Goal: Task Accomplishment & Management: Complete application form

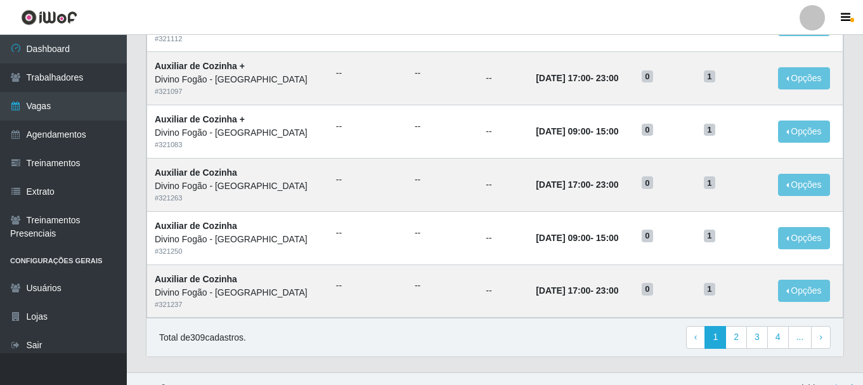
scroll to position [690, 0]
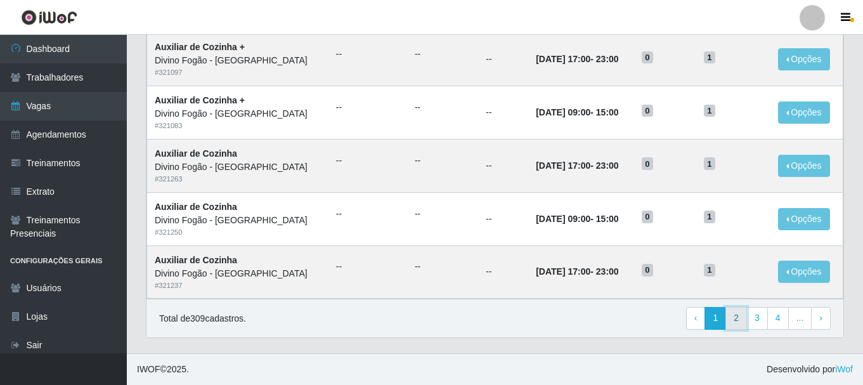
click at [746, 322] on link "2" at bounding box center [737, 318] width 22 height 23
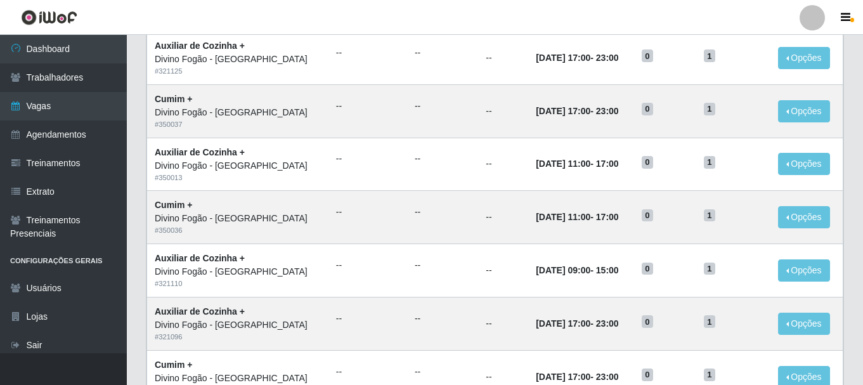
scroll to position [690, 0]
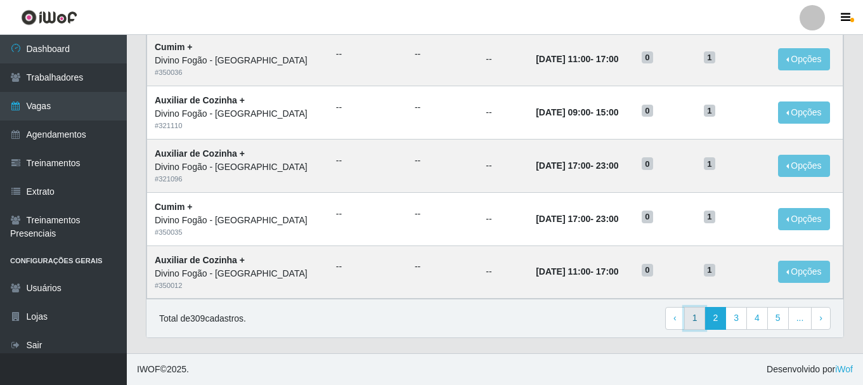
click at [702, 318] on link "1" at bounding box center [695, 318] width 22 height 23
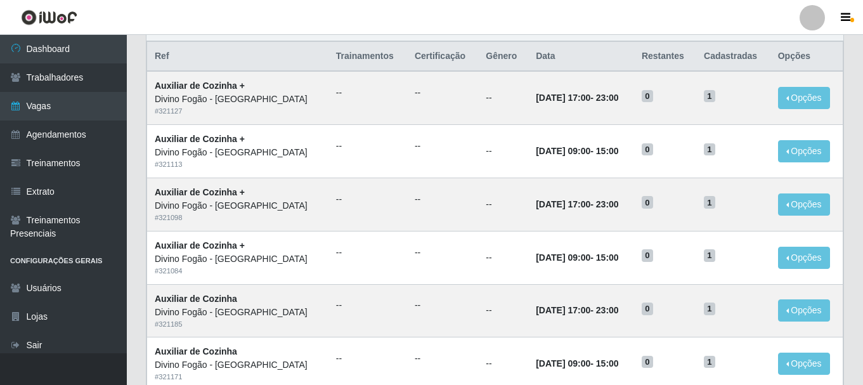
scroll to position [56, 0]
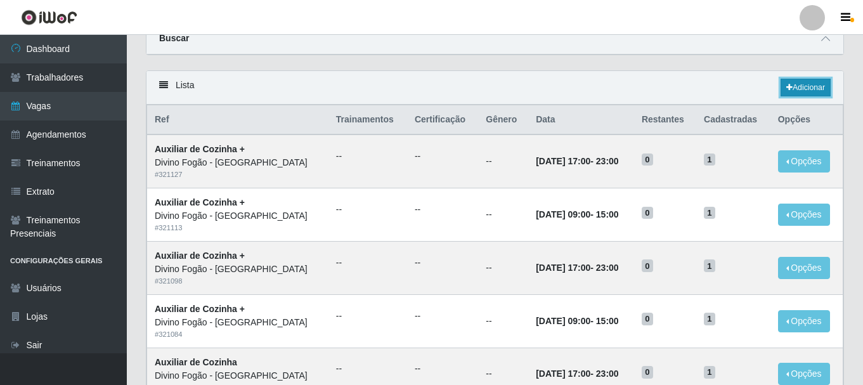
click at [793, 84] on link "Adicionar" at bounding box center [806, 88] width 50 height 18
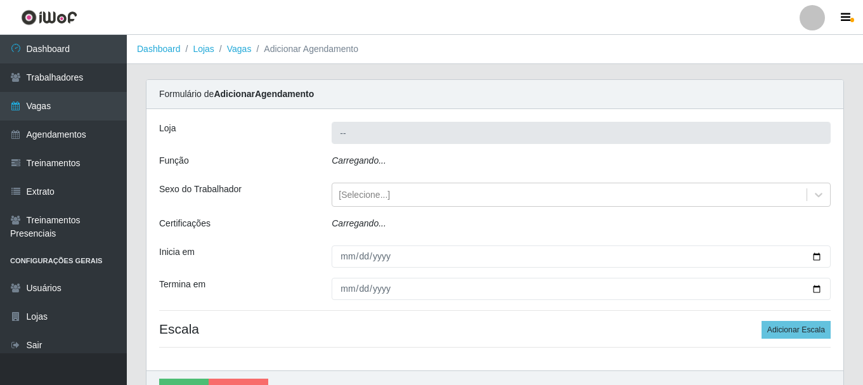
type input "Divino Fogão - [GEOGRAPHIC_DATA]"
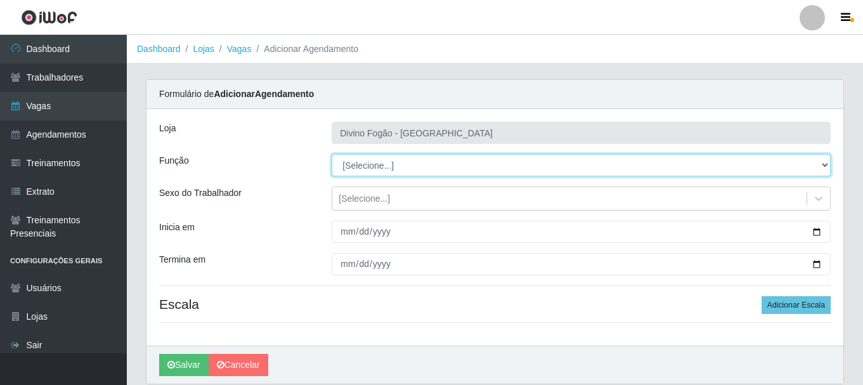
click at [403, 164] on select "[Selecione...] ASG ASG + ASG ++ Auxiliar de Cozinha Auxiliar de Cozinha + Auxil…" at bounding box center [581, 165] width 499 height 22
select select "9"
click at [332, 154] on select "[Selecione...] ASG ASG + ASG ++ Auxiliar de Cozinha Auxiliar de Cozinha + Auxil…" at bounding box center [581, 165] width 499 height 22
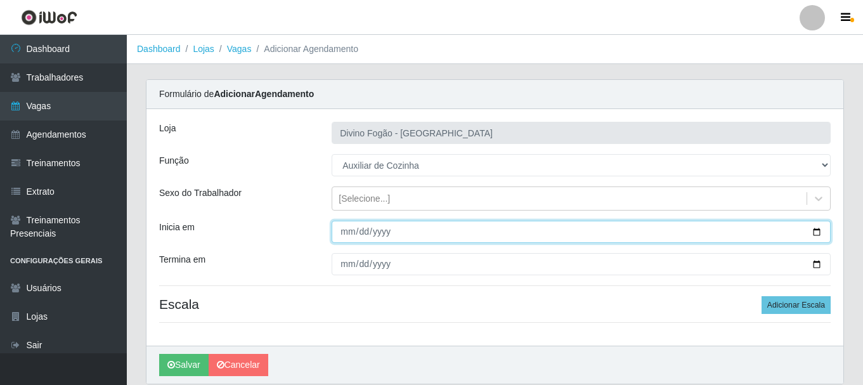
click at [351, 232] on input "Inicia em" at bounding box center [581, 232] width 499 height 22
type input "2025-09-06"
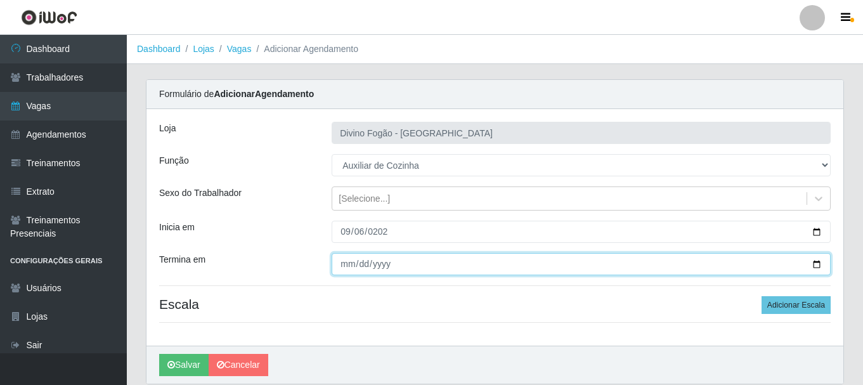
click at [347, 262] on input "Termina em" at bounding box center [581, 264] width 499 height 22
type input "2025-09-19"
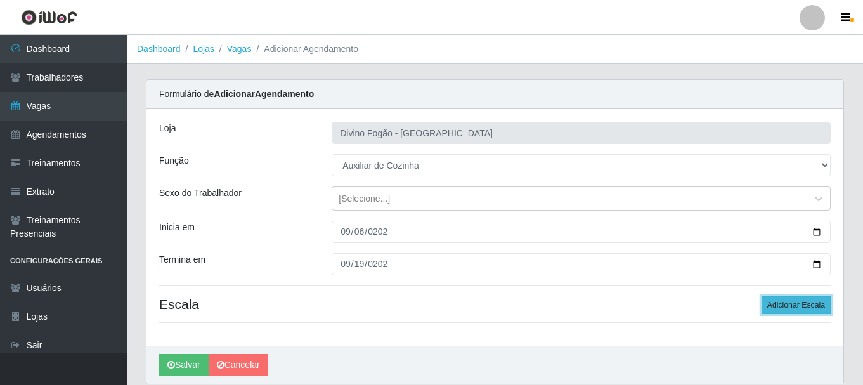
click at [790, 302] on button "Adicionar Escala" at bounding box center [796, 305] width 69 height 18
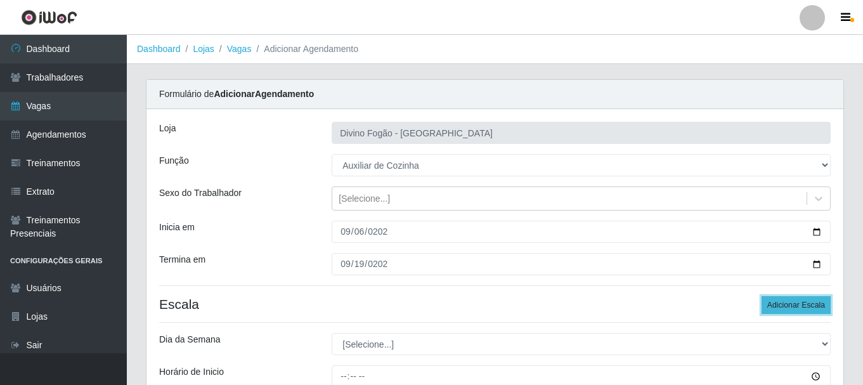
click at [790, 302] on button "Adicionar Escala" at bounding box center [796, 305] width 69 height 18
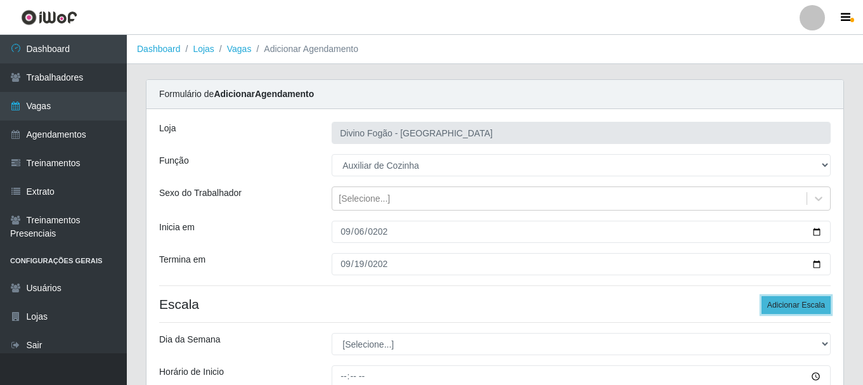
click at [790, 302] on button "Adicionar Escala" at bounding box center [796, 305] width 69 height 18
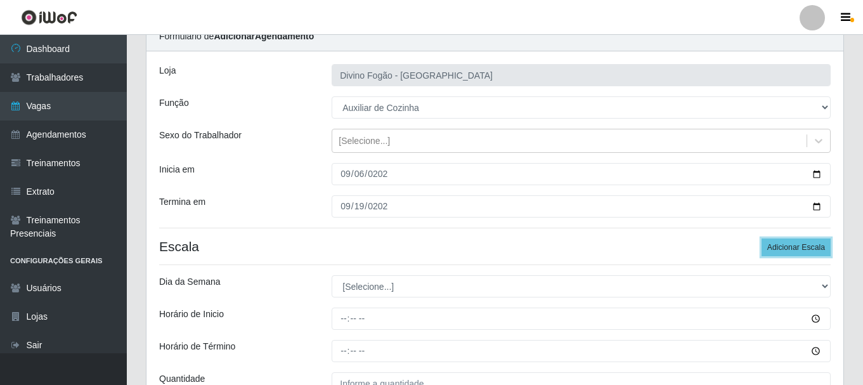
scroll to position [254, 0]
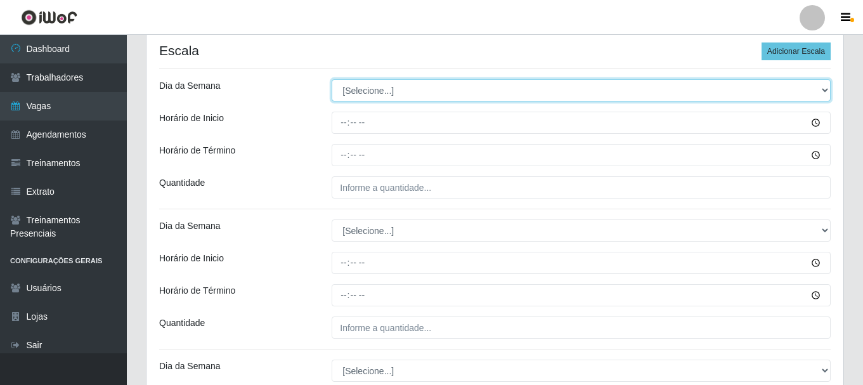
click at [364, 92] on select "[Selecione...] Segunda Terça Quarta Quinta Sexta Sábado Domingo" at bounding box center [581, 90] width 499 height 22
select select "1"
click at [332, 79] on select "[Selecione...] Segunda Terça Quarta Quinta Sexta Sábado Domingo" at bounding box center [581, 90] width 499 height 22
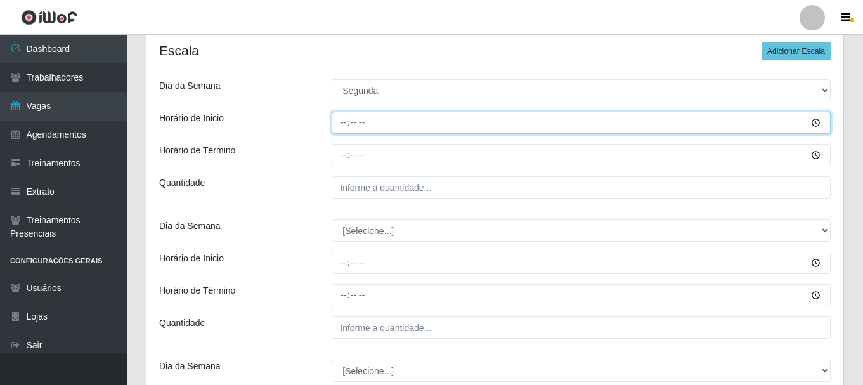
click at [346, 126] on input "Horário de Inicio" at bounding box center [581, 123] width 499 height 22
type input "11:00"
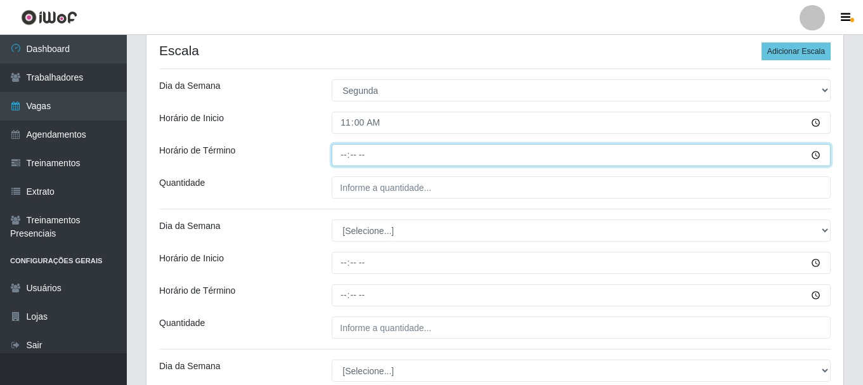
click at [341, 153] on input "Horário de Término" at bounding box center [581, 155] width 499 height 22
type input "17:00"
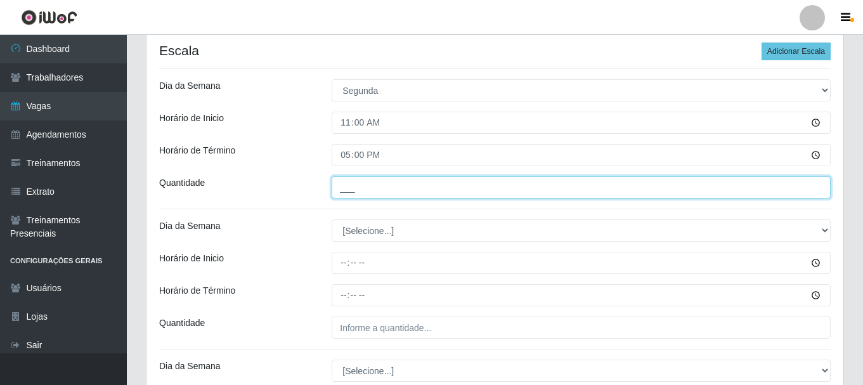
click at [363, 179] on input "___" at bounding box center [581, 187] width 499 height 22
type input "1__"
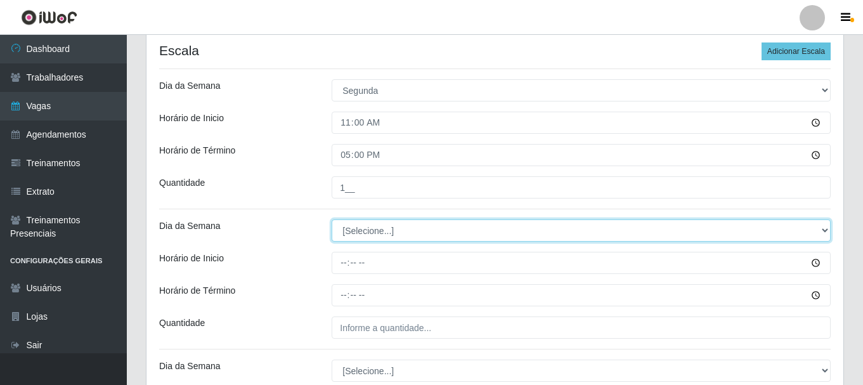
click at [383, 225] on select "[Selecione...] Segunda Terça Quarta Quinta Sexta Sábado Domingo" at bounding box center [581, 230] width 499 height 22
select select "2"
click at [332, 219] on select "[Selecione...] Segunda Terça Quarta Quinta Sexta Sábado Domingo" at bounding box center [581, 230] width 499 height 22
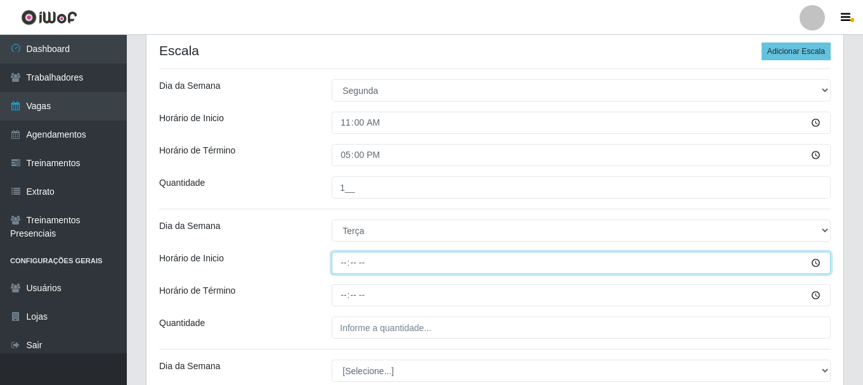
click at [338, 263] on input "Horário de Inicio" at bounding box center [581, 263] width 499 height 22
type input "11:00"
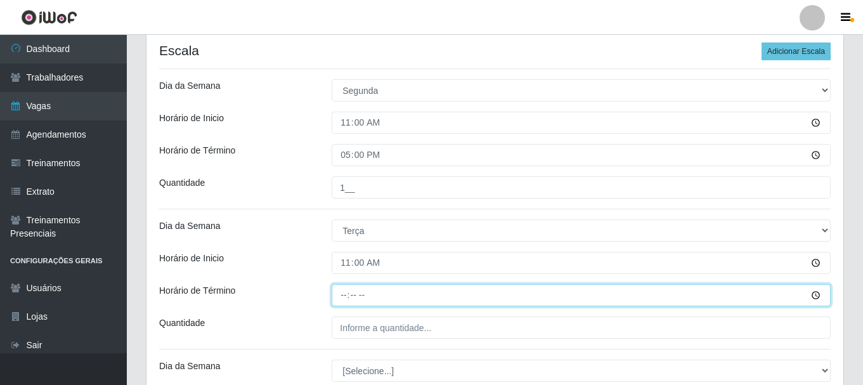
click at [346, 292] on input "Horário de Término" at bounding box center [581, 295] width 499 height 22
type input "17:00"
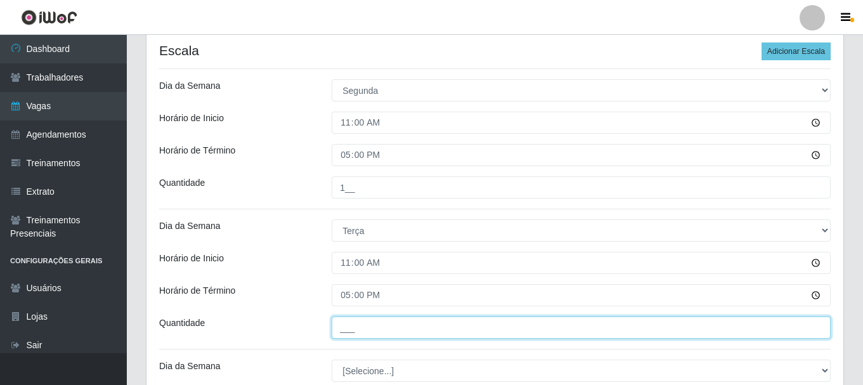
click at [365, 327] on input "___" at bounding box center [581, 327] width 499 height 22
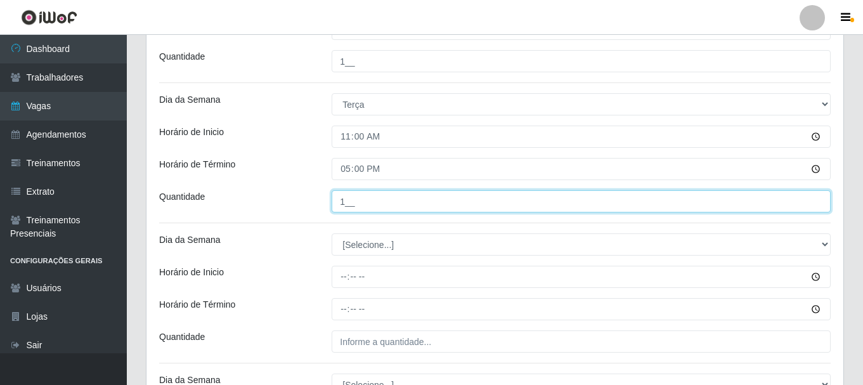
scroll to position [381, 0]
type input "1__"
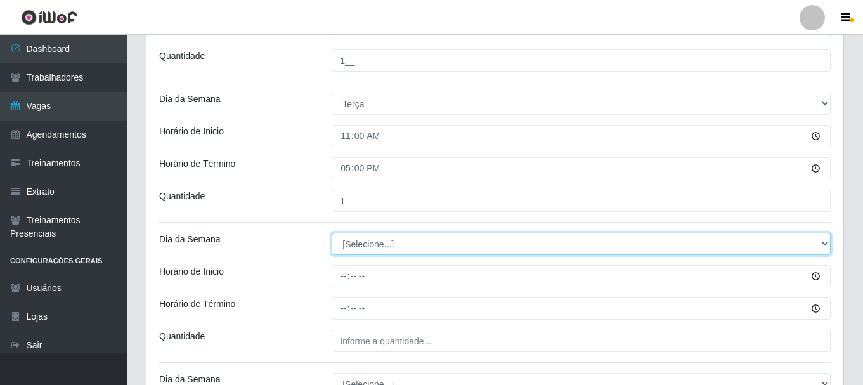
click at [389, 243] on select "[Selecione...] Segunda Terça Quarta Quinta Sexta Sábado Domingo" at bounding box center [581, 244] width 499 height 22
select select "3"
click at [332, 233] on select "[Selecione...] Segunda Terça Quarta Quinta Sexta Sábado Domingo" at bounding box center [581, 244] width 499 height 22
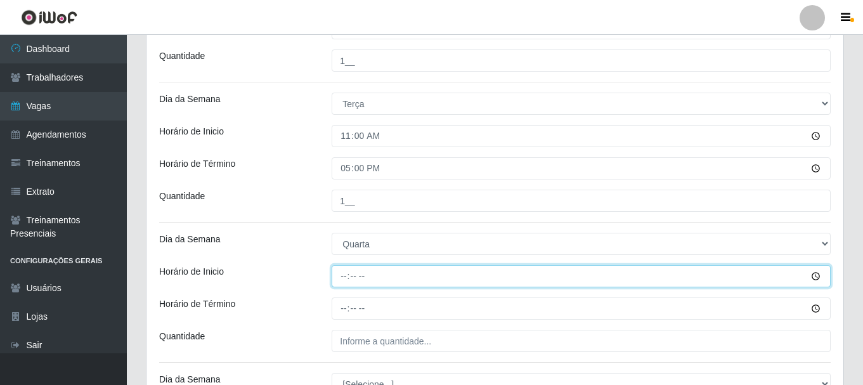
click at [351, 278] on input "Horário de Inicio" at bounding box center [581, 276] width 499 height 22
click at [336, 279] on input "Horário de Inicio" at bounding box center [581, 276] width 499 height 22
click at [344, 277] on input "Horário de Inicio" at bounding box center [581, 276] width 499 height 22
type input "11:00"
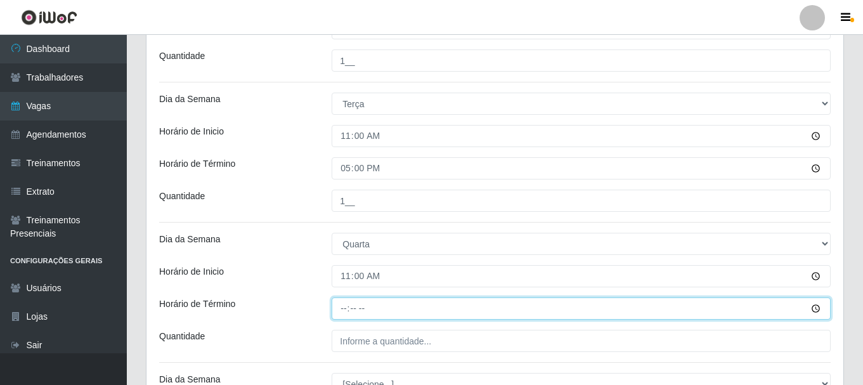
click at [346, 307] on input "Horário de Término" at bounding box center [581, 308] width 499 height 22
type input "17:00"
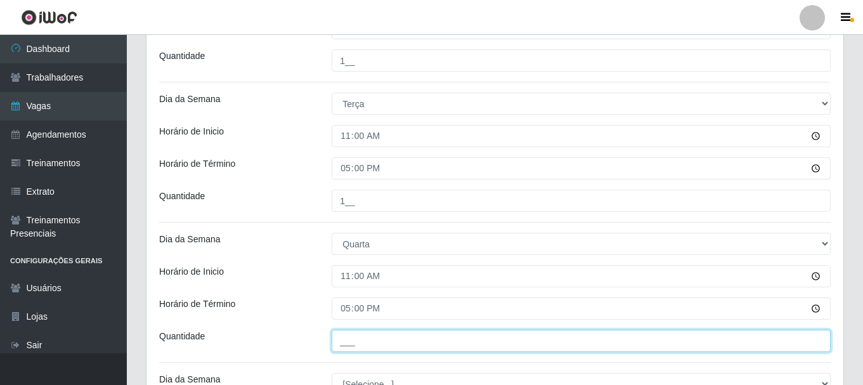
click at [356, 334] on input "___" at bounding box center [581, 341] width 499 height 22
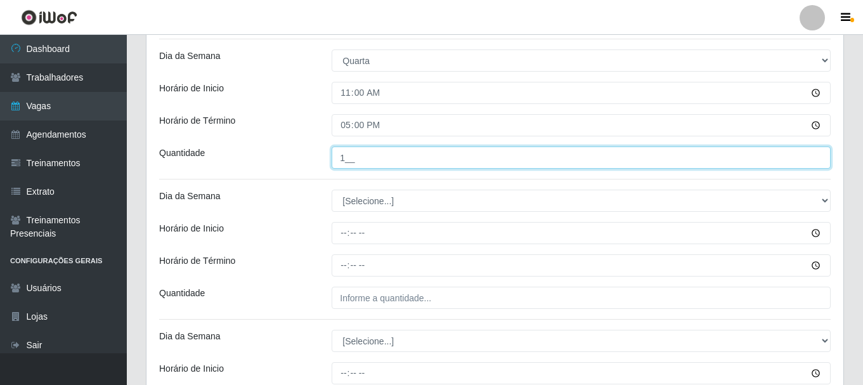
scroll to position [571, 0]
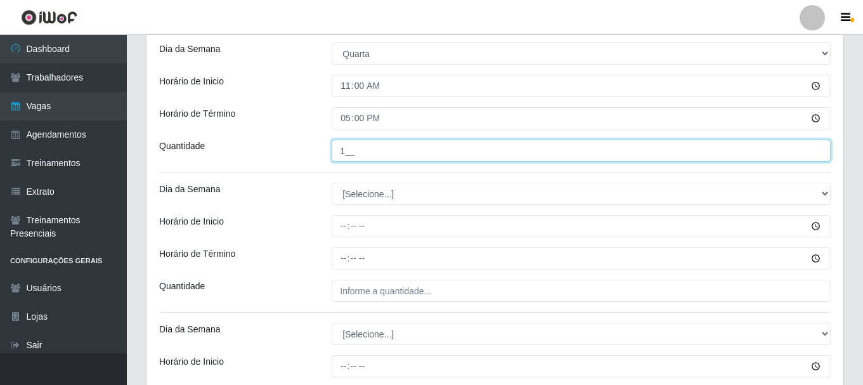
type input "1__"
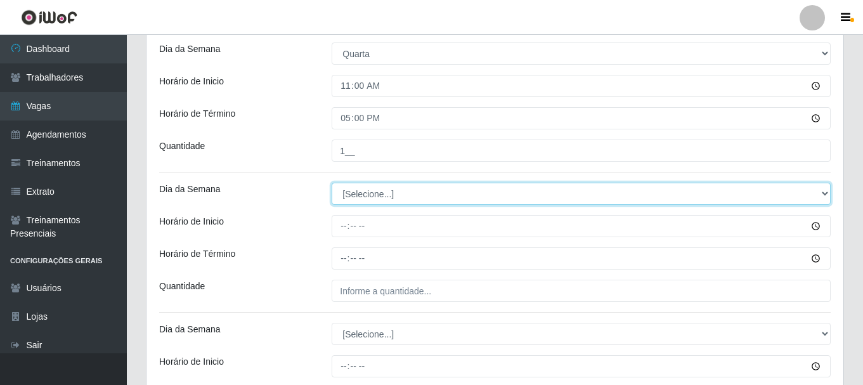
click at [365, 195] on select "[Selecione...] Segunda Terça Quarta Quinta Sexta Sábado Domingo" at bounding box center [581, 194] width 499 height 22
select select "4"
click at [332, 183] on select "[Selecione...] Segunda Terça Quarta Quinta Sexta Sábado Domingo" at bounding box center [581, 194] width 499 height 22
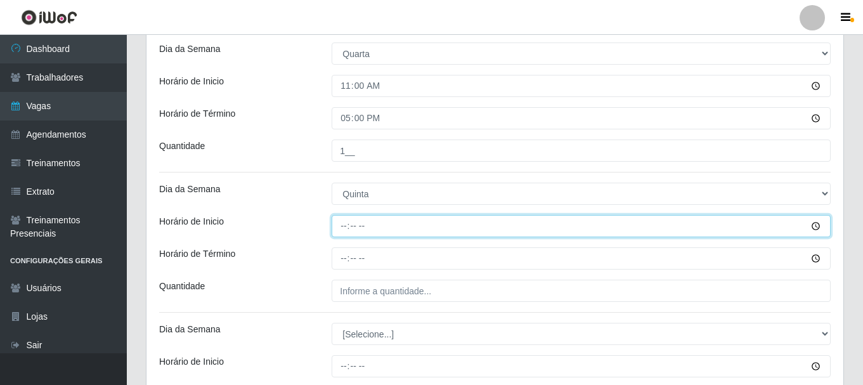
click at [345, 230] on input "Horário de Inicio" at bounding box center [581, 226] width 499 height 22
type input "11:00"
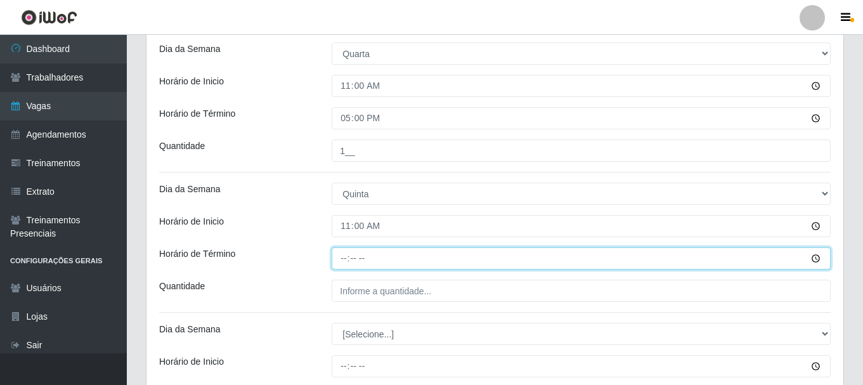
click at [345, 256] on input "Horário de Término" at bounding box center [581, 258] width 499 height 22
type input "17:00"
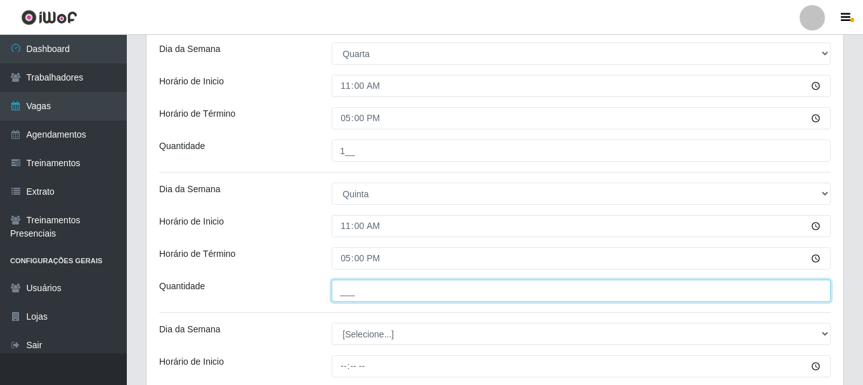
click at [348, 284] on input "___" at bounding box center [581, 291] width 499 height 22
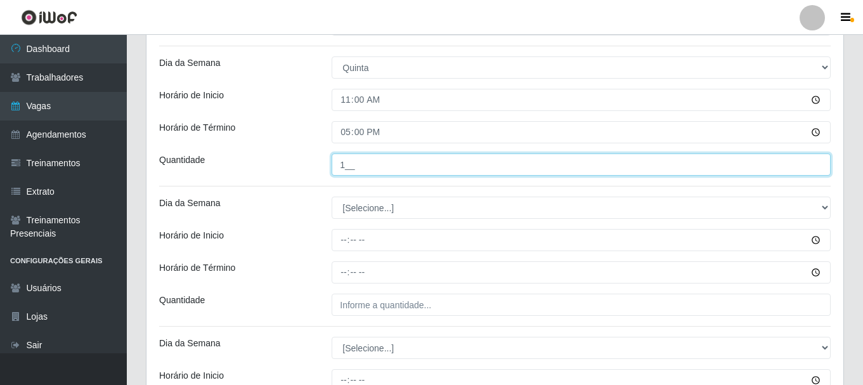
scroll to position [698, 0]
type input "1__"
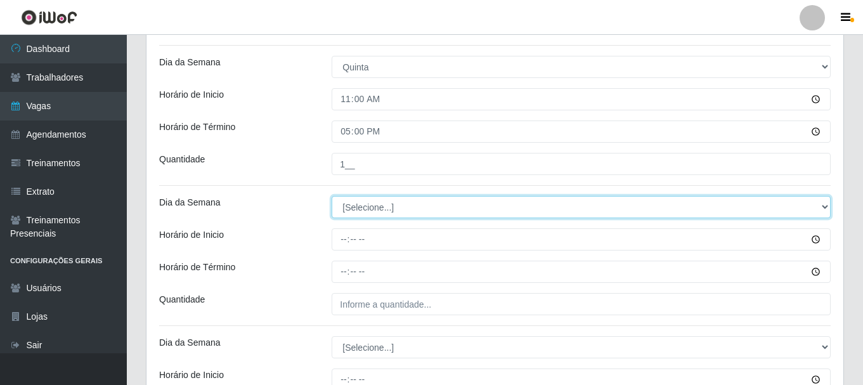
click at [373, 205] on select "[Selecione...] Segunda Terça Quarta Quinta Sexta Sábado Domingo" at bounding box center [581, 207] width 499 height 22
select select "5"
click at [332, 196] on select "[Selecione...] Segunda Terça Quarta Quinta Sexta Sábado Domingo" at bounding box center [581, 207] width 499 height 22
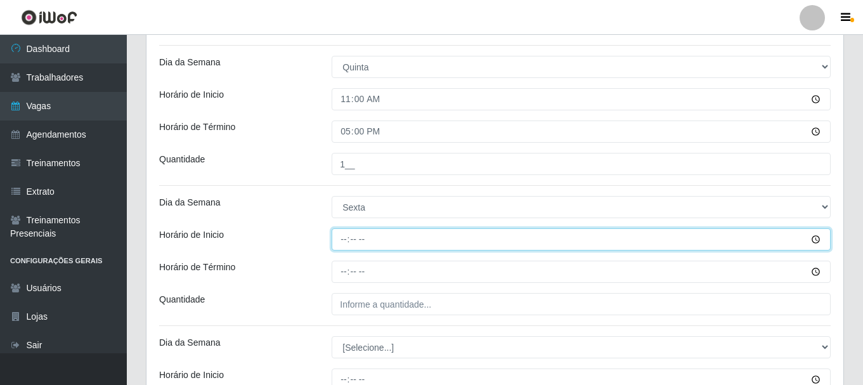
click at [339, 238] on input "Horário de Inicio" at bounding box center [581, 239] width 499 height 22
type input "11:00"
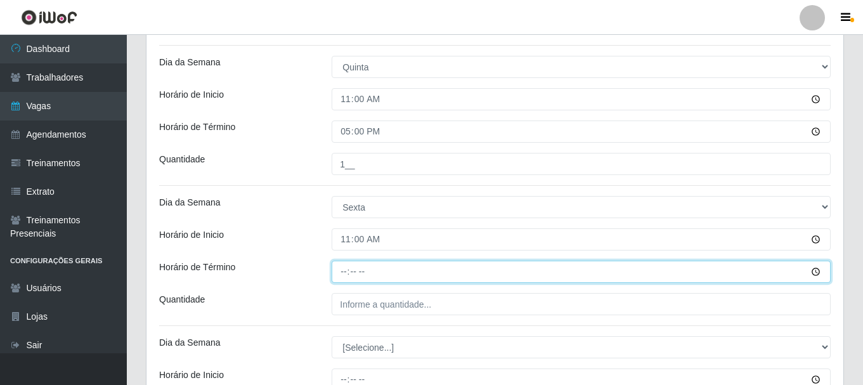
click at [346, 267] on input "Horário de Término" at bounding box center [581, 272] width 499 height 22
type input "17:00"
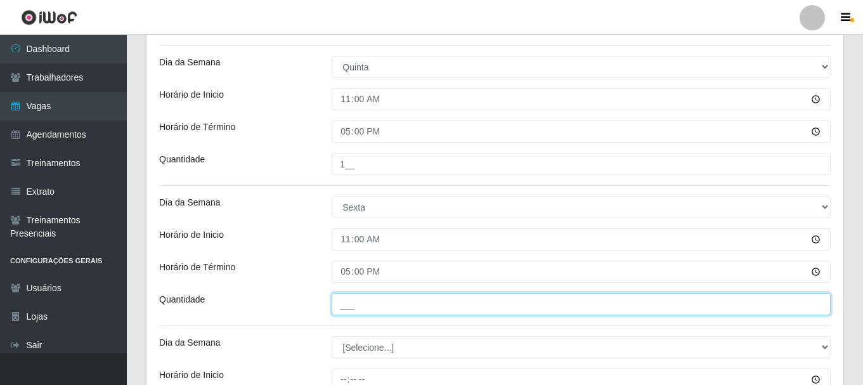
click at [351, 300] on input "___" at bounding box center [581, 304] width 499 height 22
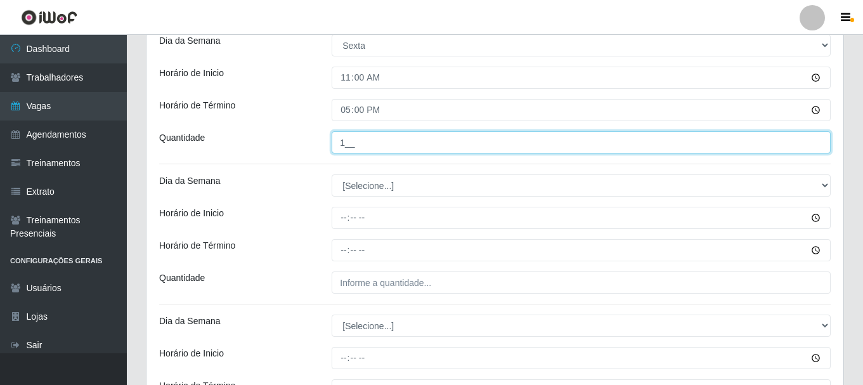
scroll to position [888, 0]
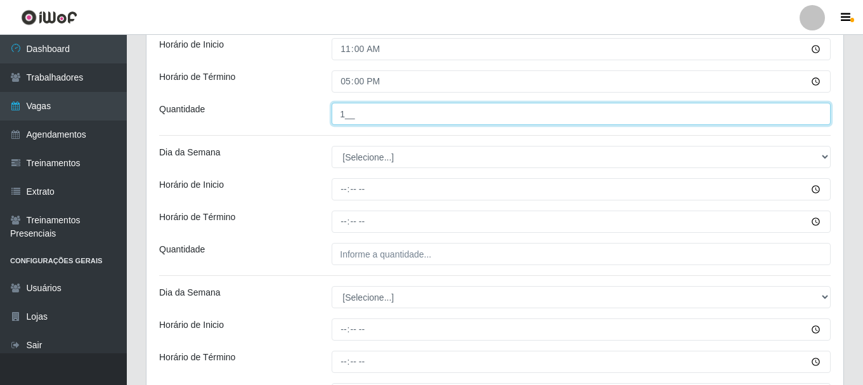
type input "1__"
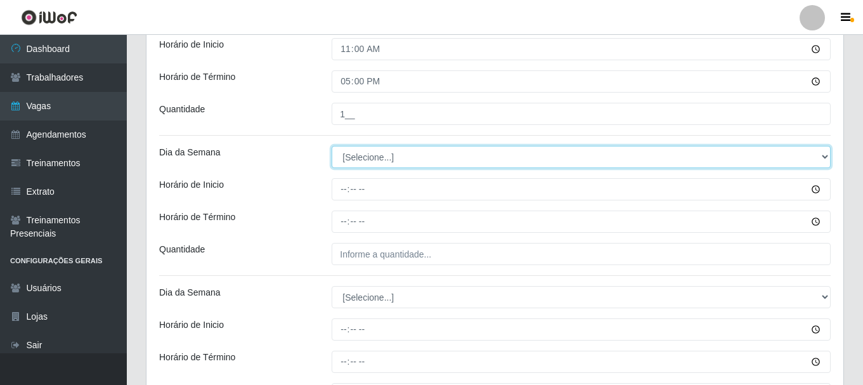
click at [827, 155] on select "[Selecione...] Segunda Terça Quarta Quinta Sexta Sábado Domingo" at bounding box center [581, 157] width 499 height 22
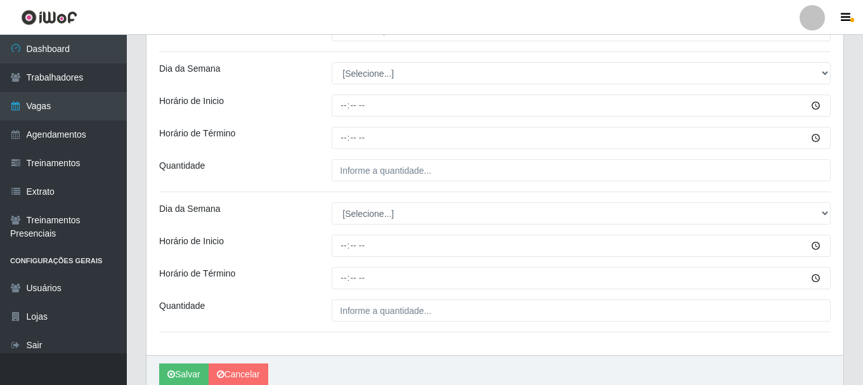
scroll to position [1448, 0]
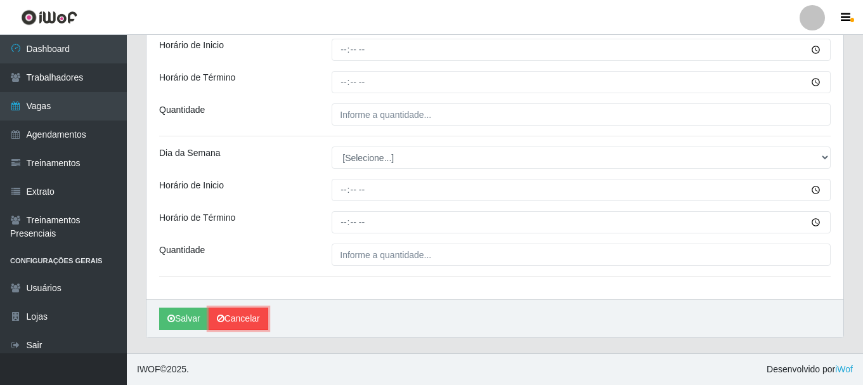
click at [255, 326] on link "Cancelar" at bounding box center [239, 319] width 60 height 22
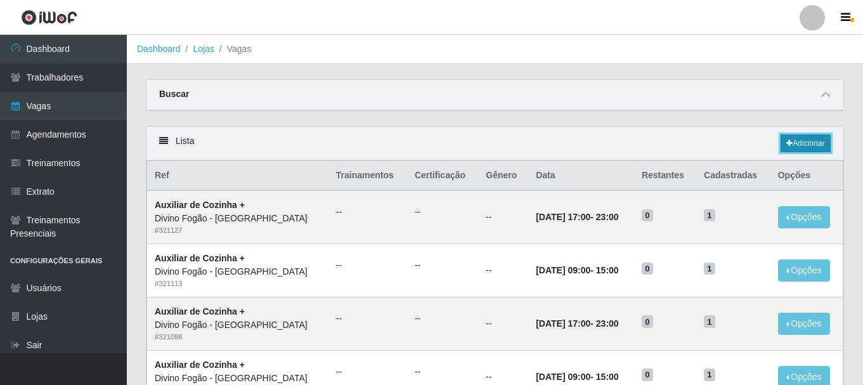
click at [802, 150] on link "Adicionar" at bounding box center [806, 143] width 50 height 18
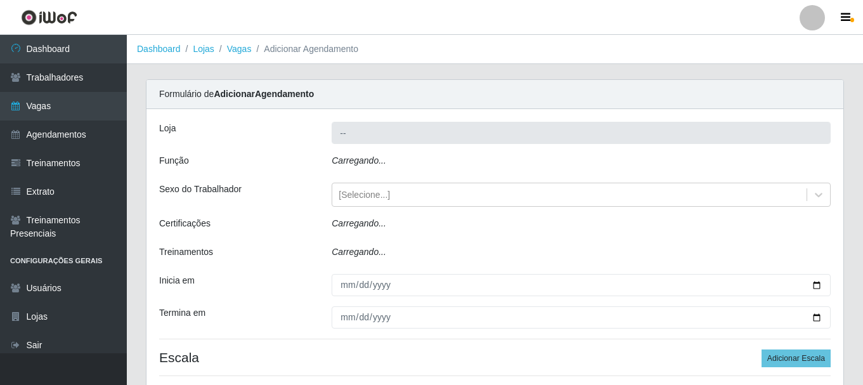
type input "Divino Fogão - [GEOGRAPHIC_DATA]"
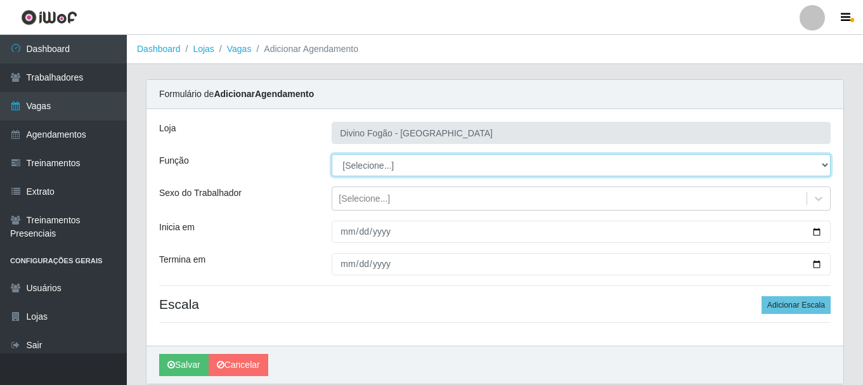
click at [377, 165] on select "[Selecione...] ASG ASG + ASG ++ Auxiliar de Cozinha Auxiliar de Cozinha + Auxil…" at bounding box center [581, 165] width 499 height 22
select select "9"
click at [332, 154] on select "[Selecione...] ASG ASG + ASG ++ Auxiliar de Cozinha Auxiliar de Cozinha + Auxil…" at bounding box center [581, 165] width 499 height 22
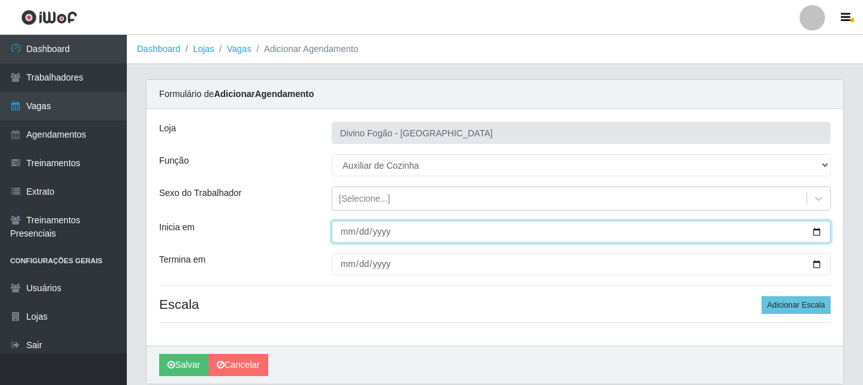
click at [351, 234] on input "Inicia em" at bounding box center [581, 232] width 499 height 22
type input "2025-09-06"
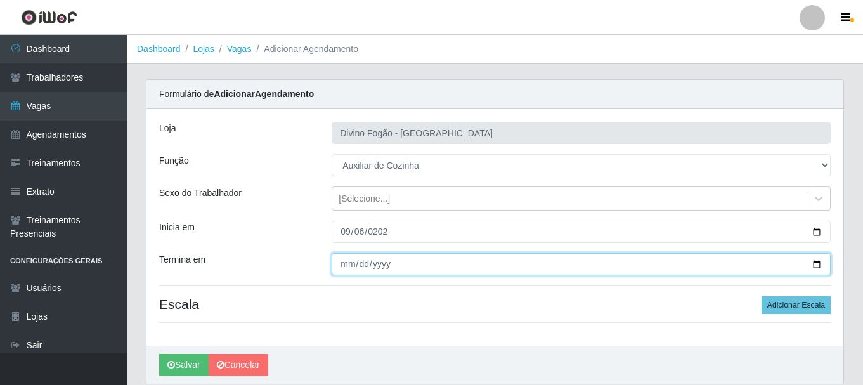
click at [349, 266] on input "Termina em" at bounding box center [581, 264] width 499 height 22
type input "2025-09-19"
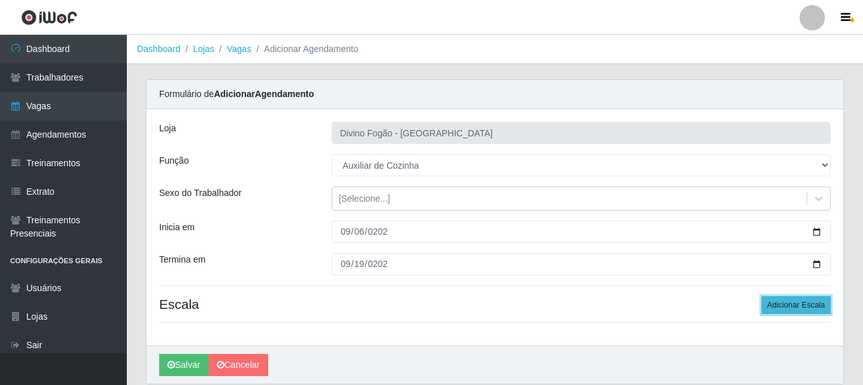
click at [797, 304] on button "Adicionar Escala" at bounding box center [796, 305] width 69 height 18
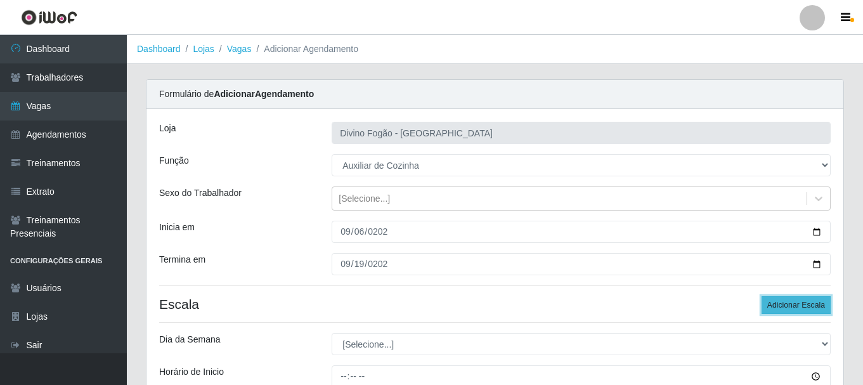
click at [797, 304] on button "Adicionar Escala" at bounding box center [796, 305] width 69 height 18
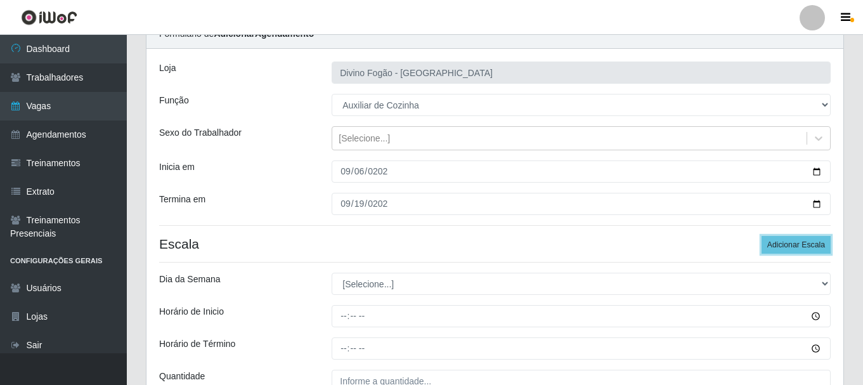
scroll to position [127, 0]
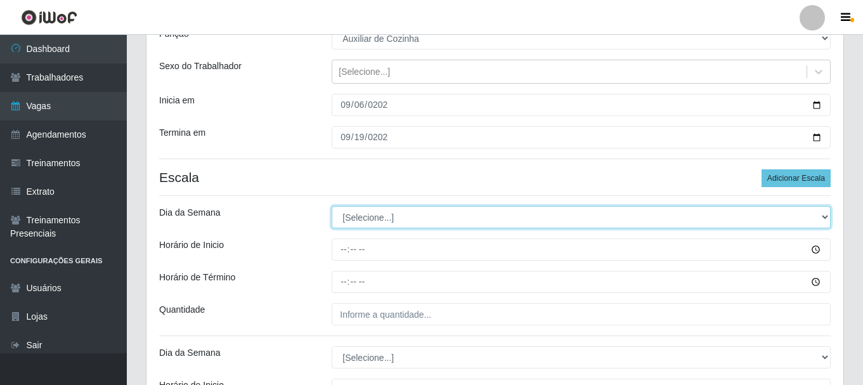
click at [401, 223] on select "[Selecione...] Segunda Terça Quarta Quinta Sexta Sábado Domingo" at bounding box center [581, 217] width 499 height 22
select select "1"
click at [332, 206] on select "[Selecione...] Segunda Terça Quarta Quinta Sexta Sábado Domingo" at bounding box center [581, 217] width 499 height 22
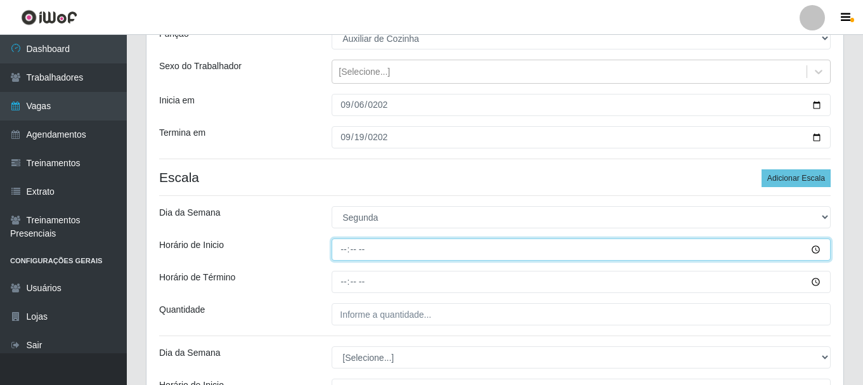
click at [344, 251] on input "Horário de Inicio" at bounding box center [581, 249] width 499 height 22
type input "11:00"
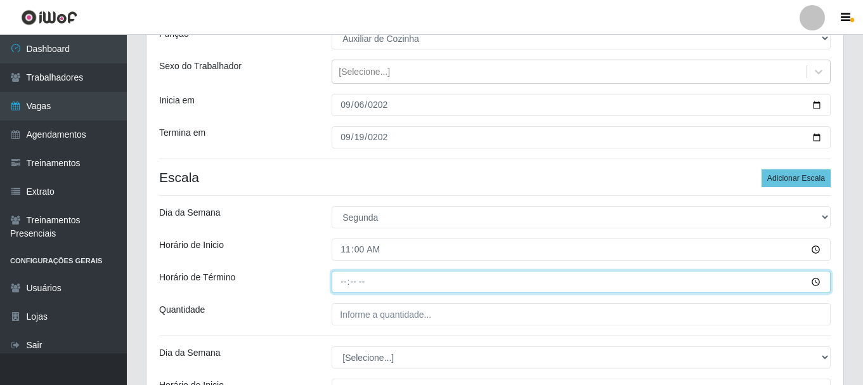
click at [345, 283] on input "Horário de Término" at bounding box center [581, 282] width 499 height 22
type input "17:00"
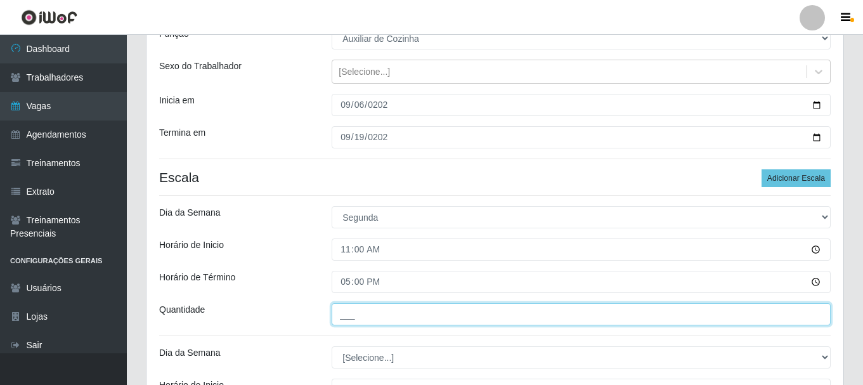
click at [355, 313] on input "___" at bounding box center [581, 314] width 499 height 22
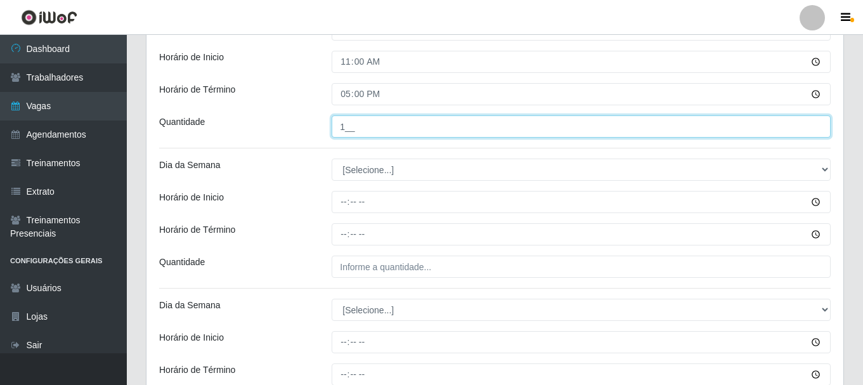
scroll to position [317, 0]
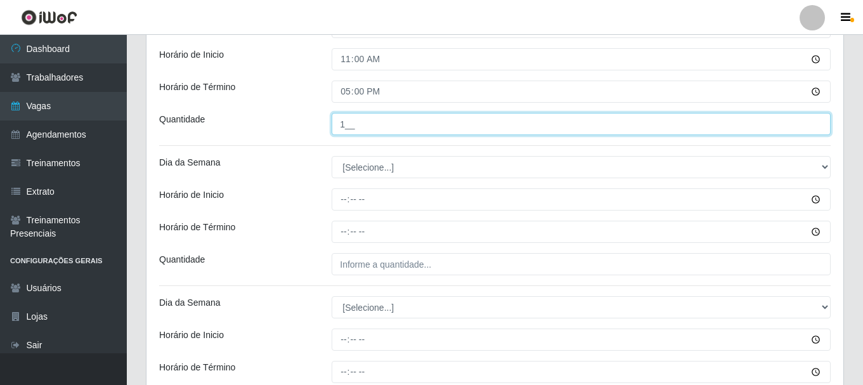
type input "1__"
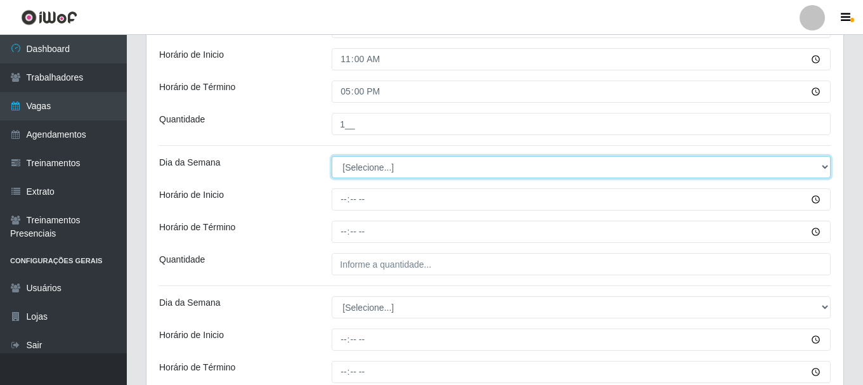
click at [374, 166] on select "[Selecione...] Segunda Terça Quarta Quinta Sexta Sábado Domingo" at bounding box center [581, 167] width 499 height 22
select select "2"
click at [332, 156] on select "[Selecione...] Segunda Terça Quarta Quinta Sexta Sábado Domingo" at bounding box center [581, 167] width 499 height 22
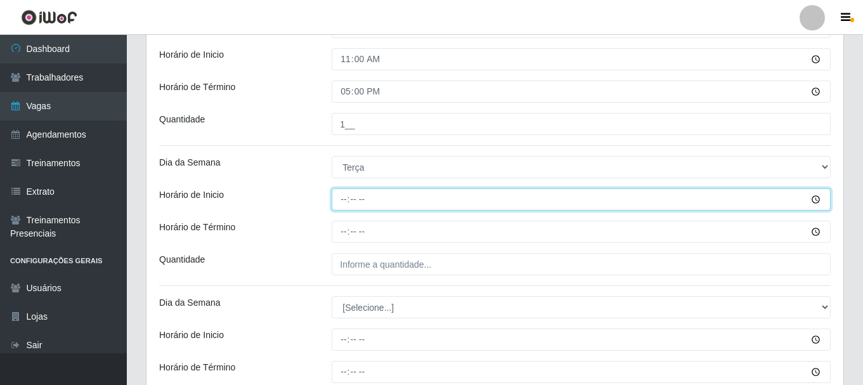
click at [347, 197] on input "Horário de Inicio" at bounding box center [581, 199] width 499 height 22
type input "11:00"
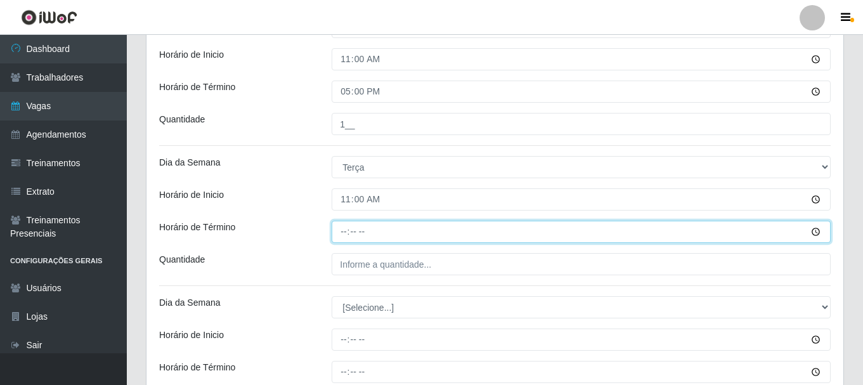
click at [345, 230] on input "Horário de Término" at bounding box center [581, 232] width 499 height 22
type input "17:00"
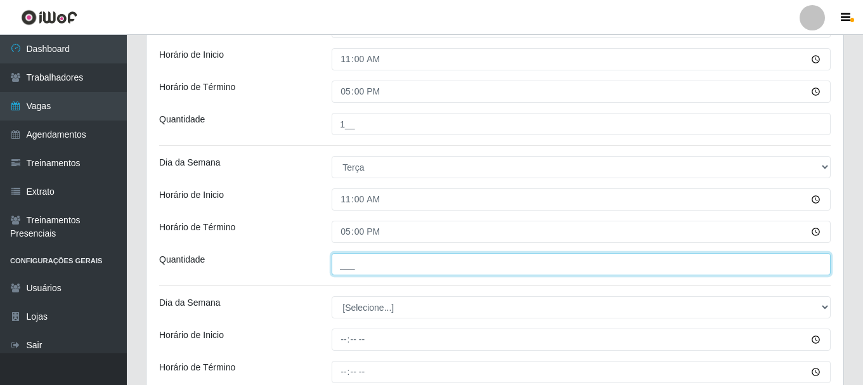
click at [345, 256] on input "___" at bounding box center [581, 264] width 499 height 22
type input "1__"
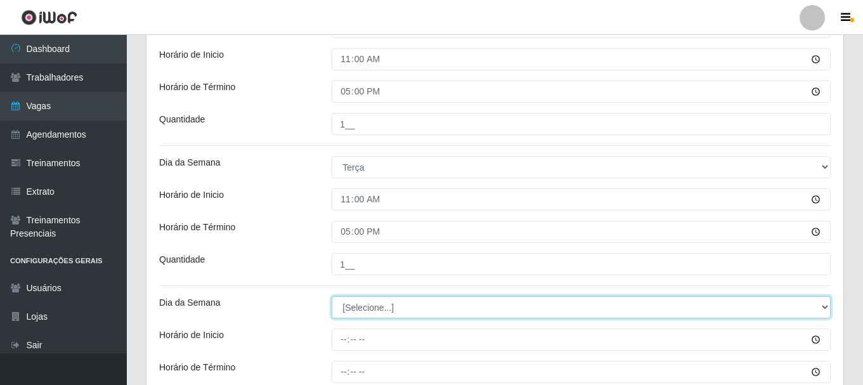
click at [377, 312] on select "[Selecione...] Segunda Terça Quarta Quinta Sexta Sábado Domingo" at bounding box center [581, 307] width 499 height 22
select select "3"
click at [332, 296] on select "[Selecione...] Segunda Terça Quarta Quinta Sexta Sábado Domingo" at bounding box center [581, 307] width 499 height 22
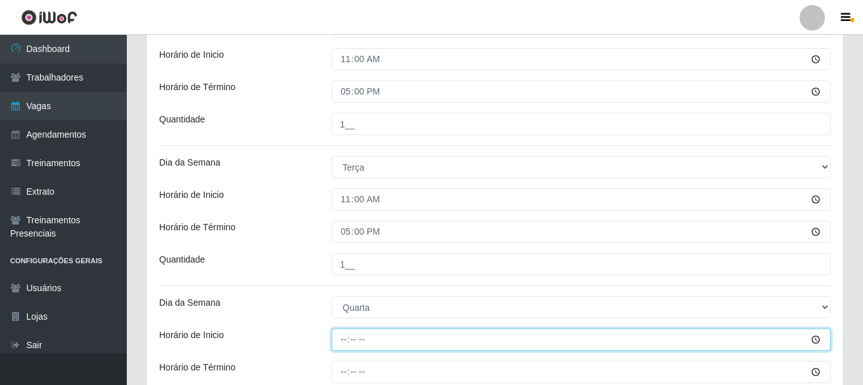
click at [347, 337] on input "Horário de Inicio" at bounding box center [581, 340] width 499 height 22
type input "11:00"
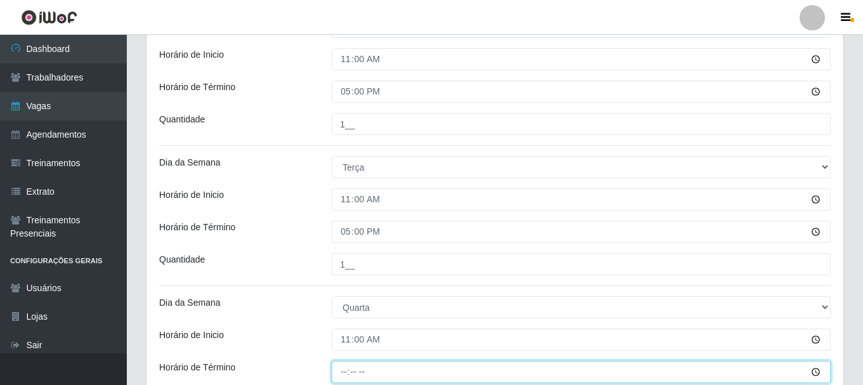
click at [342, 370] on input "Horário de Término" at bounding box center [581, 372] width 499 height 22
type input "17:00"
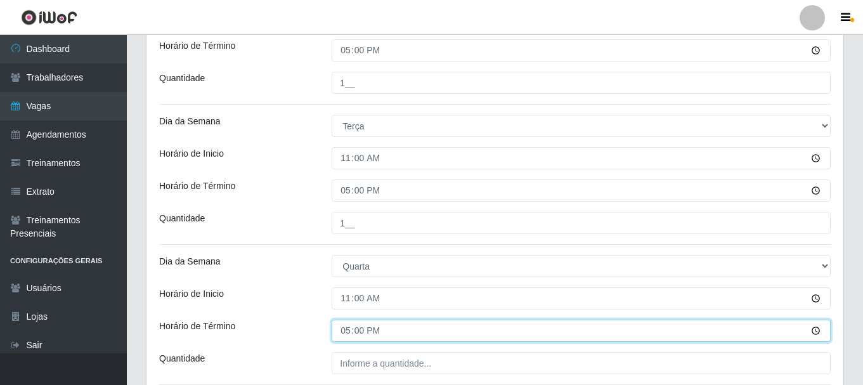
scroll to position [381, 0]
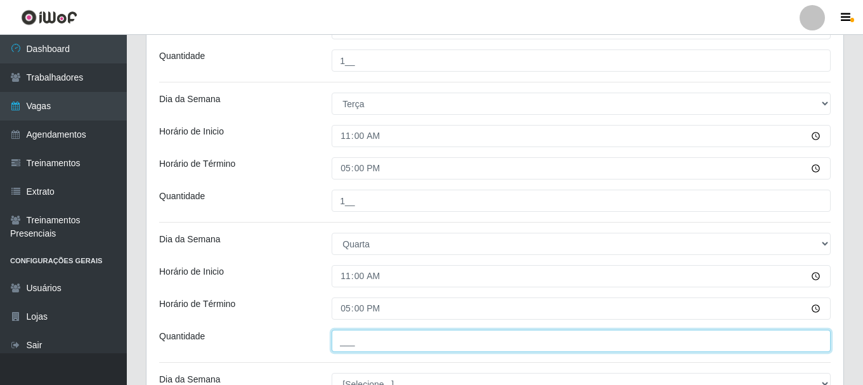
click at [384, 342] on input "___" at bounding box center [581, 341] width 499 height 22
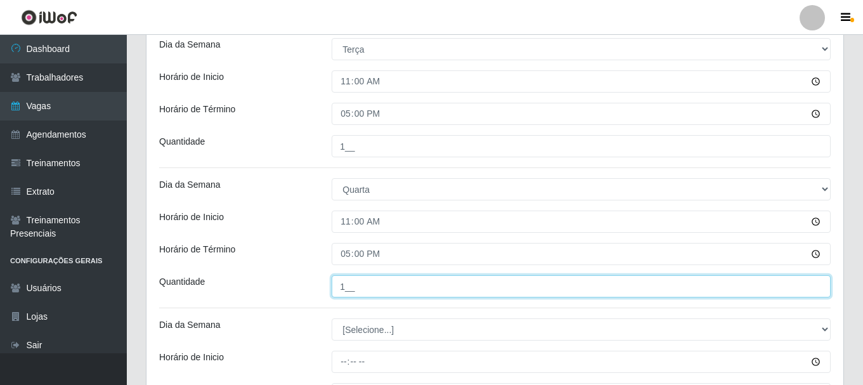
scroll to position [507, 0]
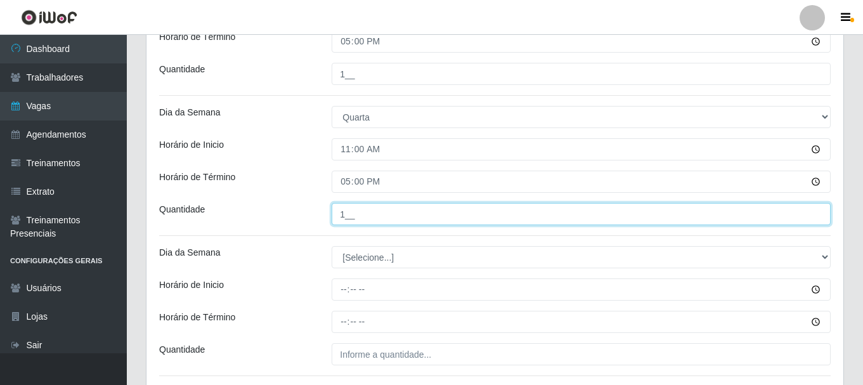
type input "1__"
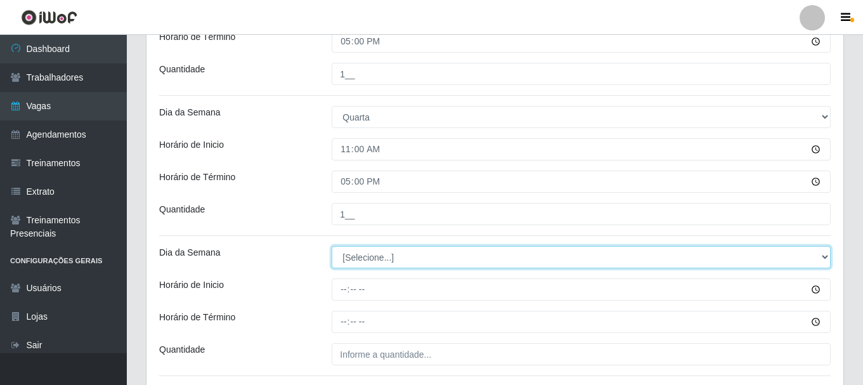
click at [370, 254] on select "[Selecione...] Segunda Terça Quarta Quinta Sexta Sábado Domingo" at bounding box center [581, 257] width 499 height 22
select select "4"
click at [332, 246] on select "[Selecione...] Segunda Terça Quarta Quinta Sexta Sábado Domingo" at bounding box center [581, 257] width 499 height 22
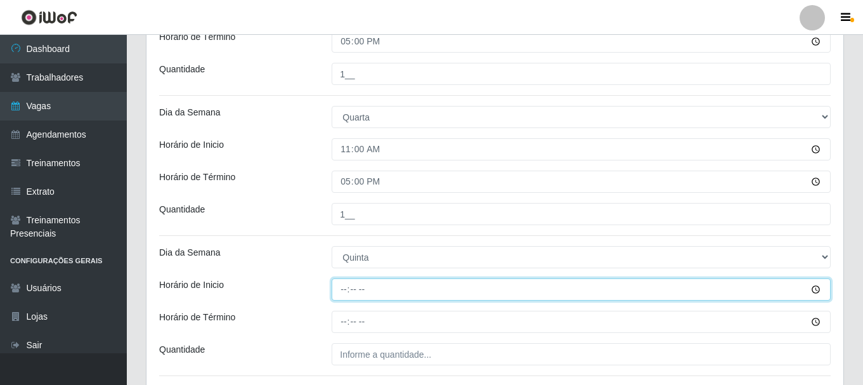
click at [352, 288] on input "Horário de Inicio" at bounding box center [581, 289] width 499 height 22
click at [345, 288] on input "Horário de Inicio" at bounding box center [581, 289] width 499 height 22
type input "11:00"
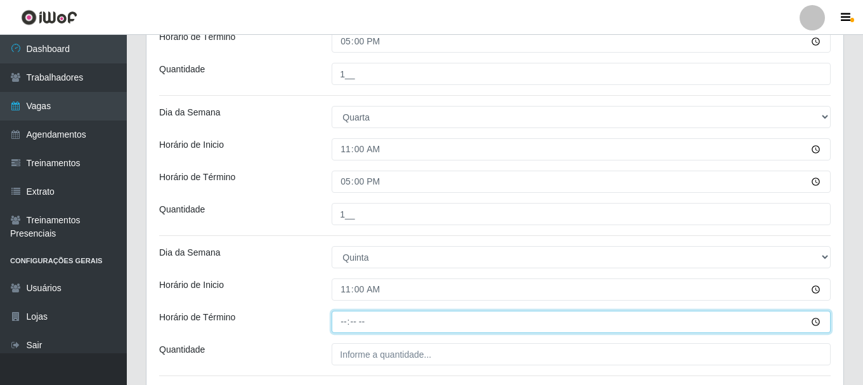
click at [340, 328] on input "Horário de Término" at bounding box center [581, 322] width 499 height 22
type input "17:00"
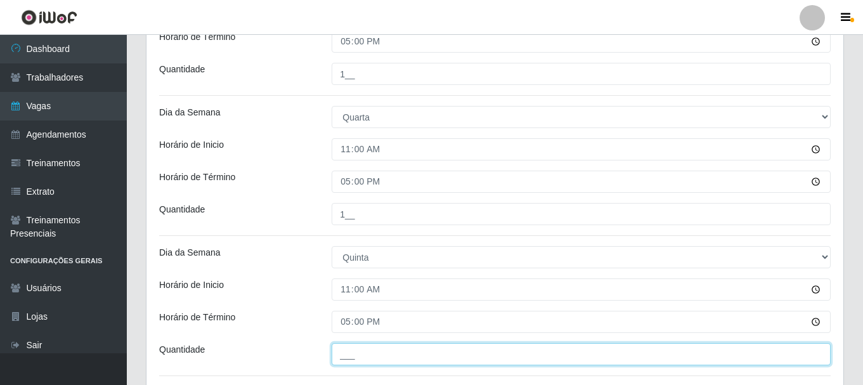
click at [353, 353] on input "___" at bounding box center [581, 354] width 499 height 22
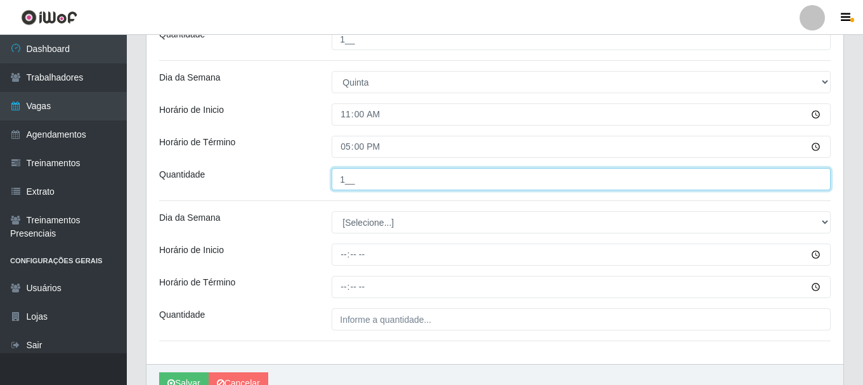
scroll to position [698, 0]
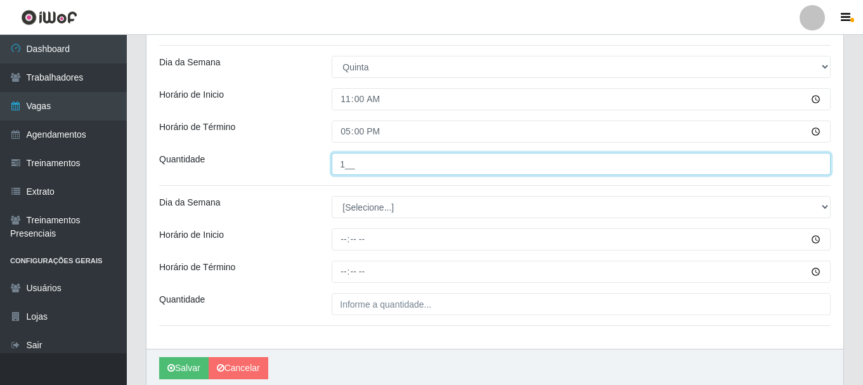
type input "1__"
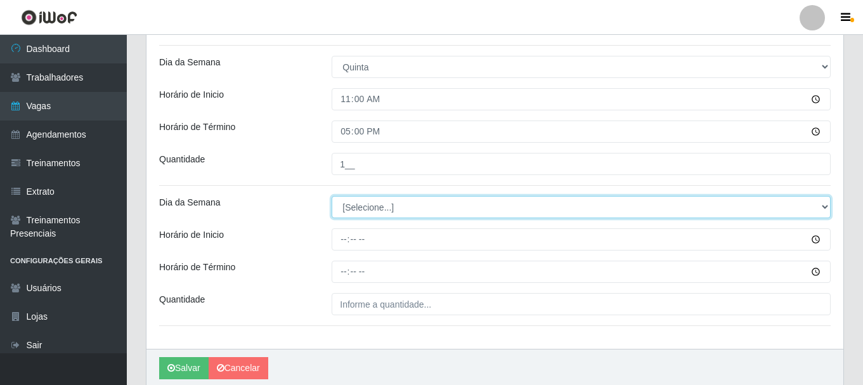
click at [384, 205] on select "[Selecione...] Segunda Terça Quarta Quinta Sexta Sábado Domingo" at bounding box center [581, 207] width 499 height 22
select select "5"
click at [332, 196] on select "[Selecione...] Segunda Terça Quarta Quinta Sexta Sábado Domingo" at bounding box center [581, 207] width 499 height 22
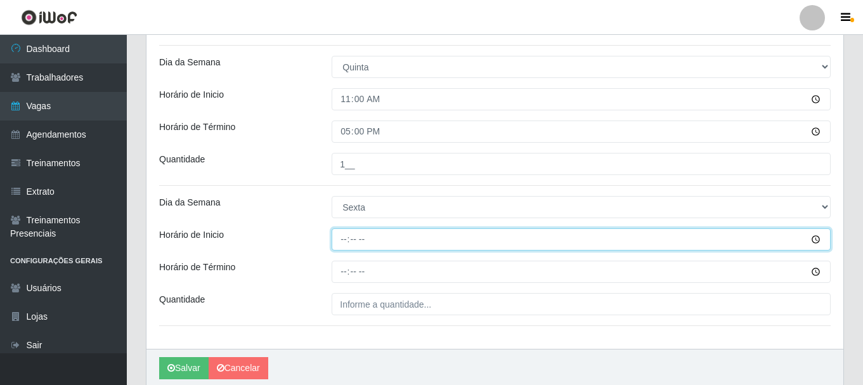
click at [342, 240] on input "Horário de Inicio" at bounding box center [581, 239] width 499 height 22
type input "11:00"
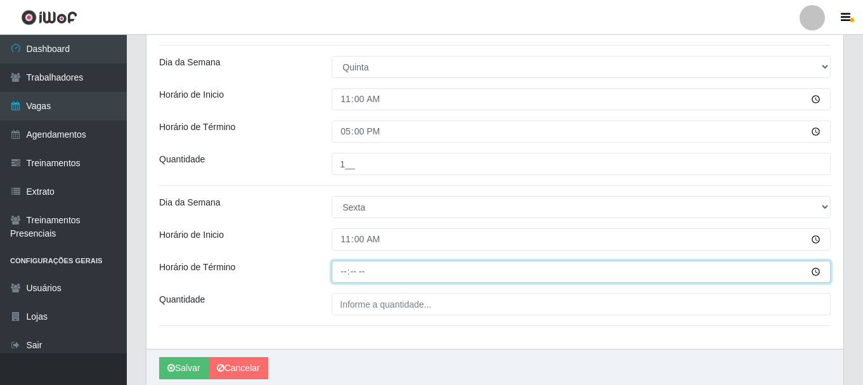
click at [342, 268] on input "Horário de Término" at bounding box center [581, 272] width 499 height 22
type input "17:00"
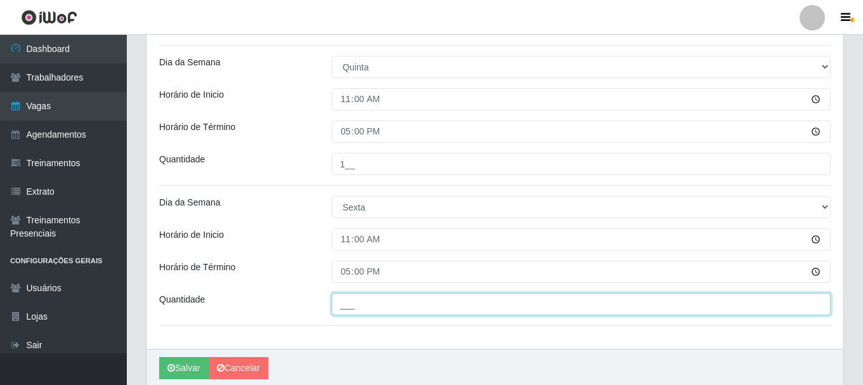
click at [351, 298] on input "___" at bounding box center [581, 304] width 499 height 22
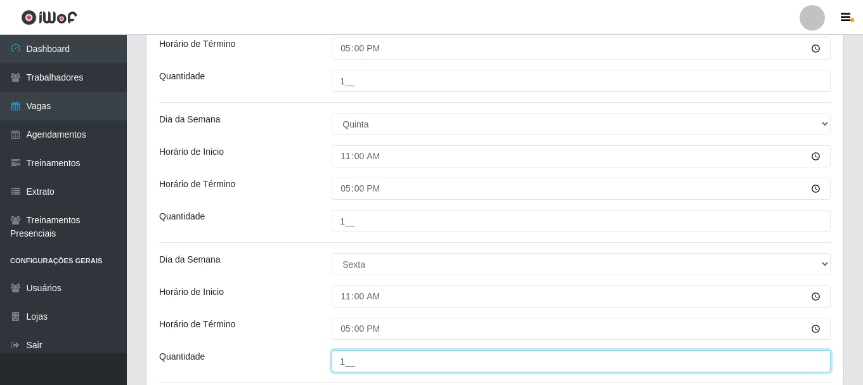
scroll to position [747, 0]
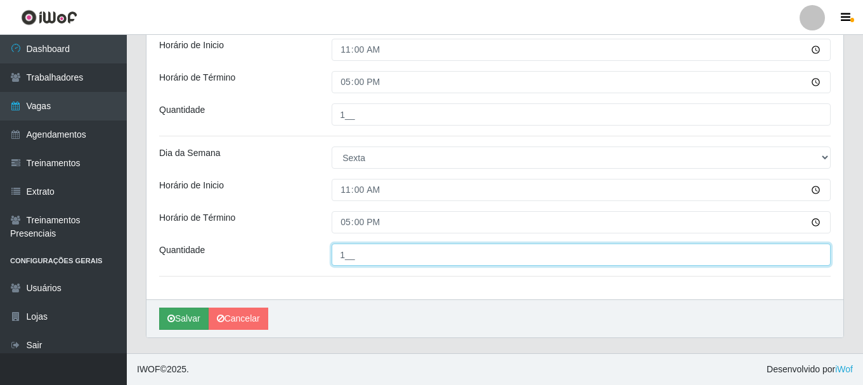
type input "1__"
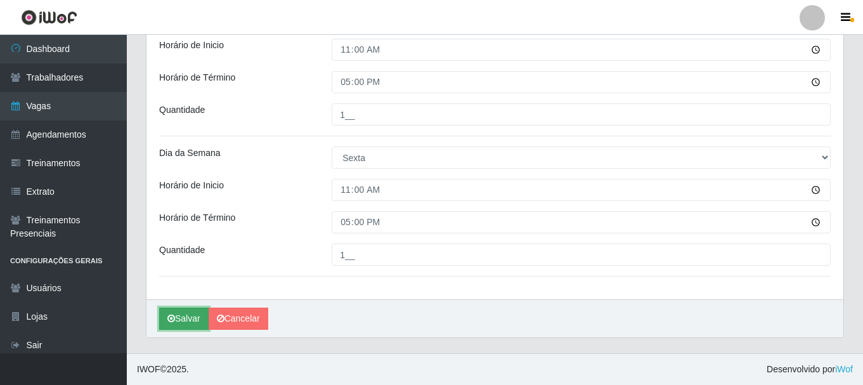
click at [180, 315] on button "Salvar" at bounding box center [183, 319] width 49 height 22
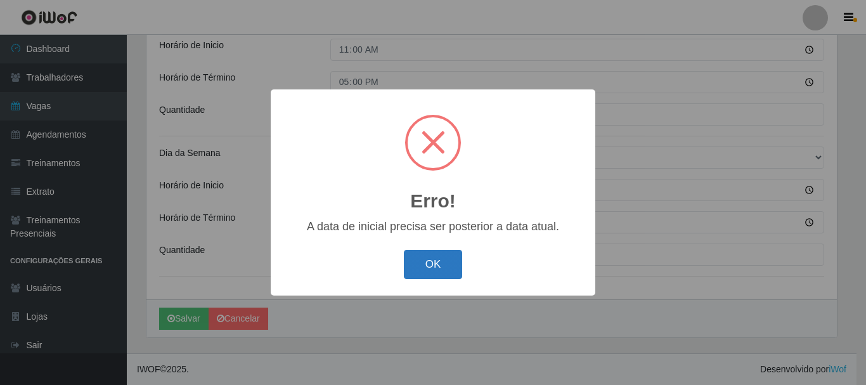
click at [450, 271] on button "OK" at bounding box center [433, 265] width 59 height 30
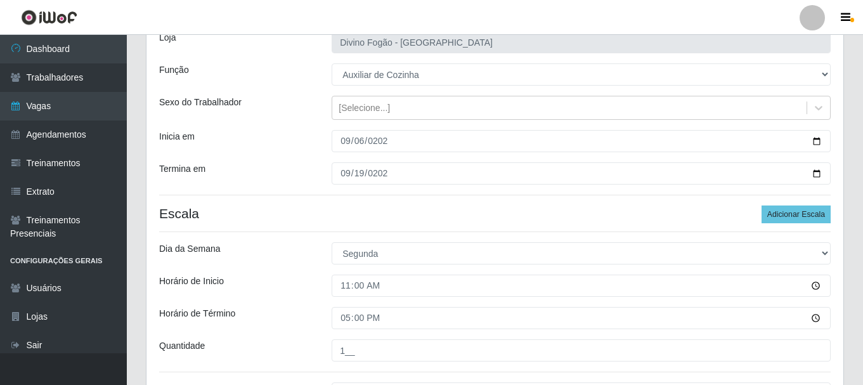
scroll to position [0, 0]
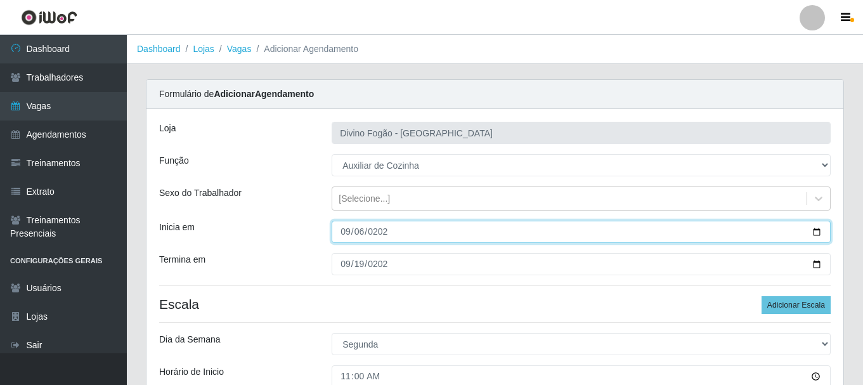
click at [360, 237] on input "2025-09-06" at bounding box center [581, 232] width 499 height 22
type input "2025-10-06"
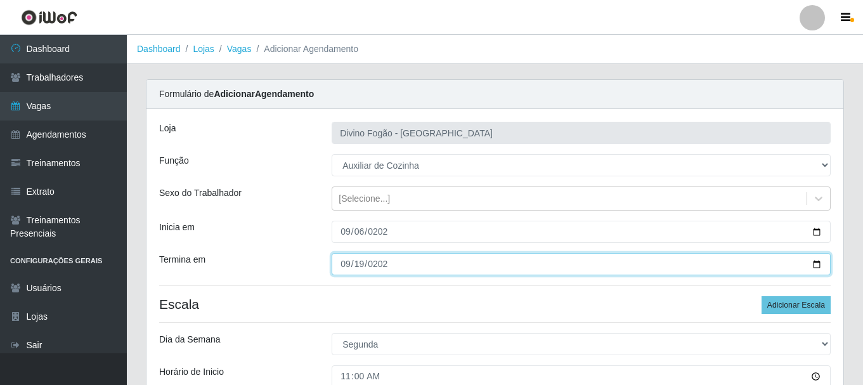
click at [360, 263] on input "2025-09-19" at bounding box center [581, 264] width 499 height 22
type input "2025-10-19"
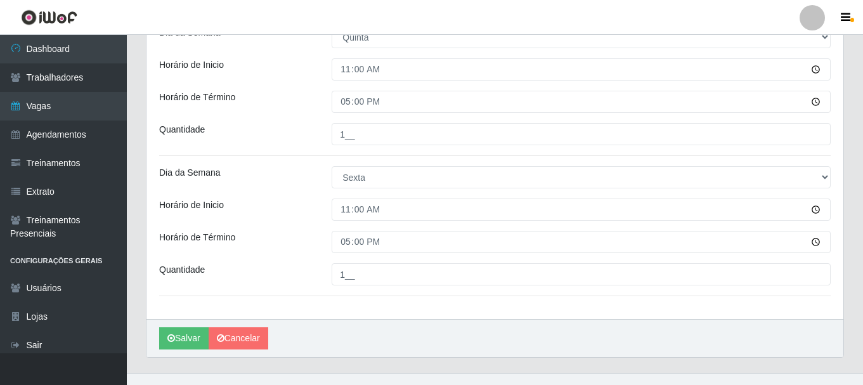
scroll to position [747, 0]
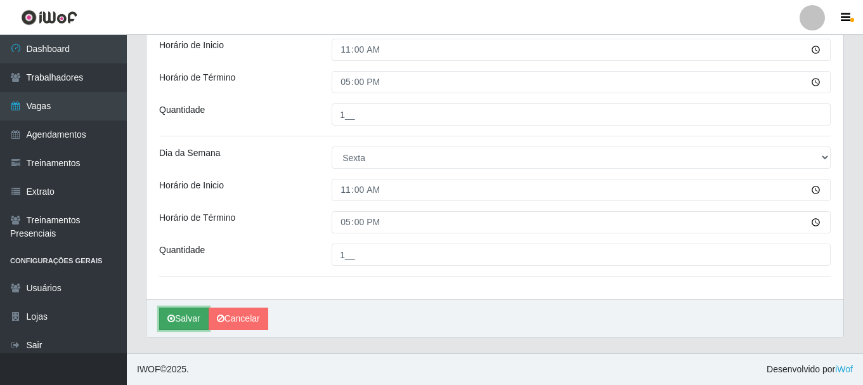
click at [192, 323] on button "Salvar" at bounding box center [183, 319] width 49 height 22
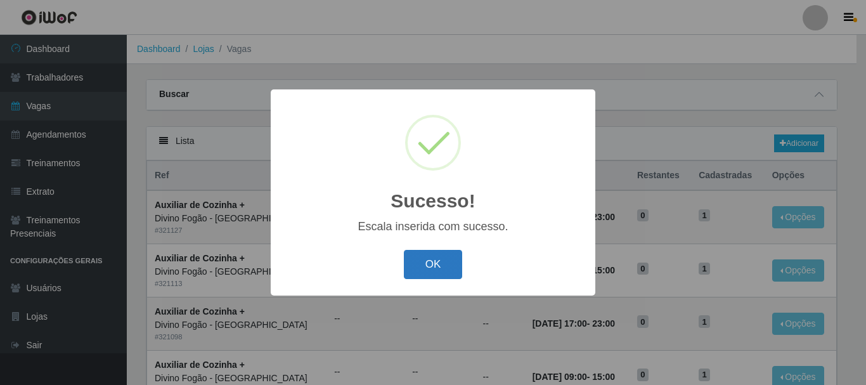
click at [445, 259] on button "OK" at bounding box center [433, 265] width 59 height 30
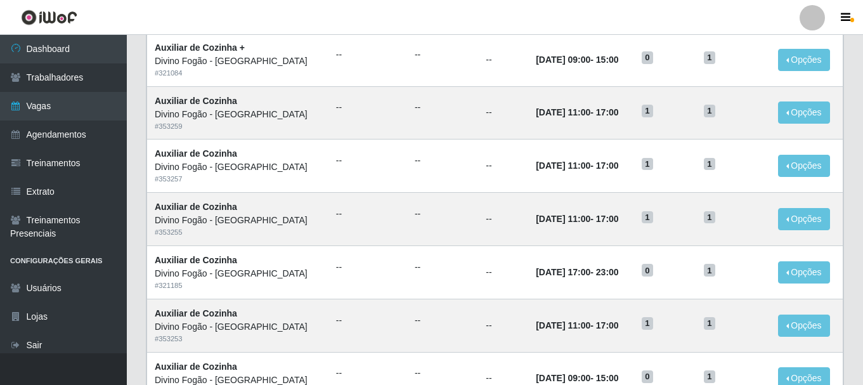
scroll to position [690, 0]
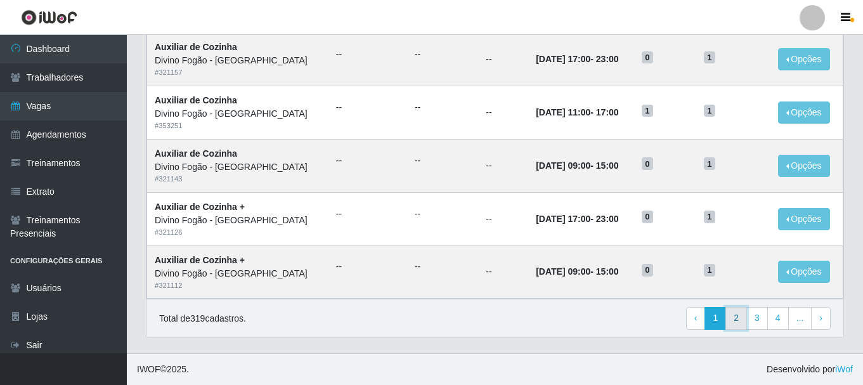
click at [732, 320] on link "2" at bounding box center [737, 318] width 22 height 23
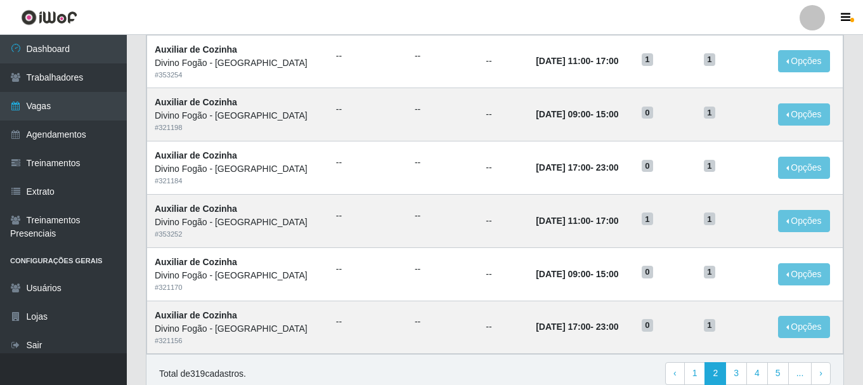
scroll to position [690, 0]
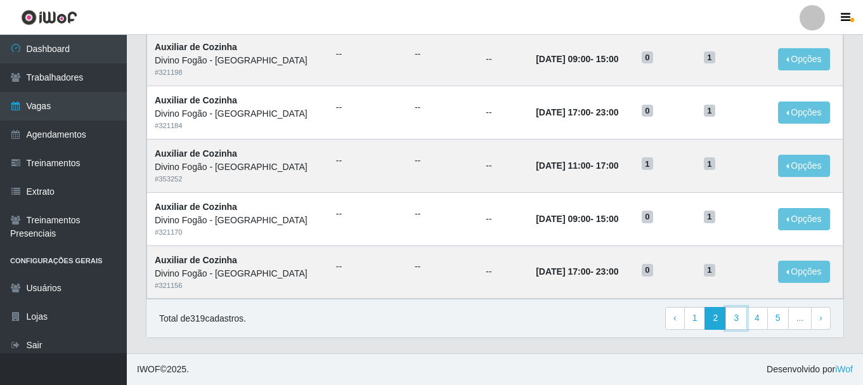
click at [732, 320] on link "3" at bounding box center [737, 318] width 22 height 23
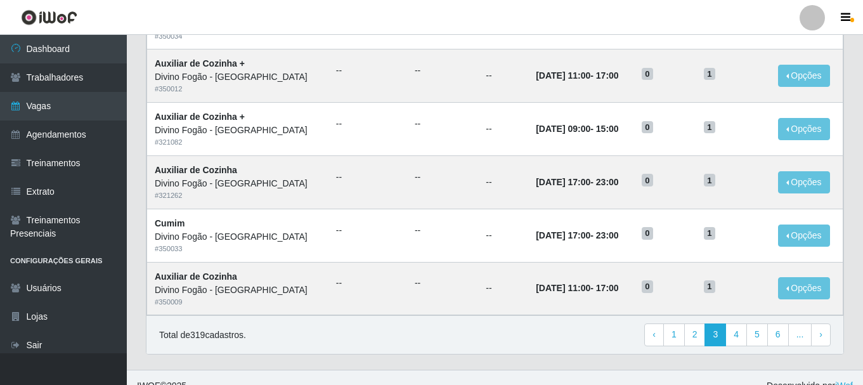
scroll to position [690, 0]
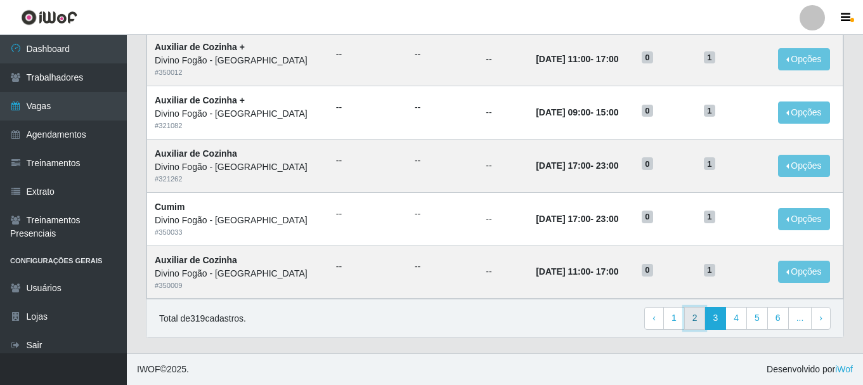
click at [700, 327] on link "2" at bounding box center [695, 318] width 22 height 23
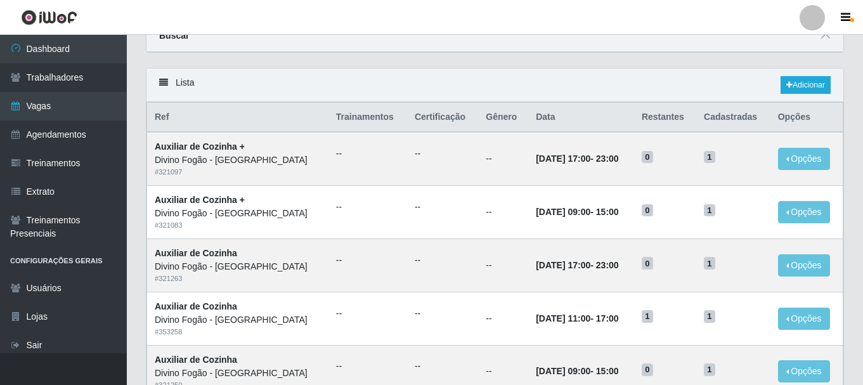
scroll to position [56, 0]
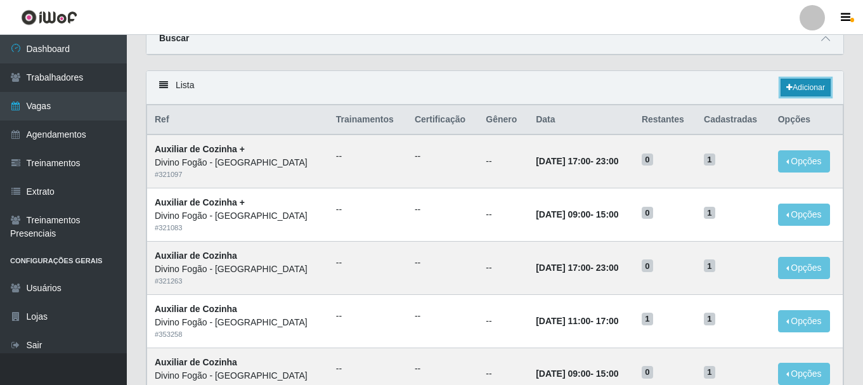
click at [800, 86] on link "Adicionar" at bounding box center [806, 88] width 50 height 18
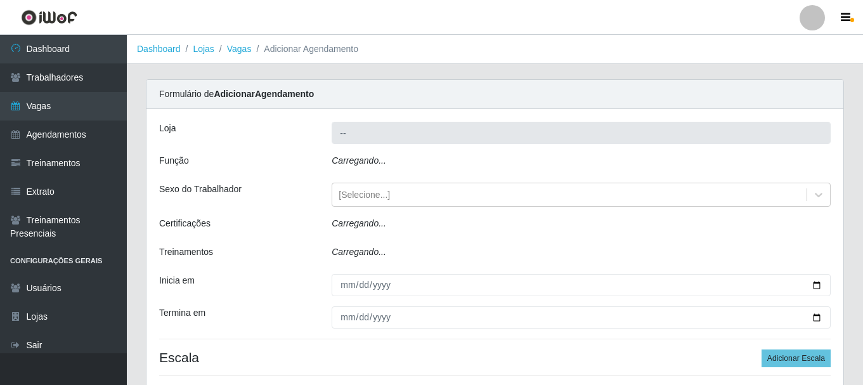
type input "Divino Fogão - [GEOGRAPHIC_DATA]"
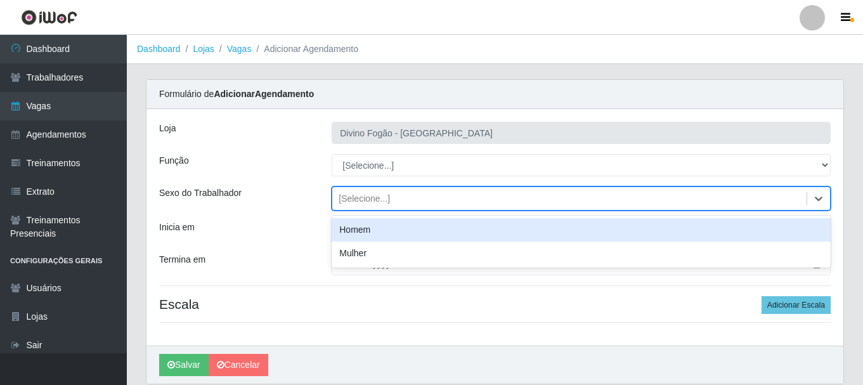
click at [363, 195] on div "[Selecione...]" at bounding box center [364, 198] width 51 height 13
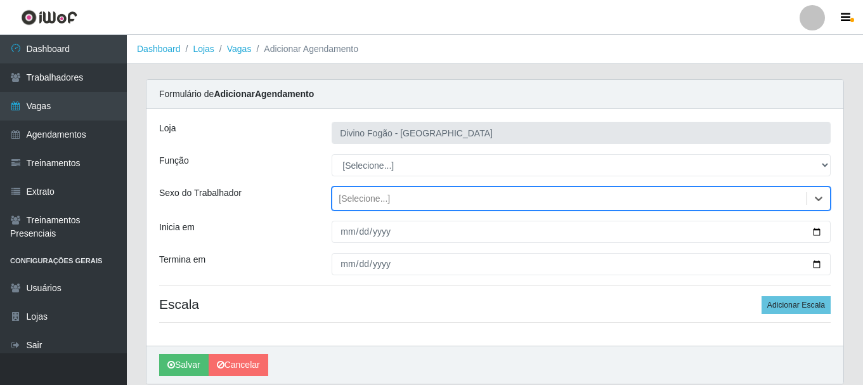
click at [363, 195] on div "[Selecione...]" at bounding box center [364, 198] width 51 height 13
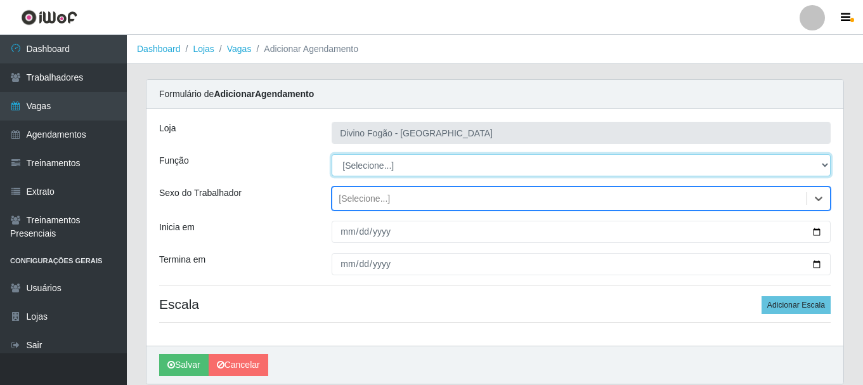
click at [386, 164] on select "[Selecione...] ASG ASG + ASG ++ Auxiliar de Cozinha Auxiliar de Cozinha + Auxil…" at bounding box center [581, 165] width 499 height 22
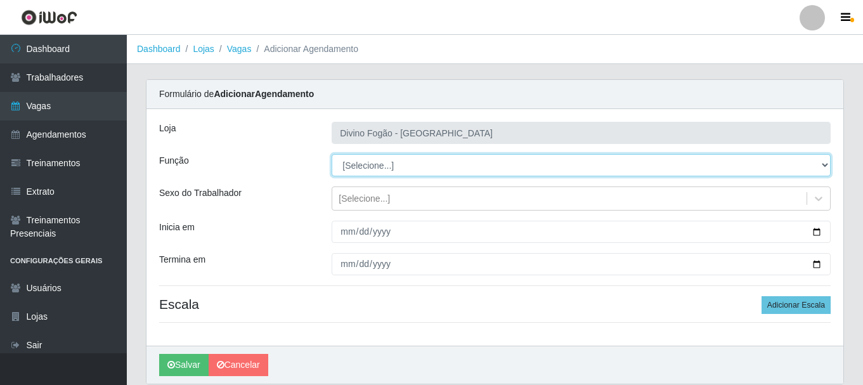
select select "94"
click at [332, 154] on select "[Selecione...] ASG ASG + ASG ++ Auxiliar de Cozinha Auxiliar de Cozinha + Auxil…" at bounding box center [581, 165] width 499 height 22
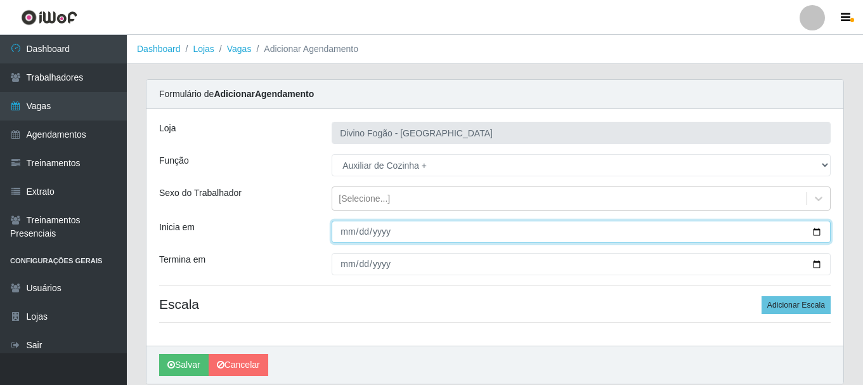
click at [352, 235] on input "Inicia em" at bounding box center [581, 232] width 499 height 22
type input "2025-10-06"
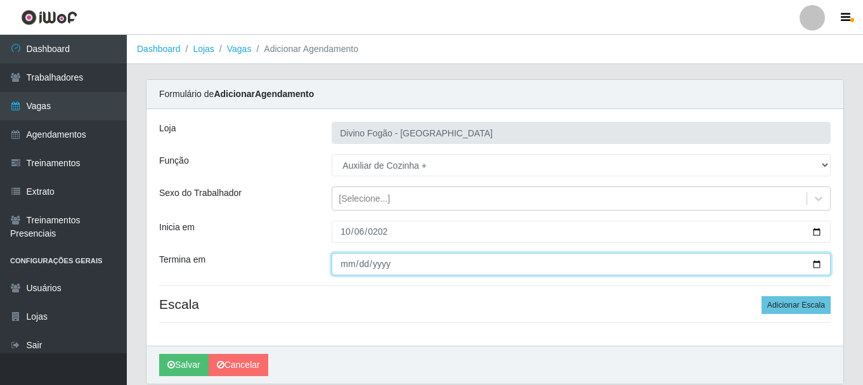
click at [344, 268] on input "Termina em" at bounding box center [581, 264] width 499 height 22
type input "2025-10-19"
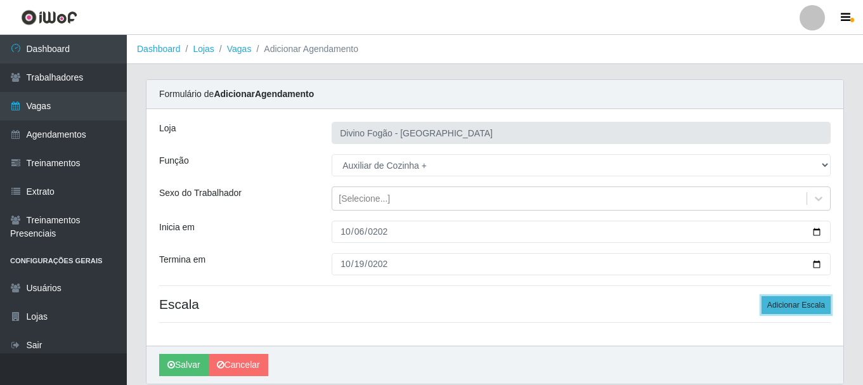
click at [784, 310] on button "Adicionar Escala" at bounding box center [796, 305] width 69 height 18
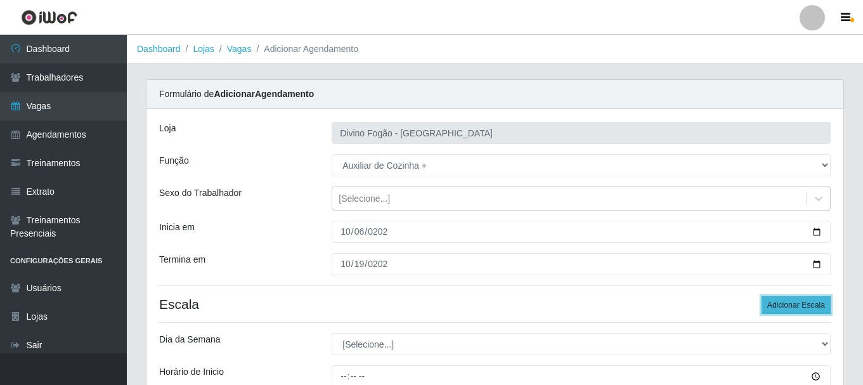
click at [784, 310] on button "Adicionar Escala" at bounding box center [796, 305] width 69 height 18
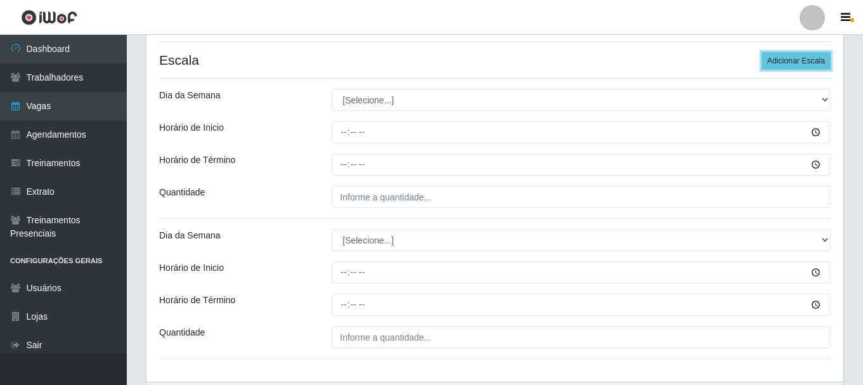
scroll to position [254, 0]
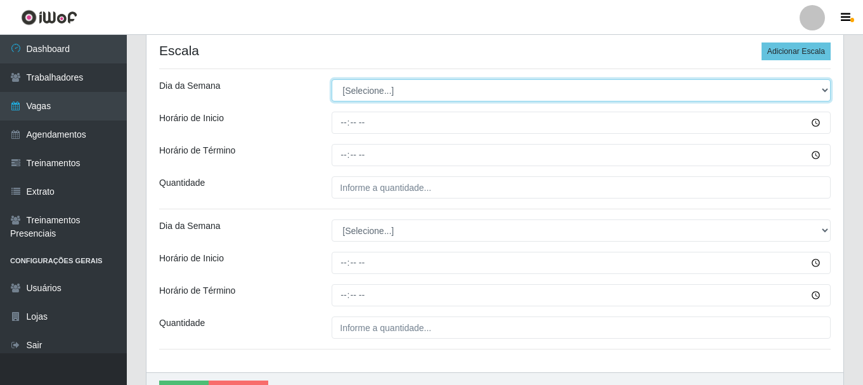
click at [370, 89] on select "[Selecione...] Segunda Terça Quarta Quinta Sexta Sábado Domingo" at bounding box center [581, 90] width 499 height 22
select select "6"
click at [332, 79] on select "[Selecione...] Segunda Terça Quarta Quinta Sexta Sábado Domingo" at bounding box center [581, 90] width 499 height 22
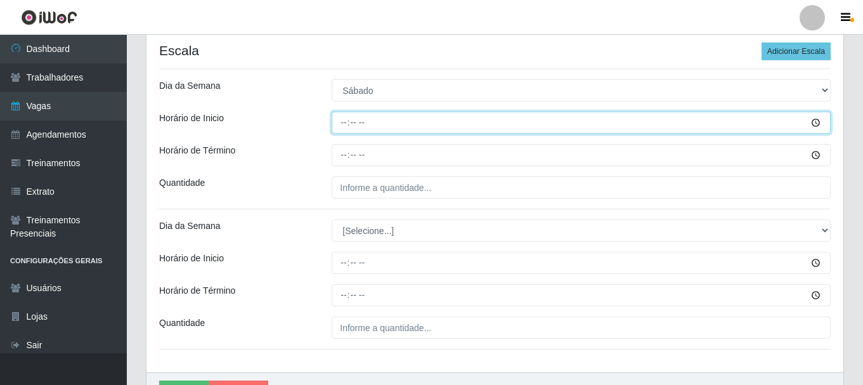
click at [343, 122] on input "Horário de Inicio" at bounding box center [581, 123] width 499 height 22
type input "11:00"
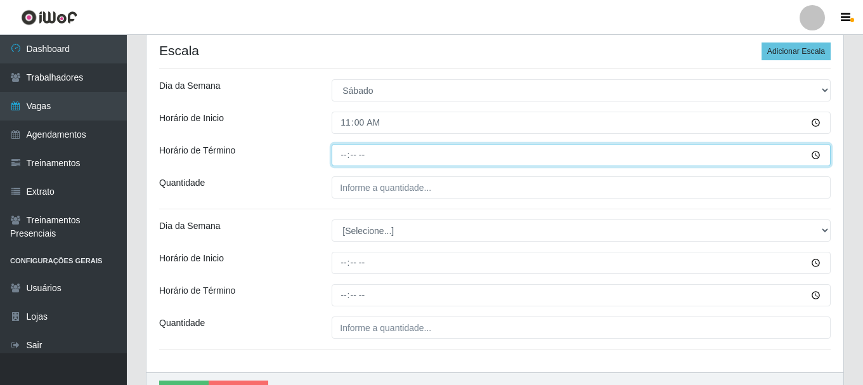
click at [342, 161] on input "Horário de Término" at bounding box center [581, 155] width 499 height 22
type input "17:00"
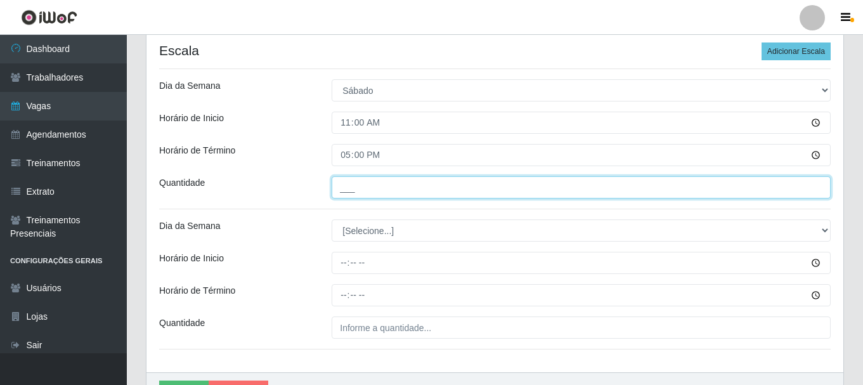
click at [346, 187] on input "___" at bounding box center [581, 187] width 499 height 22
type input "1__"
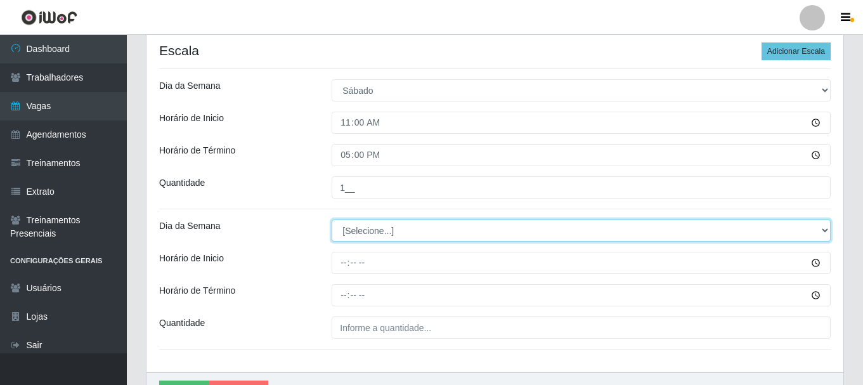
click at [356, 234] on select "[Selecione...] Segunda Terça Quarta Quinta Sexta Sábado Domingo" at bounding box center [581, 230] width 499 height 22
select select "0"
click at [332, 219] on select "[Selecione...] Segunda Terça Quarta Quinta Sexta Sábado Domingo" at bounding box center [581, 230] width 499 height 22
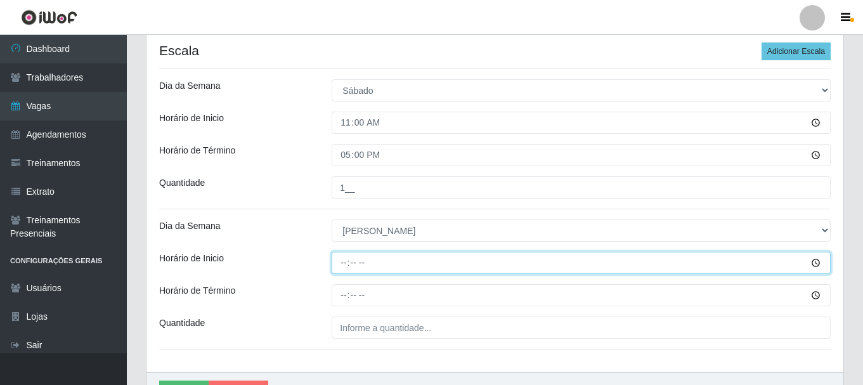
click at [339, 263] on input "Horário de Inicio" at bounding box center [581, 263] width 499 height 22
type input "11:00"
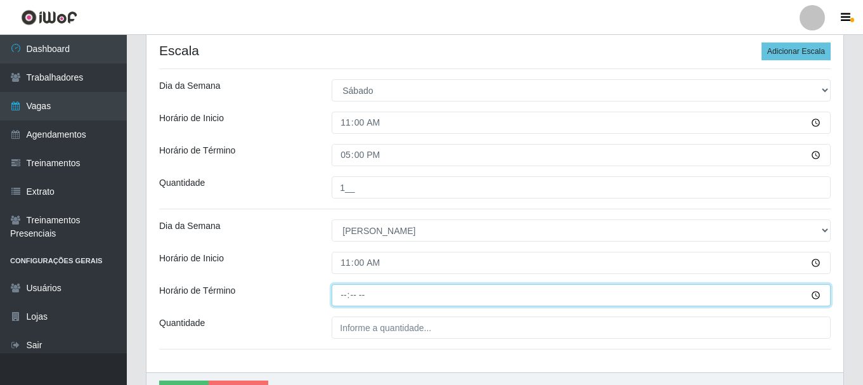
click at [348, 297] on input "Horário de Término" at bounding box center [581, 295] width 499 height 22
type input "17:00"
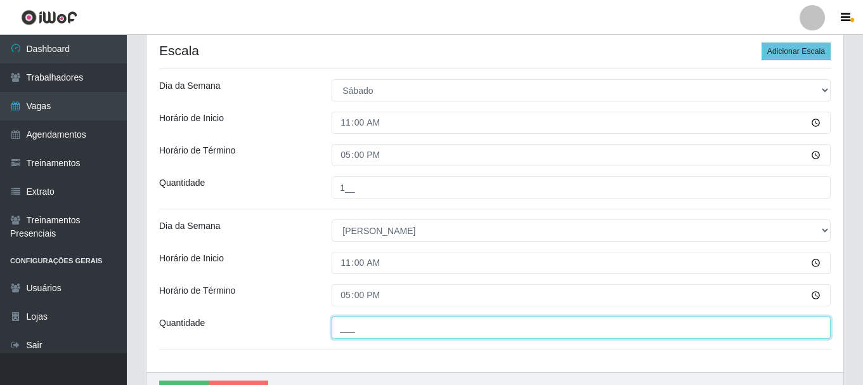
click at [350, 323] on input "___" at bounding box center [581, 327] width 499 height 22
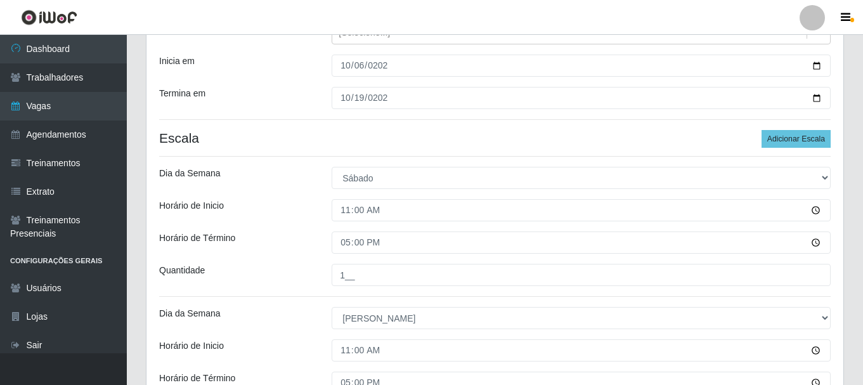
scroll to position [327, 0]
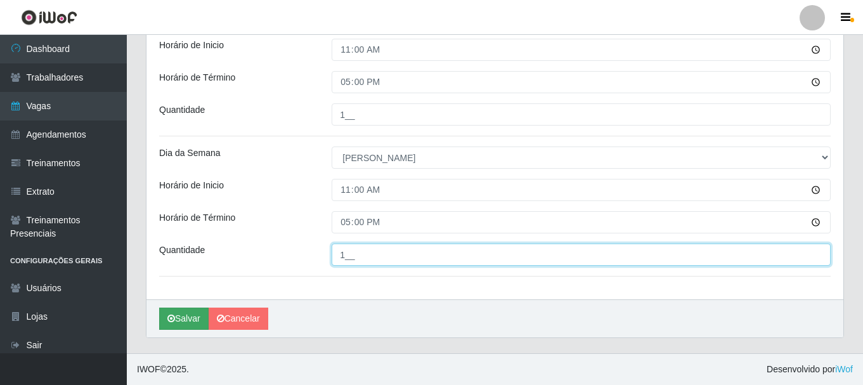
type input "1__"
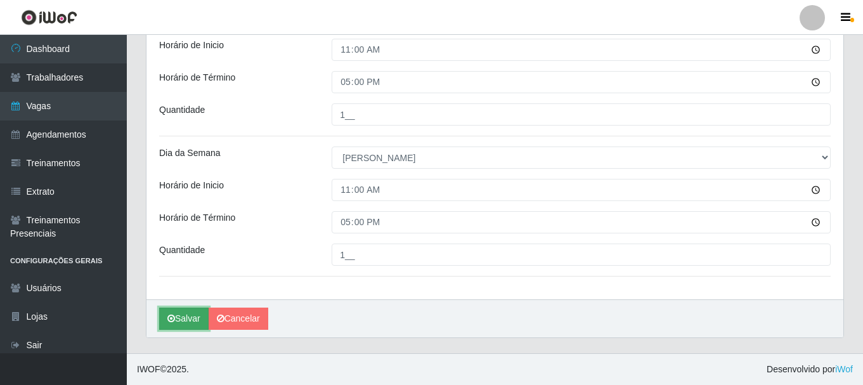
click at [194, 322] on button "Salvar" at bounding box center [183, 319] width 49 height 22
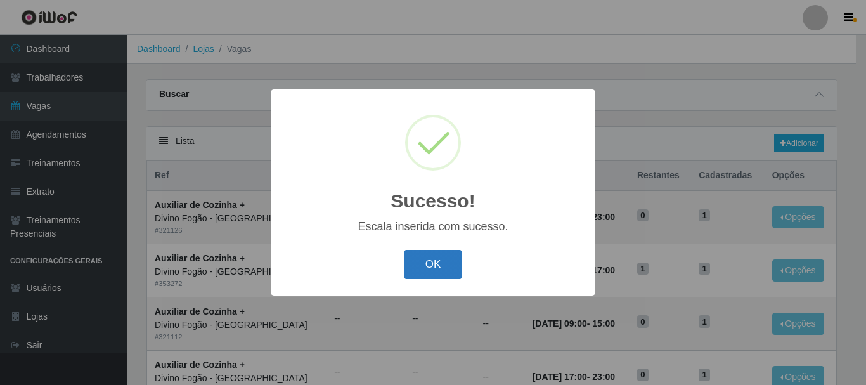
click at [426, 266] on button "OK" at bounding box center [433, 265] width 59 height 30
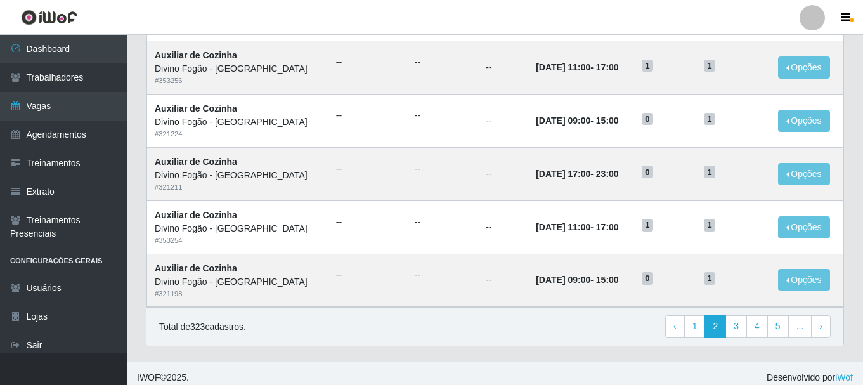
scroll to position [690, 0]
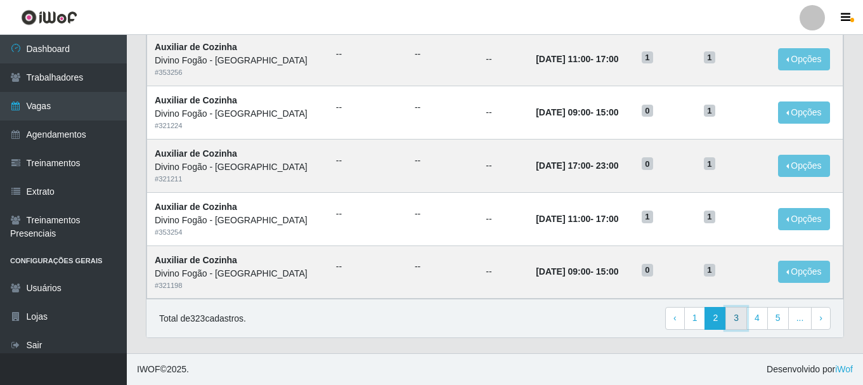
click at [731, 321] on link "3" at bounding box center [737, 318] width 22 height 23
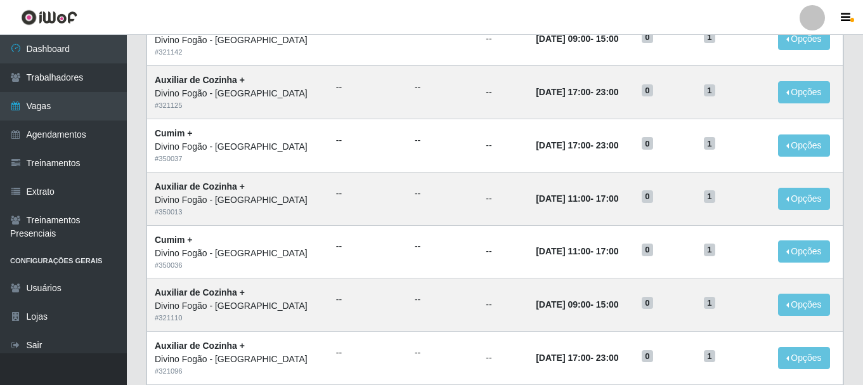
scroll to position [690, 0]
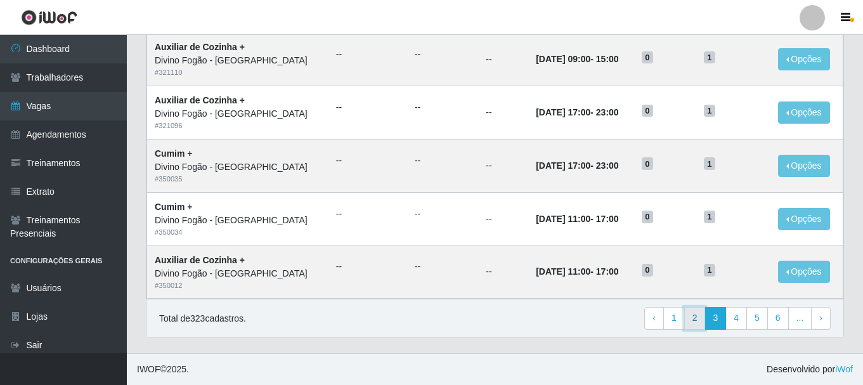
click at [696, 320] on link "2" at bounding box center [695, 318] width 22 height 23
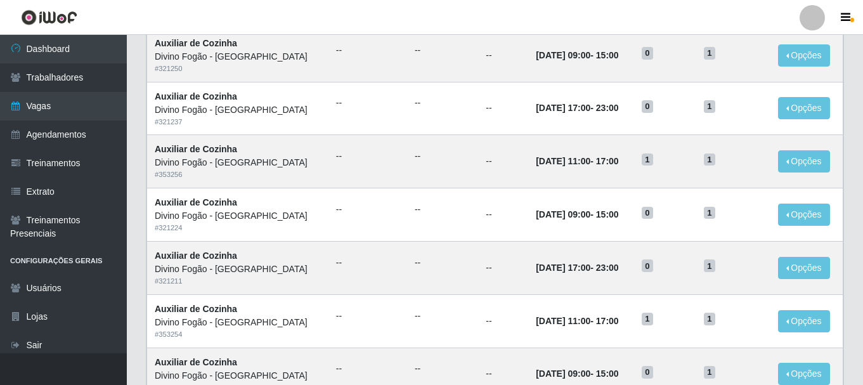
scroll to position [690, 0]
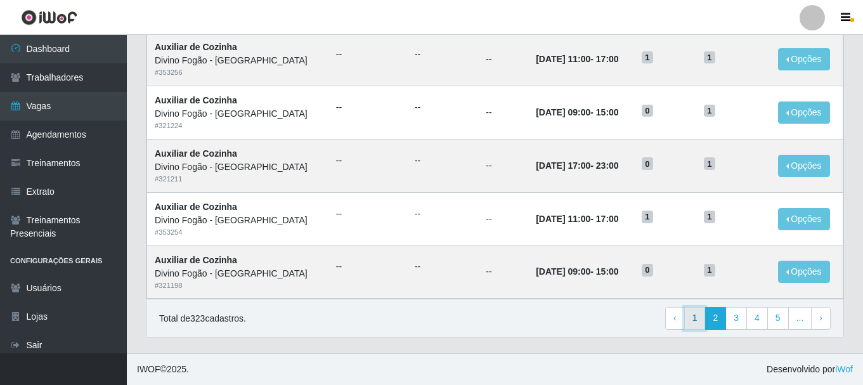
click at [702, 320] on link "1" at bounding box center [695, 318] width 22 height 23
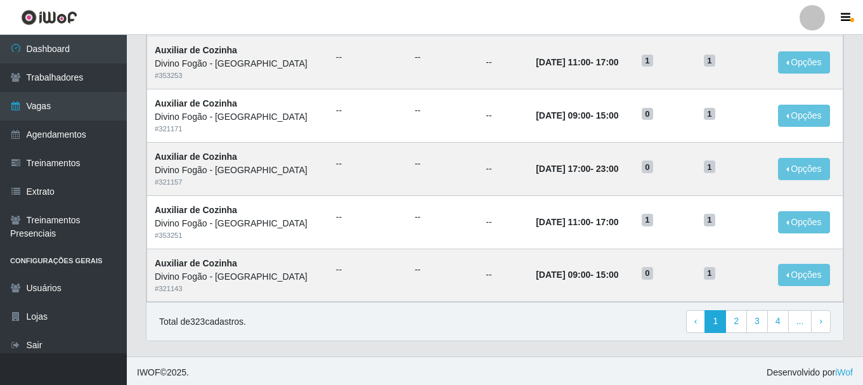
scroll to position [690, 0]
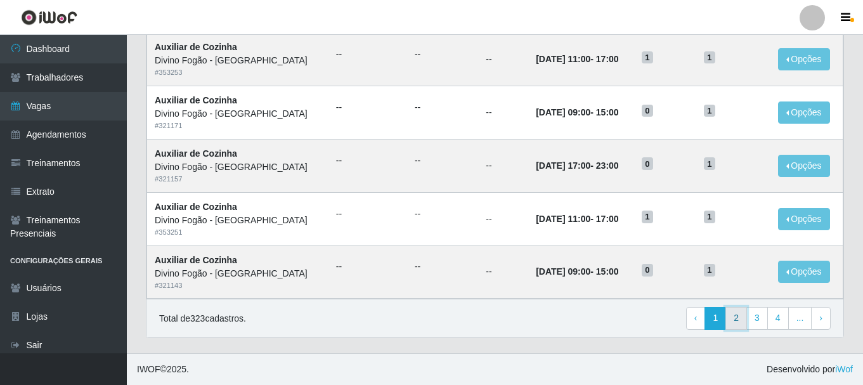
click at [733, 318] on link "2" at bounding box center [737, 318] width 22 height 23
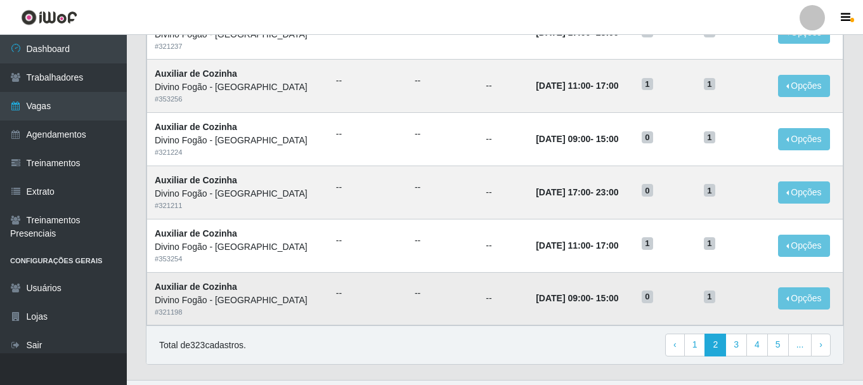
scroll to position [690, 0]
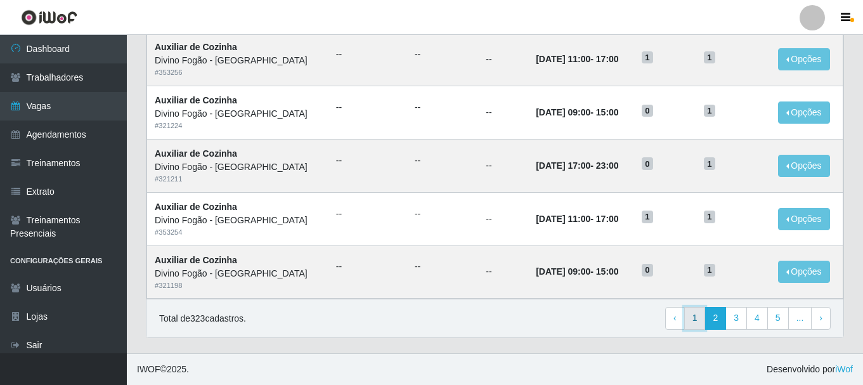
click at [694, 311] on link "1" at bounding box center [695, 318] width 22 height 23
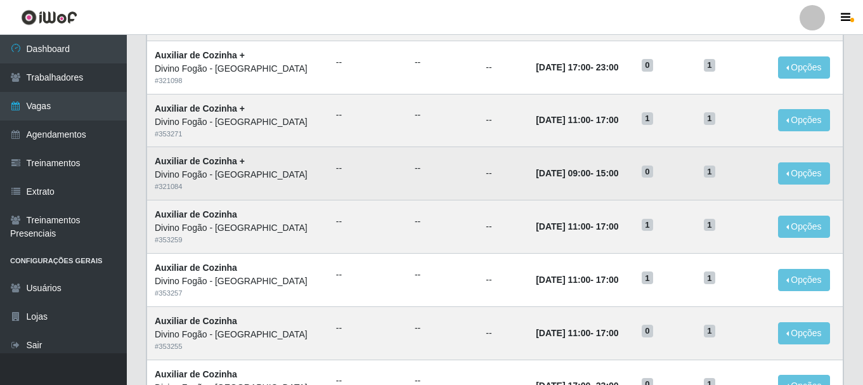
scroll to position [373, 0]
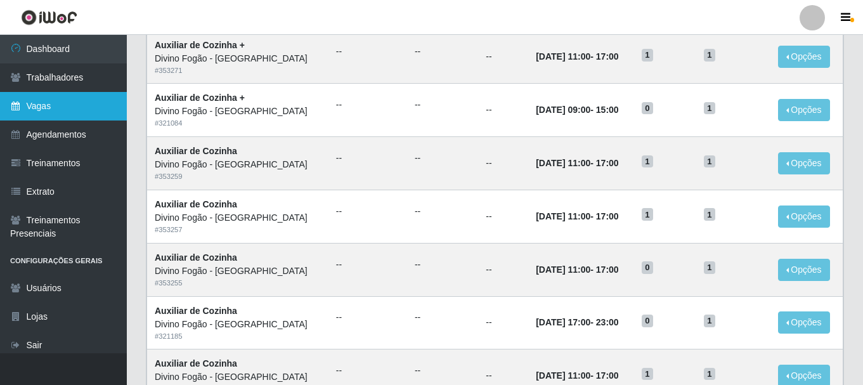
click at [83, 109] on link "Vagas" at bounding box center [63, 106] width 127 height 29
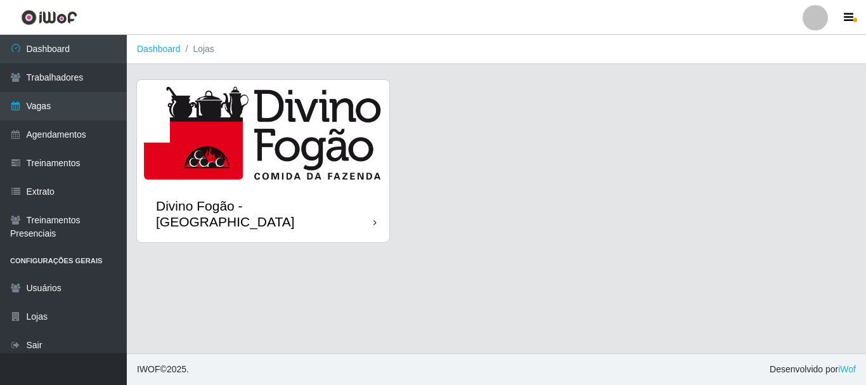
click at [364, 151] on img at bounding box center [263, 132] width 252 height 105
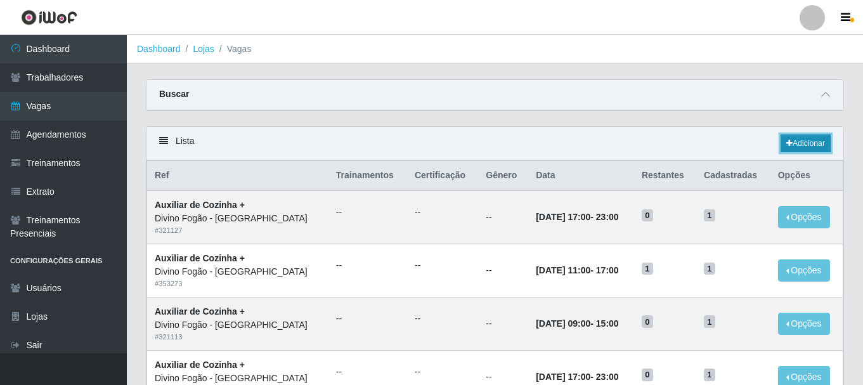
click at [821, 150] on link "Adicionar" at bounding box center [806, 143] width 50 height 18
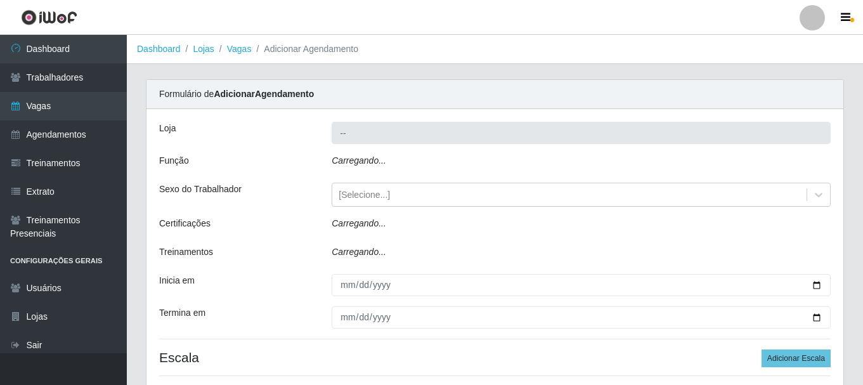
type input "Divino Fogão - [GEOGRAPHIC_DATA]"
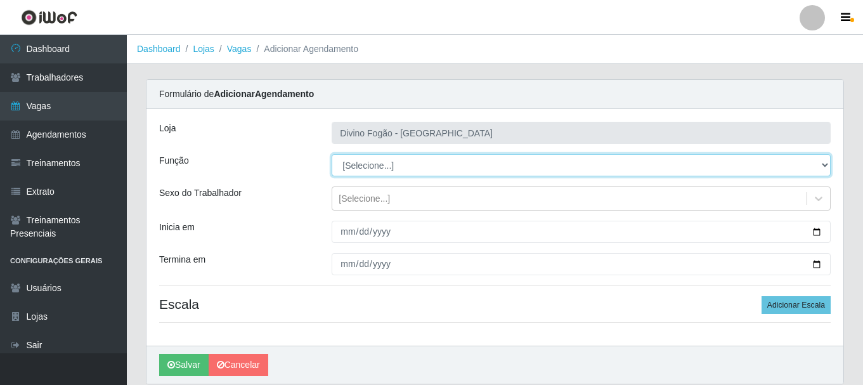
click at [369, 164] on select "[Selecione...] ASG ASG + ASG ++ Auxiliar de Cozinha Auxiliar de Cozinha + Auxil…" at bounding box center [581, 165] width 499 height 22
select select "9"
click at [332, 154] on select "[Selecione...] ASG ASG + ASG ++ Auxiliar de Cozinha Auxiliar de Cozinha + Auxil…" at bounding box center [581, 165] width 499 height 22
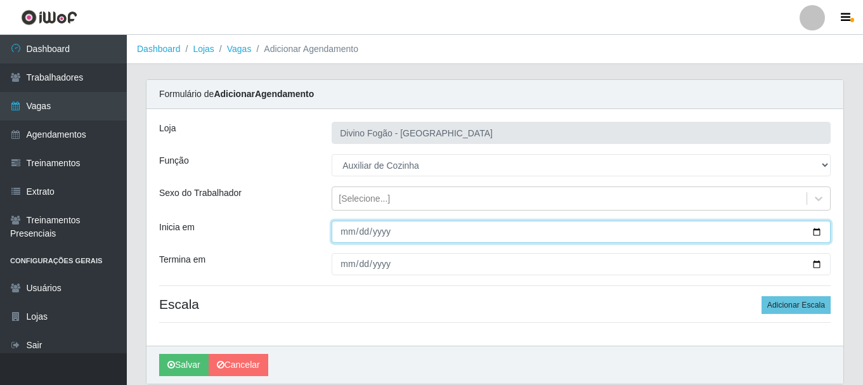
click at [347, 233] on input "Inicia em" at bounding box center [581, 232] width 499 height 22
type input "2025-10-15"
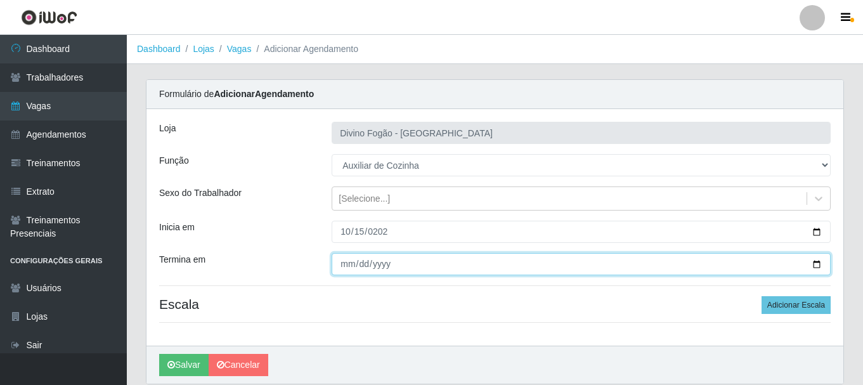
click at [344, 263] on input "Termina em" at bounding box center [581, 264] width 499 height 22
type input "2025-10-17"
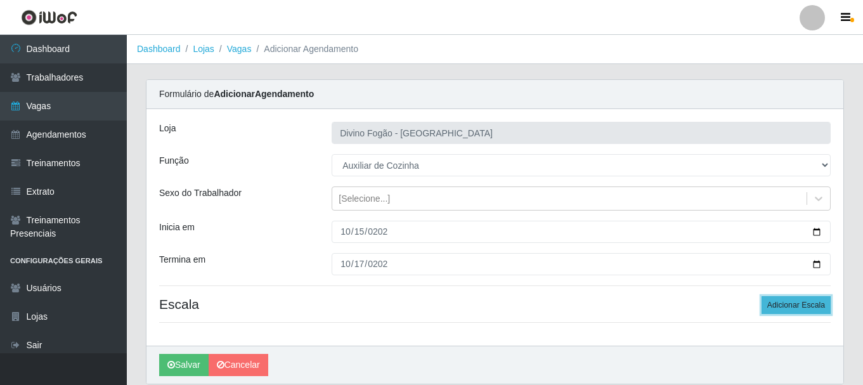
click at [792, 303] on button "Adicionar Escala" at bounding box center [796, 305] width 69 height 18
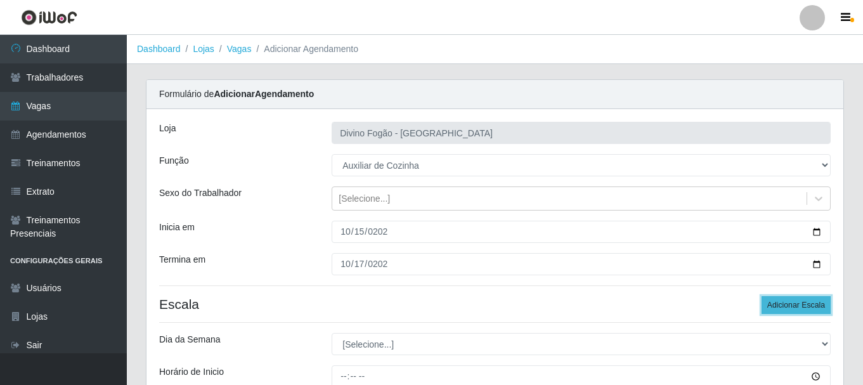
click at [792, 303] on button "Adicionar Escala" at bounding box center [796, 305] width 69 height 18
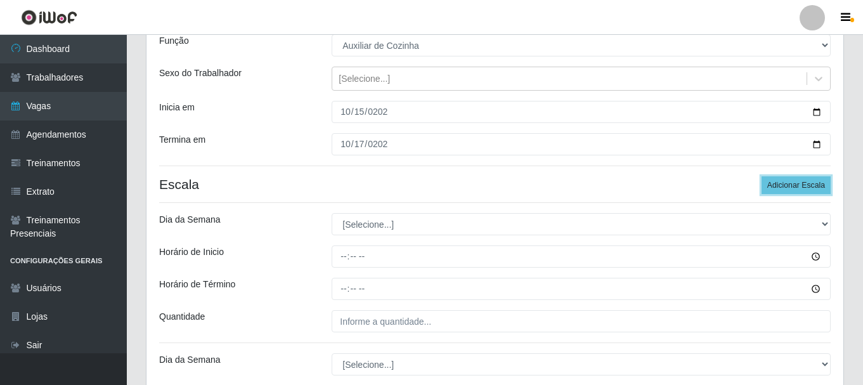
scroll to position [127, 0]
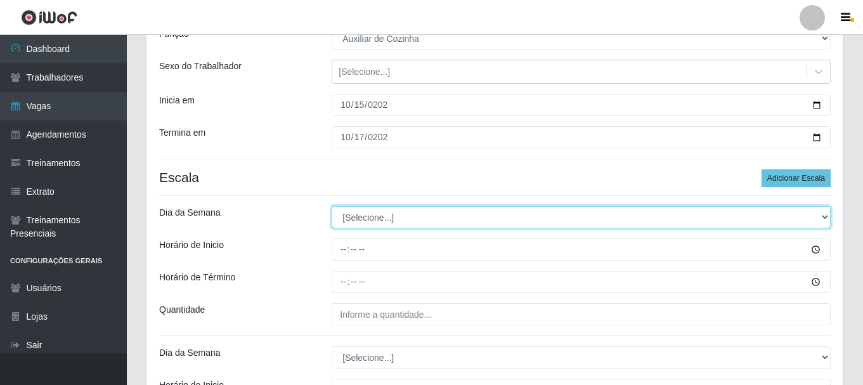
click at [386, 221] on select "[Selecione...] Segunda Terça Quarta Quinta Sexta Sábado Domingo" at bounding box center [581, 217] width 499 height 22
select select "3"
click at [332, 206] on select "[Selecione...] Segunda Terça Quarta Quinta Sexta Sábado Domingo" at bounding box center [581, 217] width 499 height 22
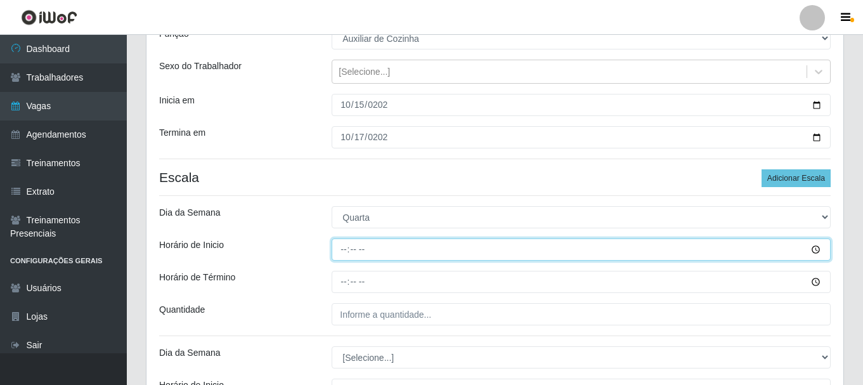
click at [340, 248] on input "Horário de Inicio" at bounding box center [581, 249] width 499 height 22
type input "09:00"
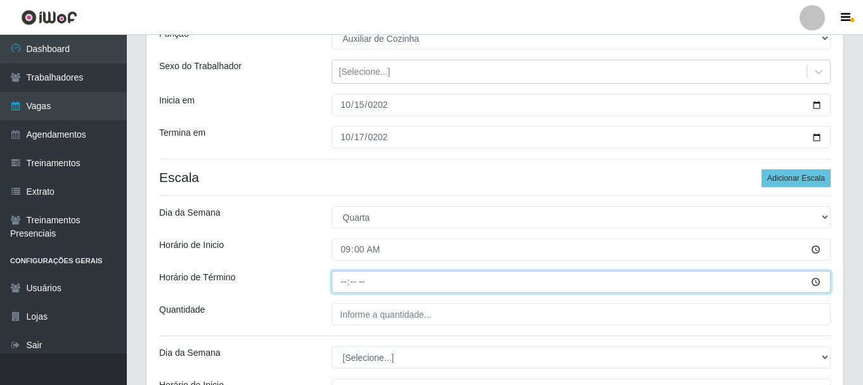
click at [343, 276] on input "Horário de Término" at bounding box center [581, 282] width 499 height 22
type input "15:00"
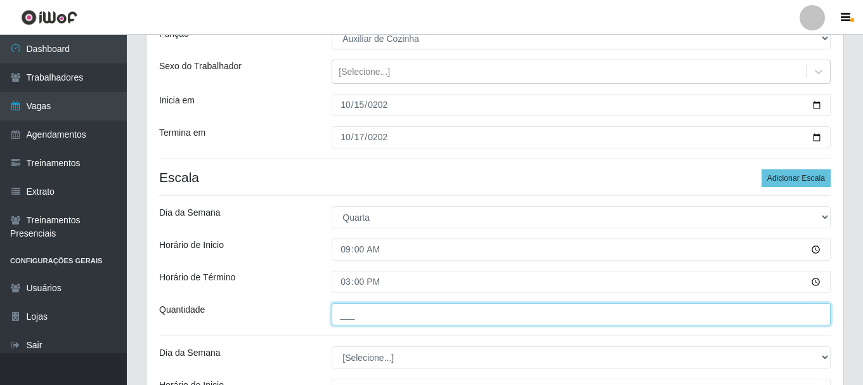
click at [353, 309] on input "___" at bounding box center [581, 314] width 499 height 22
type input "1__"
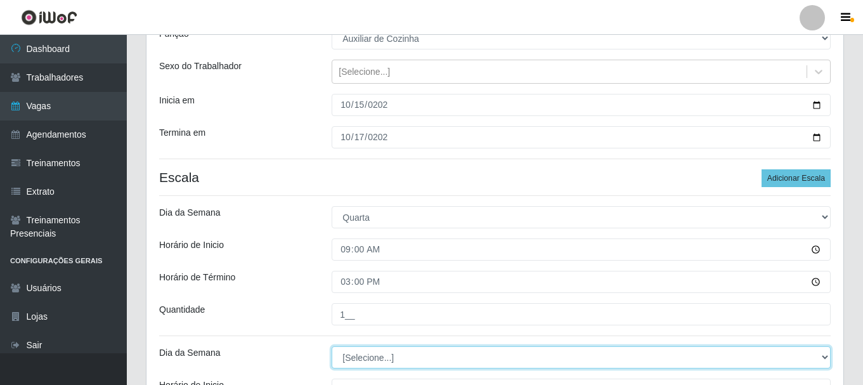
click at [360, 357] on select "[Selecione...] Segunda Terça Quarta Quinta Sexta Sábado Domingo" at bounding box center [581, 357] width 499 height 22
select select "3"
click at [332, 346] on select "[Selecione...] Segunda Terça Quarta Quinta Sexta Sábado Domingo" at bounding box center [581, 357] width 499 height 22
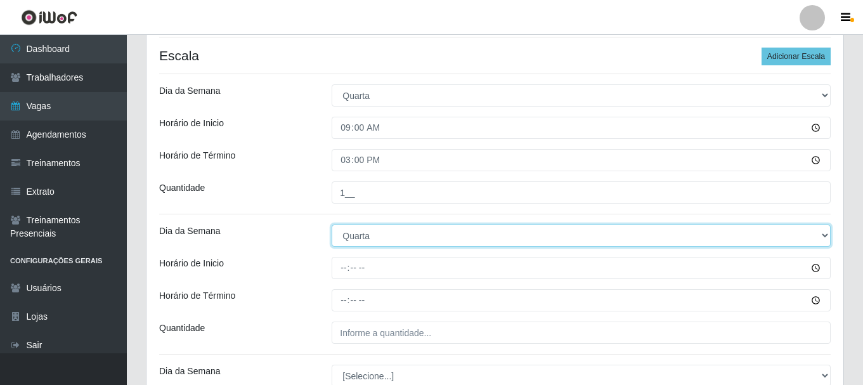
scroll to position [254, 0]
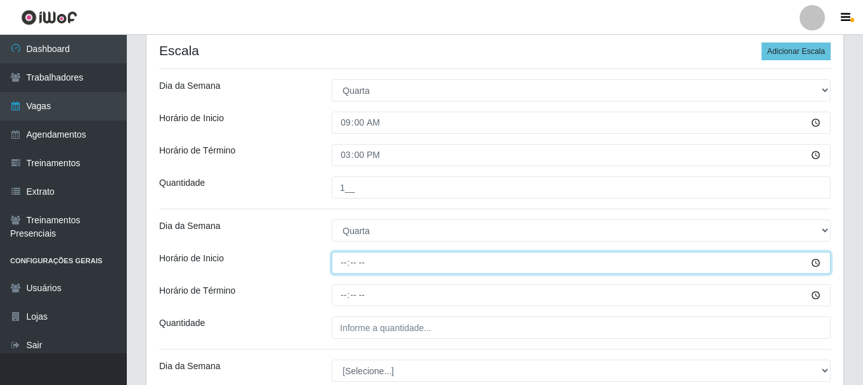
click at [346, 266] on input "Horário de Inicio" at bounding box center [581, 263] width 499 height 22
type input "17:00"
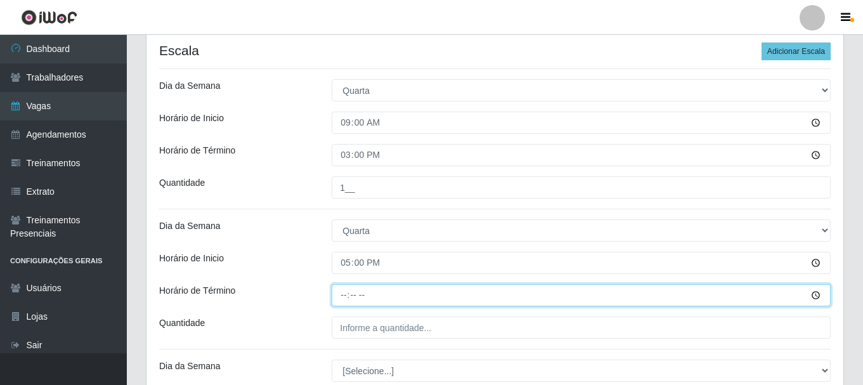
click at [344, 297] on input "Horário de Término" at bounding box center [581, 295] width 499 height 22
type input "23:00"
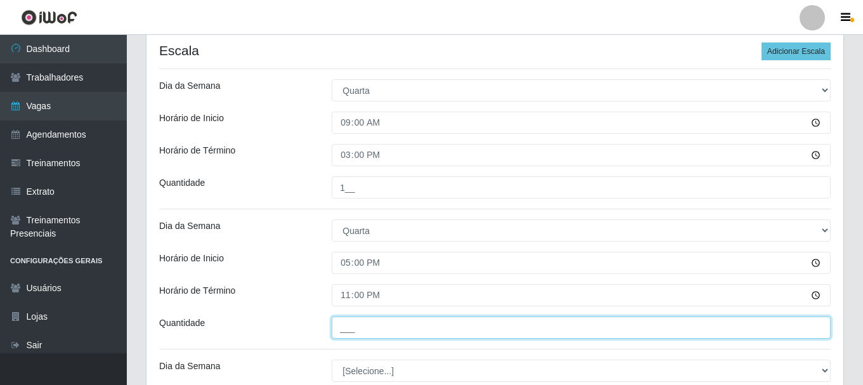
click at [351, 324] on input "___" at bounding box center [581, 327] width 499 height 22
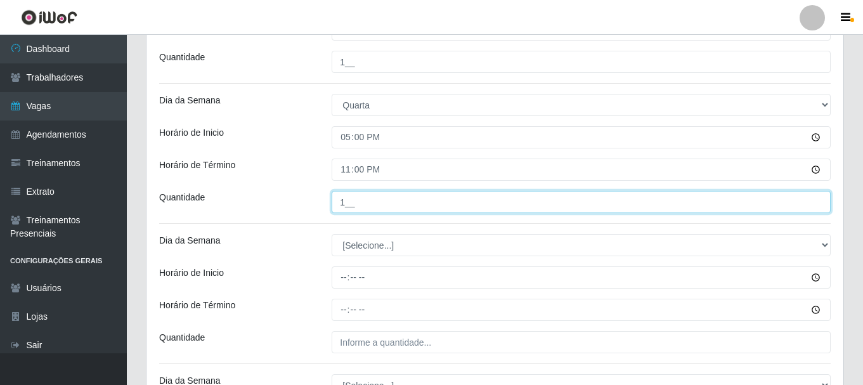
scroll to position [381, 0]
type input "1__"
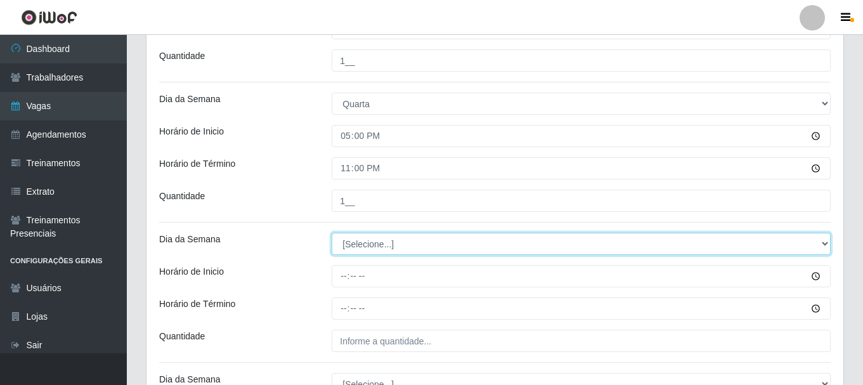
click at [368, 246] on select "[Selecione...] Segunda Terça Quarta Quinta Sexta Sábado Domingo" at bounding box center [581, 244] width 499 height 22
select select "4"
click at [332, 233] on select "[Selecione...] Segunda Terça Quarta Quinta Sexta Sábado Domingo" at bounding box center [581, 244] width 499 height 22
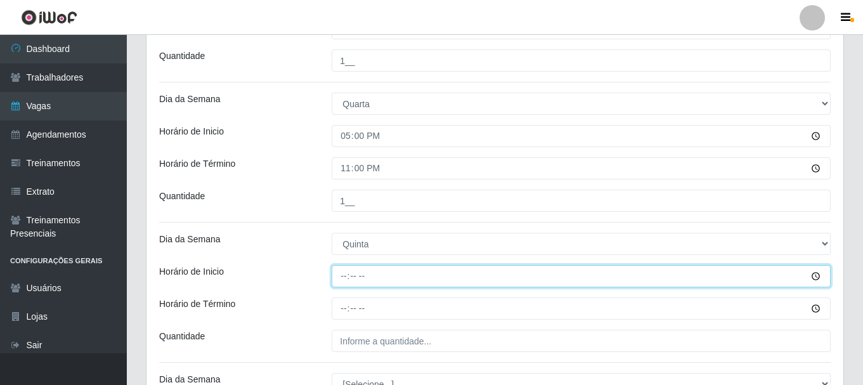
click at [342, 274] on input "Horário de Inicio" at bounding box center [581, 276] width 499 height 22
type input "09:00"
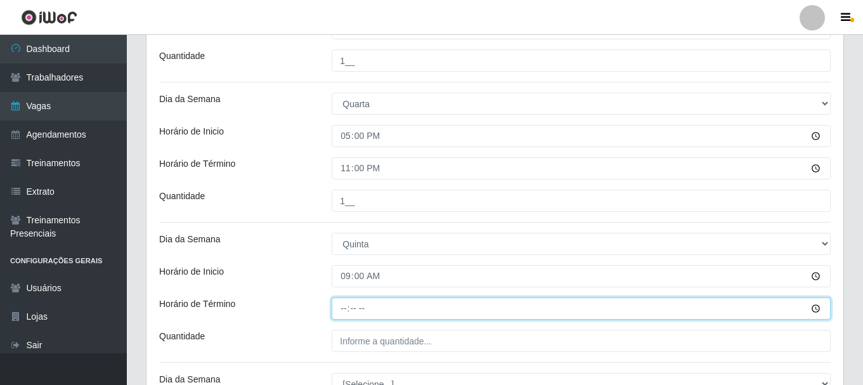
click at [348, 309] on input "Horário de Término" at bounding box center [581, 308] width 499 height 22
type input "15:00"
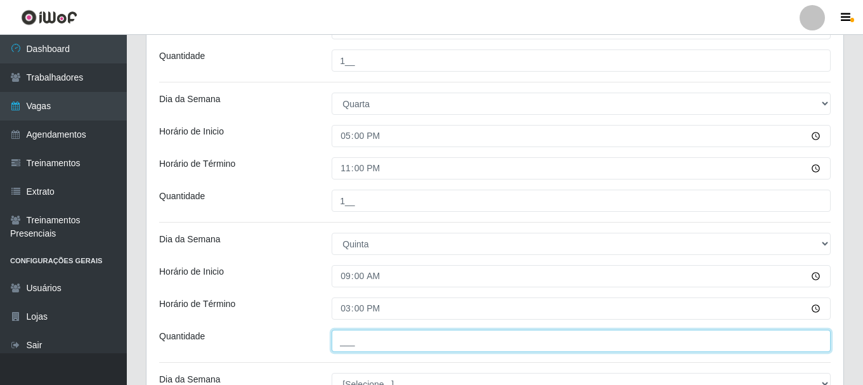
click at [349, 346] on input "___" at bounding box center [581, 341] width 499 height 22
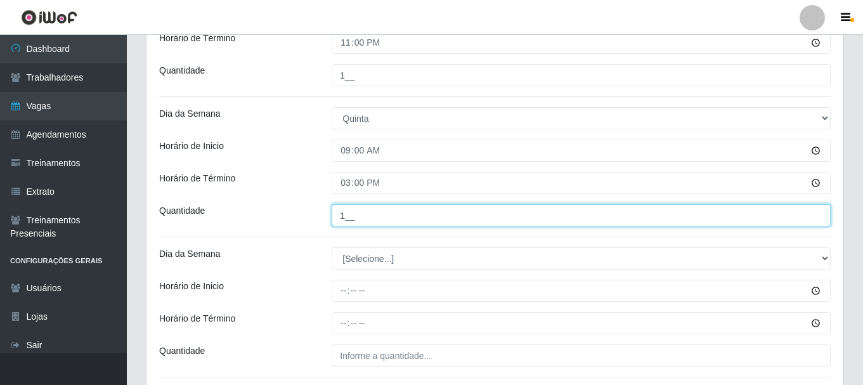
scroll to position [507, 0]
type input "1__"
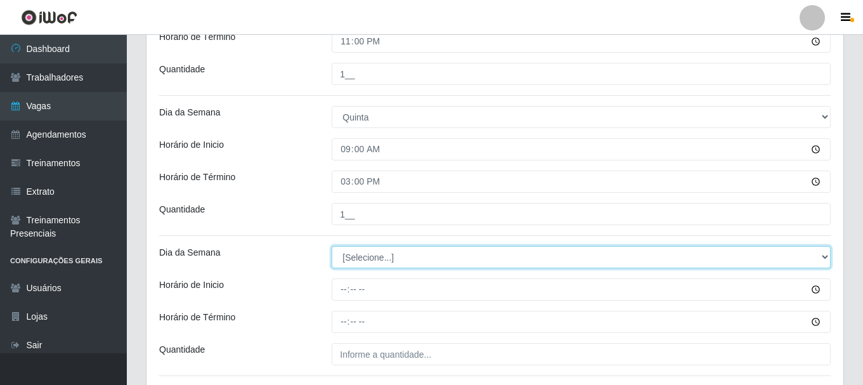
click at [367, 249] on select "[Selecione...] Segunda Terça Quarta Quinta Sexta Sábado Domingo" at bounding box center [581, 257] width 499 height 22
select select "4"
click at [332, 246] on select "[Selecione...] Segunda Terça Quarta Quinta Sexta Sábado Domingo" at bounding box center [581, 257] width 499 height 22
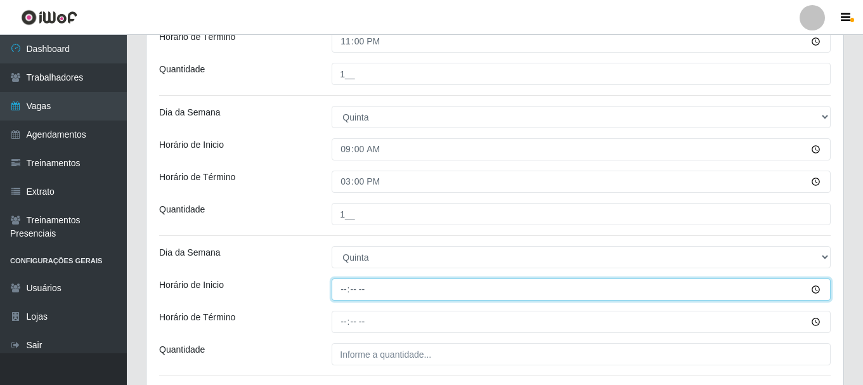
click at [343, 288] on input "Horário de Inicio" at bounding box center [581, 289] width 499 height 22
type input "17:00"
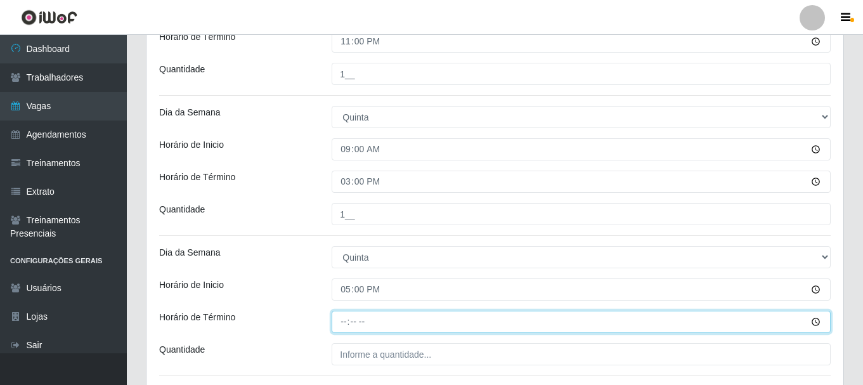
click at [344, 323] on input "Horário de Término" at bounding box center [581, 322] width 499 height 22
type input "23:00"
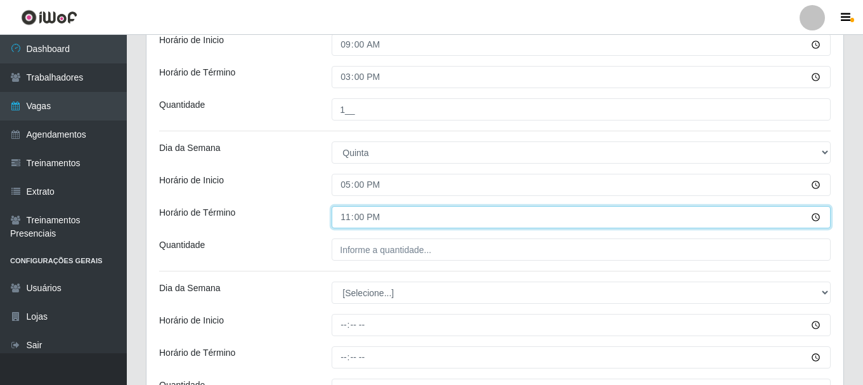
scroll to position [634, 0]
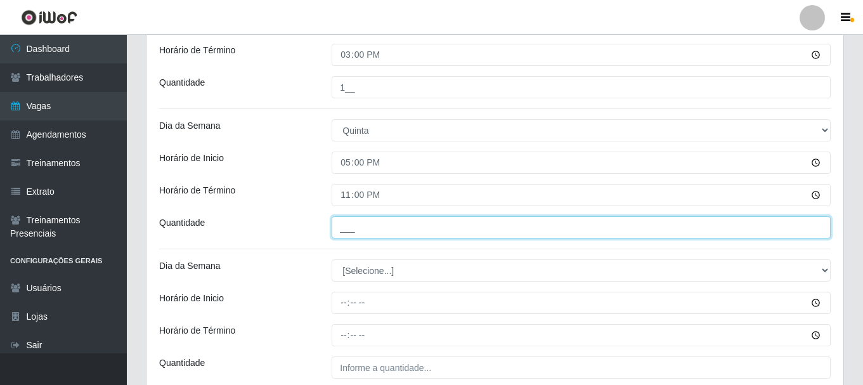
click at [360, 231] on input "___" at bounding box center [581, 227] width 499 height 22
type input "1__"
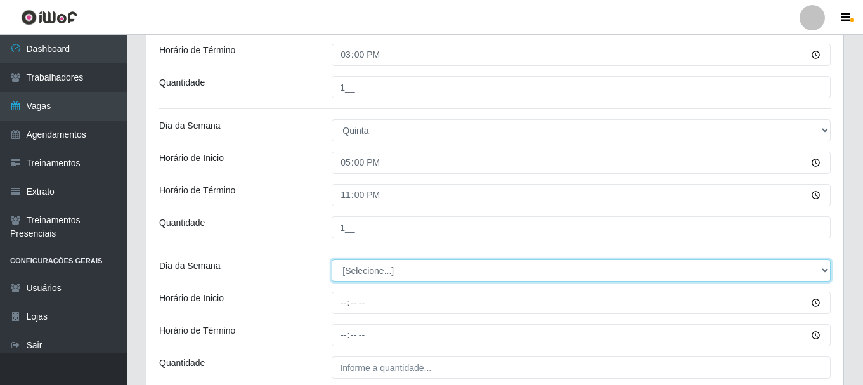
click at [369, 270] on select "[Selecione...] Segunda Terça Quarta Quinta Sexta Sábado Domingo" at bounding box center [581, 270] width 499 height 22
select select "5"
click at [332, 259] on select "[Selecione...] Segunda Terça Quarta Quinta Sexta Sábado Domingo" at bounding box center [581, 270] width 499 height 22
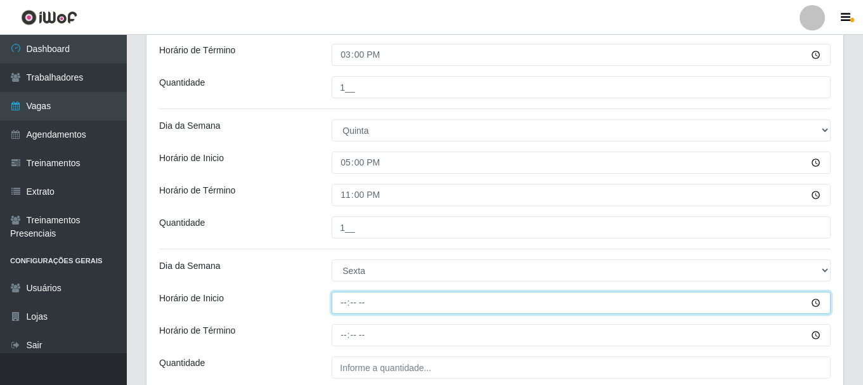
click at [344, 302] on input "Horário de Inicio" at bounding box center [581, 303] width 499 height 22
click at [345, 305] on input "11:00" at bounding box center [581, 303] width 499 height 22
type input "09:00"
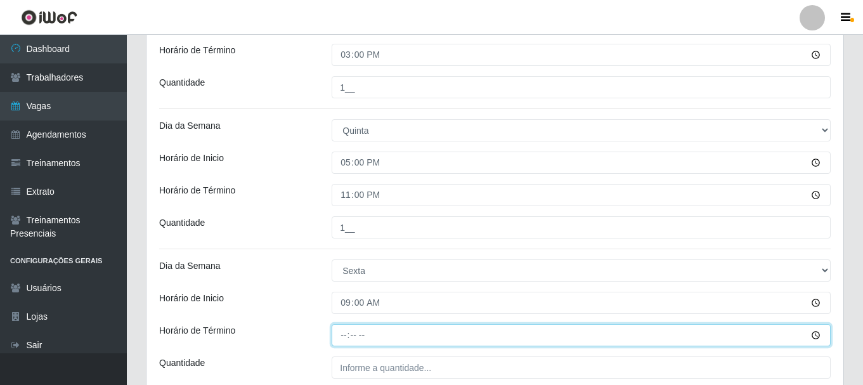
click at [339, 332] on input "Horário de Término" at bounding box center [581, 335] width 499 height 22
type input "15:00"
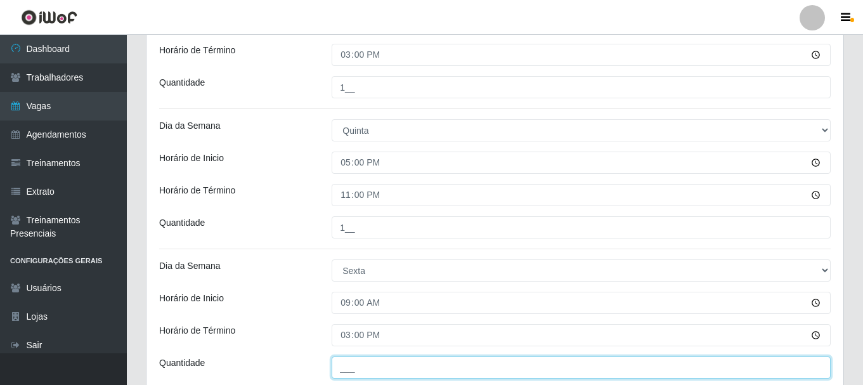
click at [342, 360] on input "___" at bounding box center [581, 367] width 499 height 22
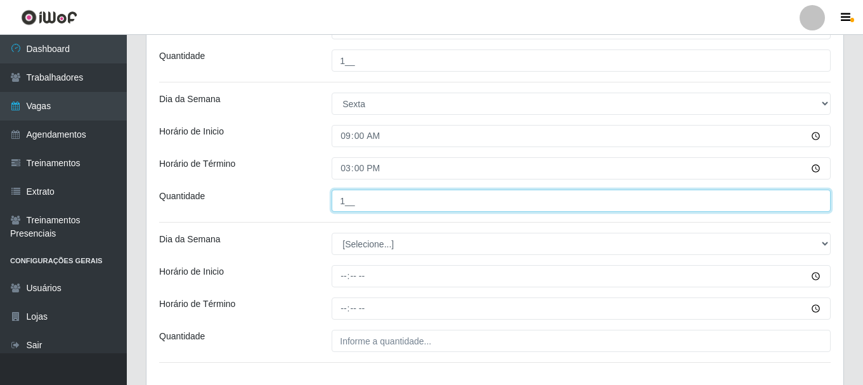
scroll to position [824, 0]
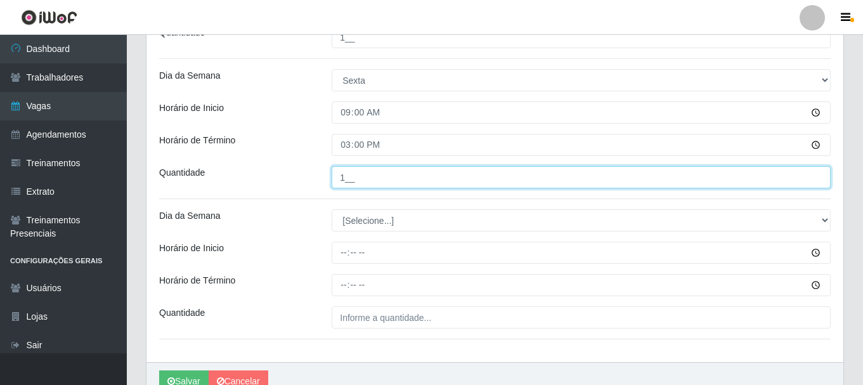
type input "1__"
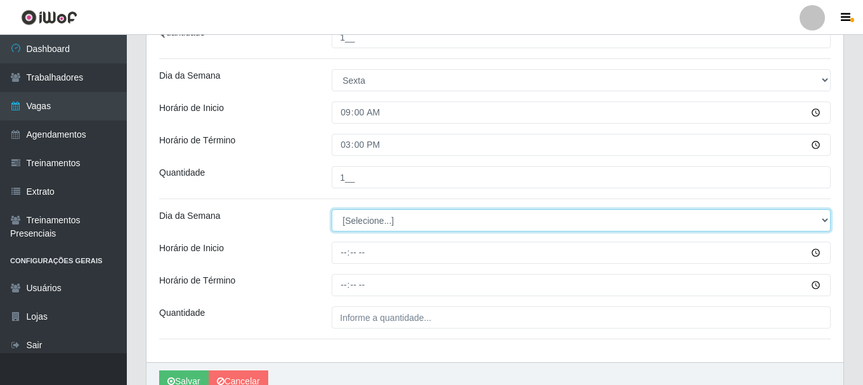
click at [379, 219] on select "[Selecione...] Segunda Terça Quarta Quinta Sexta Sábado Domingo" at bounding box center [581, 220] width 499 height 22
select select "5"
click at [332, 209] on select "[Selecione...] Segunda Terça Quarta Quinta Sexta Sábado Domingo" at bounding box center [581, 220] width 499 height 22
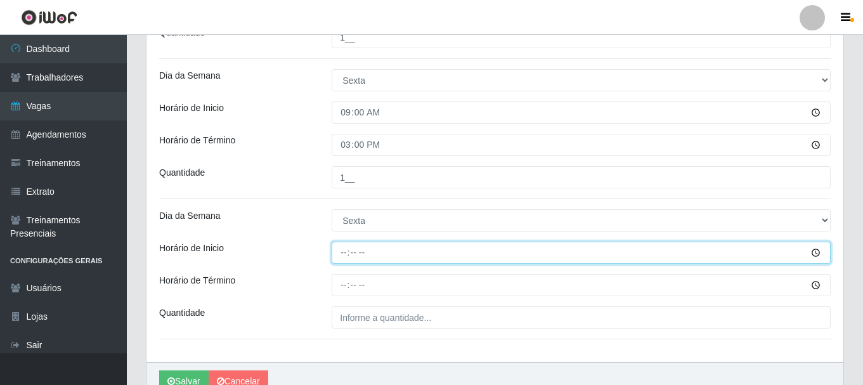
click at [346, 254] on input "Horário de Inicio" at bounding box center [581, 253] width 499 height 22
type input "17:00"
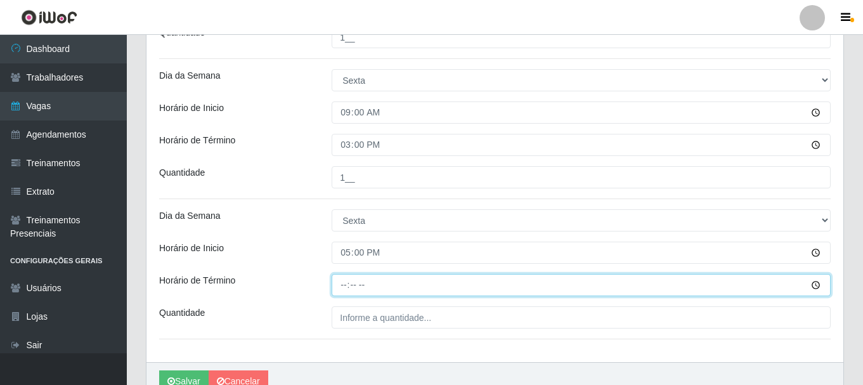
click at [344, 283] on input "Horário de Término" at bounding box center [581, 285] width 499 height 22
type input "23:00"
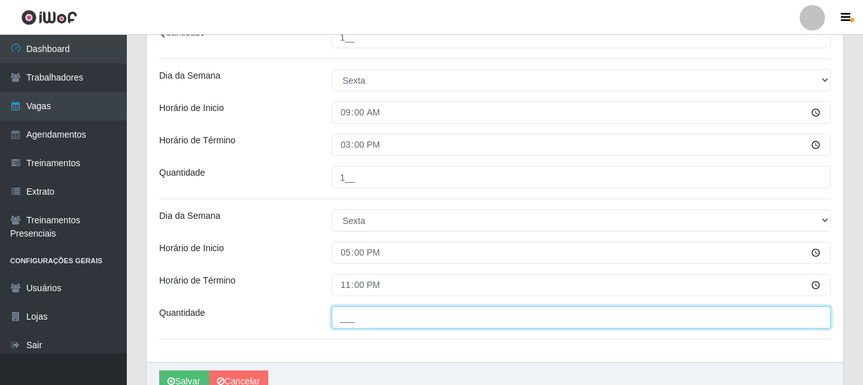
click at [352, 325] on input "___" at bounding box center [581, 317] width 499 height 22
type input "1__"
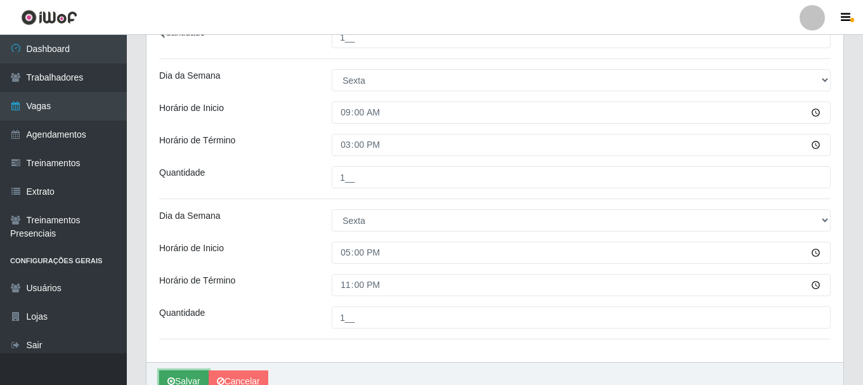
click at [193, 373] on button "Salvar" at bounding box center [183, 381] width 49 height 22
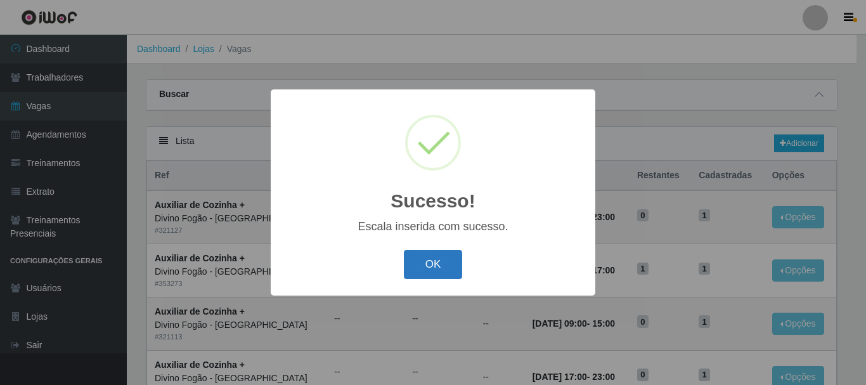
click at [428, 270] on button "OK" at bounding box center [433, 265] width 59 height 30
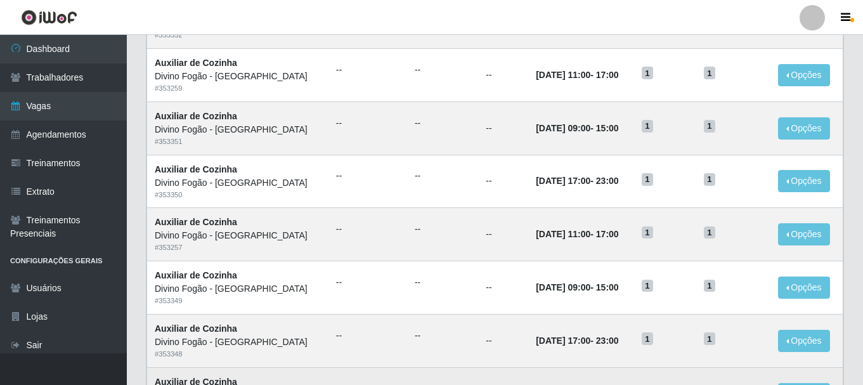
scroll to position [634, 0]
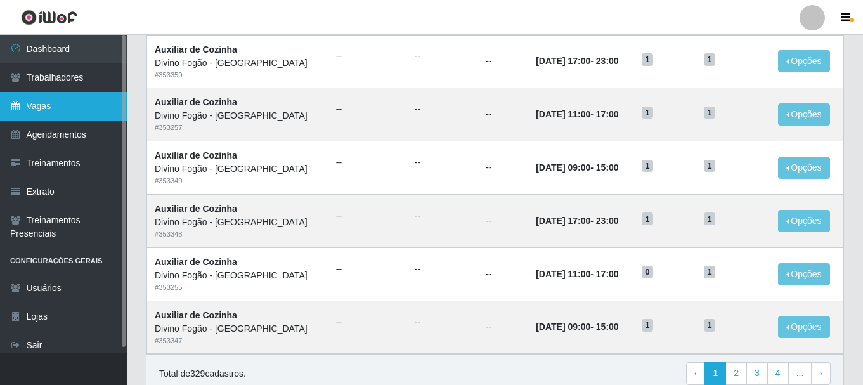
click at [70, 113] on link "Vagas" at bounding box center [63, 106] width 127 height 29
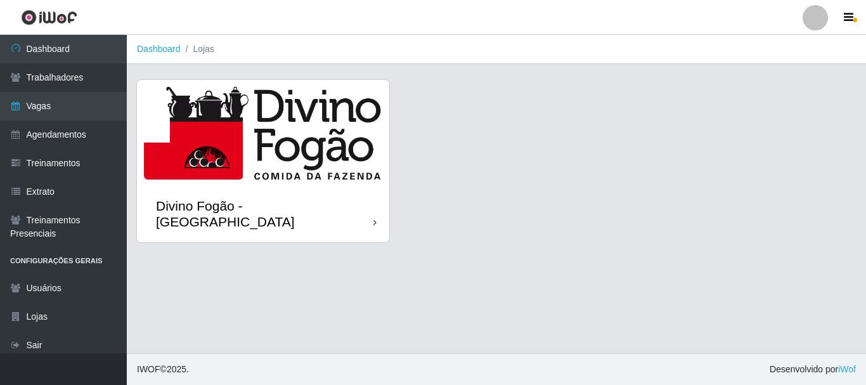
click at [345, 167] on img at bounding box center [263, 132] width 252 height 105
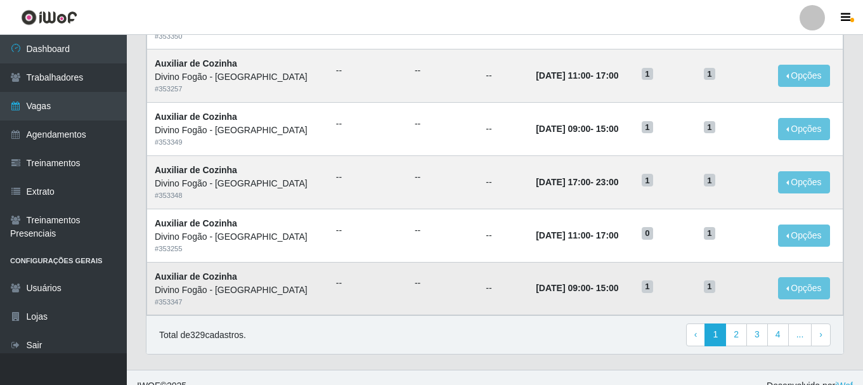
scroll to position [690, 0]
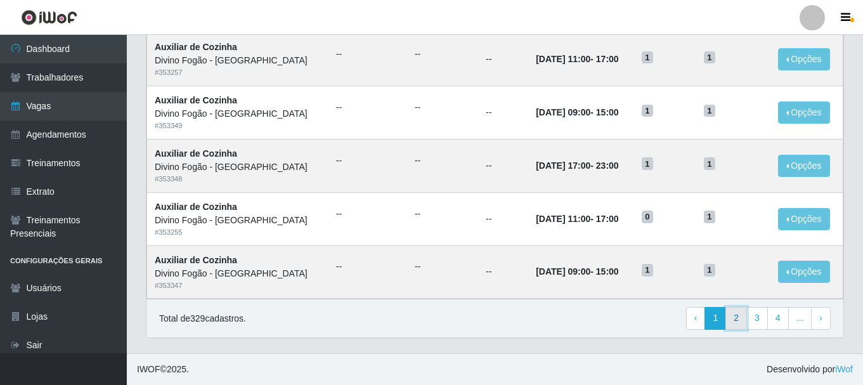
click at [734, 312] on link "2" at bounding box center [737, 318] width 22 height 23
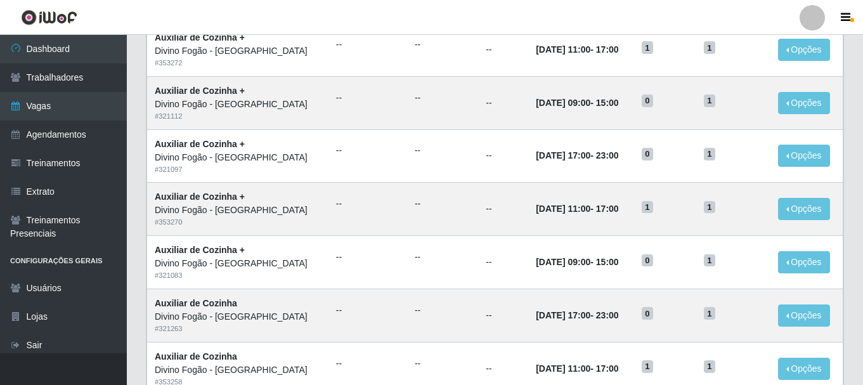
scroll to position [690, 0]
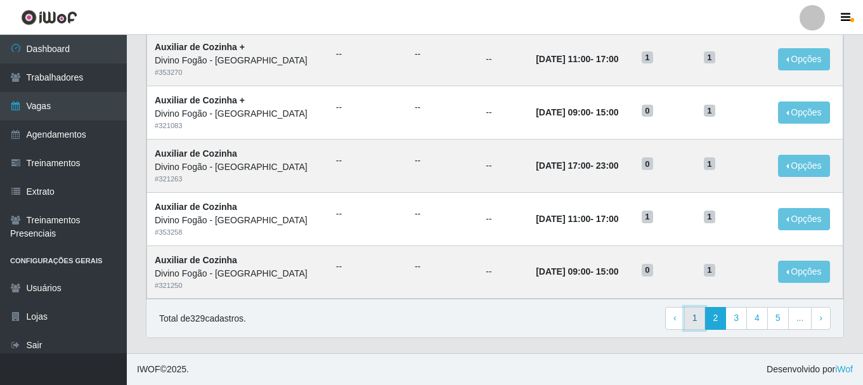
click at [694, 320] on link "1" at bounding box center [695, 318] width 22 height 23
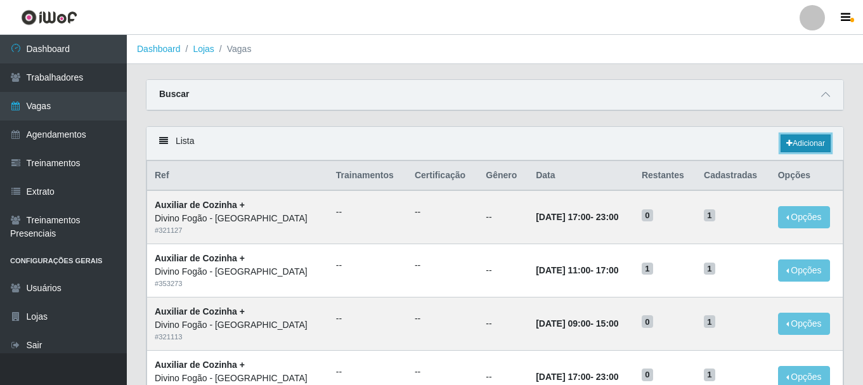
click at [810, 145] on link "Adicionar" at bounding box center [806, 143] width 50 height 18
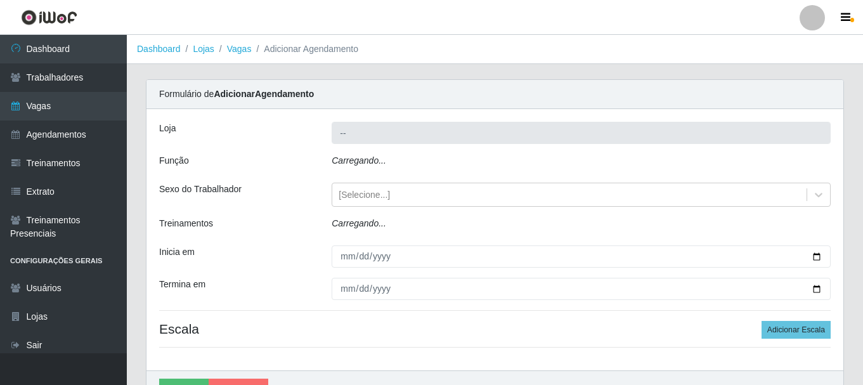
type input "Divino Fogão - [GEOGRAPHIC_DATA]"
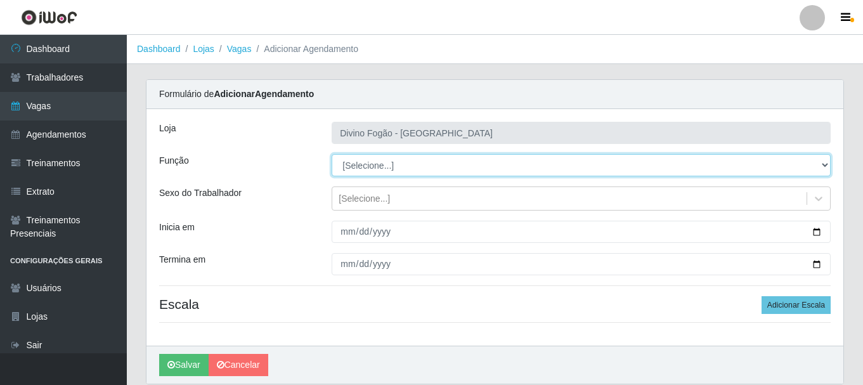
click at [360, 164] on select "[Selecione...] ASG ASG + ASG ++ Auxiliar de Cozinha Auxiliar de Cozinha + Auxil…" at bounding box center [581, 165] width 499 height 22
select select "9"
click at [332, 154] on select "[Selecione...] ASG ASG + ASG ++ Auxiliar de Cozinha Auxiliar de Cozinha + Auxil…" at bounding box center [581, 165] width 499 height 22
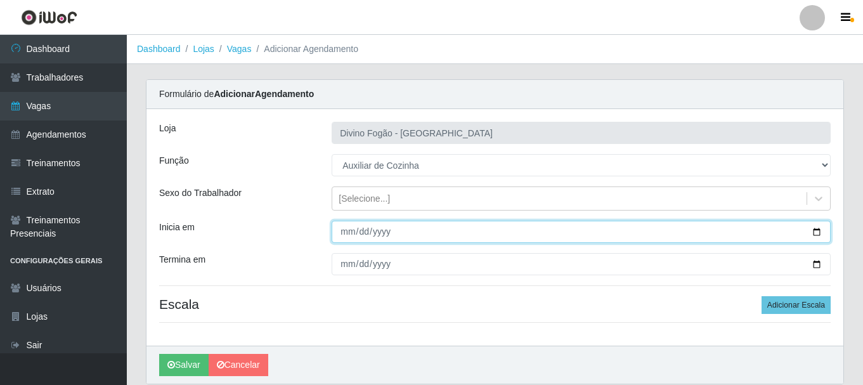
click at [346, 231] on input "Inicia em" at bounding box center [581, 232] width 499 height 22
type input "[DATE]"
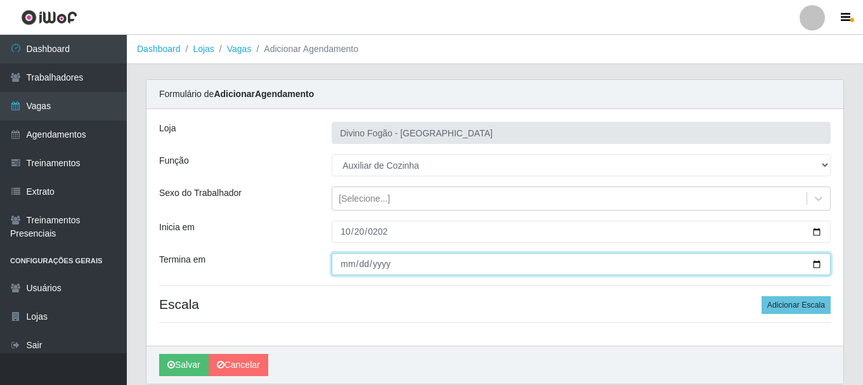
click at [343, 266] on input "Termina em" at bounding box center [581, 264] width 499 height 22
type input "[DATE]"
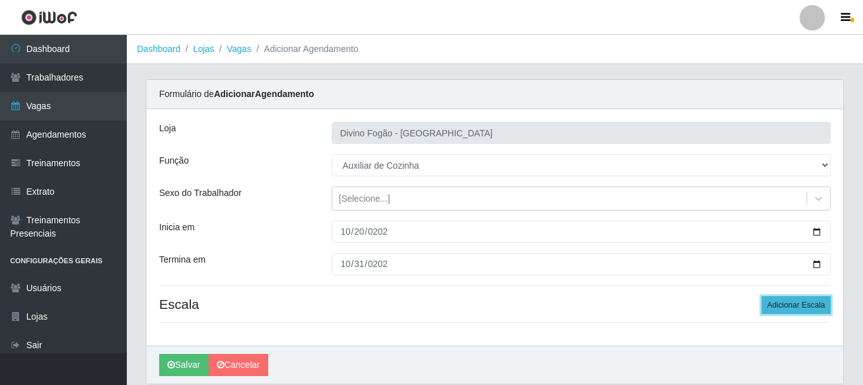
click at [799, 303] on button "Adicionar Escala" at bounding box center [796, 305] width 69 height 18
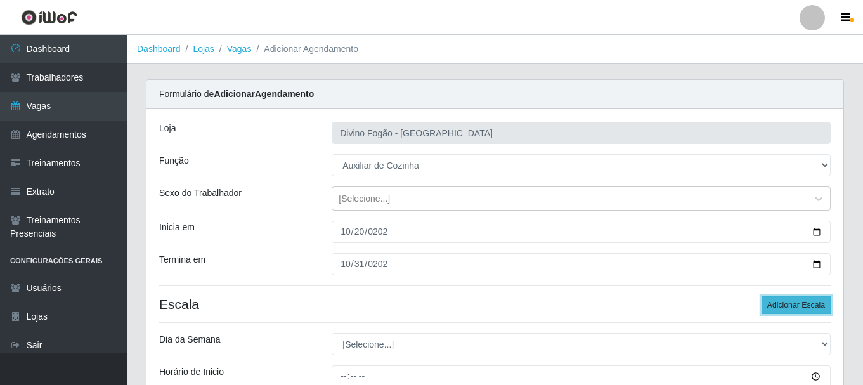
click at [799, 303] on button "Adicionar Escala" at bounding box center [796, 305] width 69 height 18
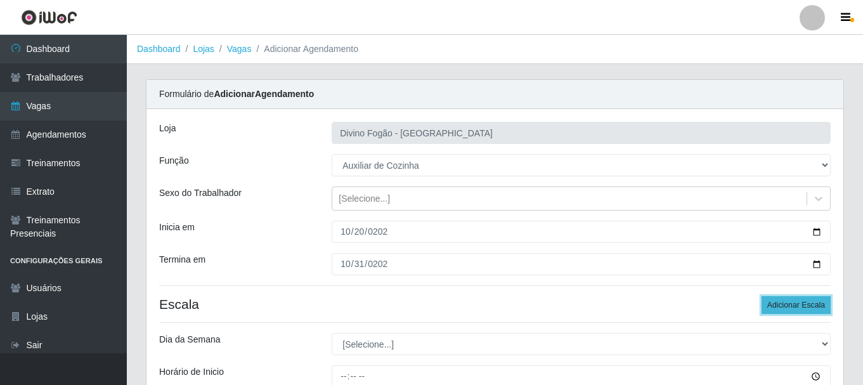
click at [799, 303] on button "Adicionar Escala" at bounding box center [796, 305] width 69 height 18
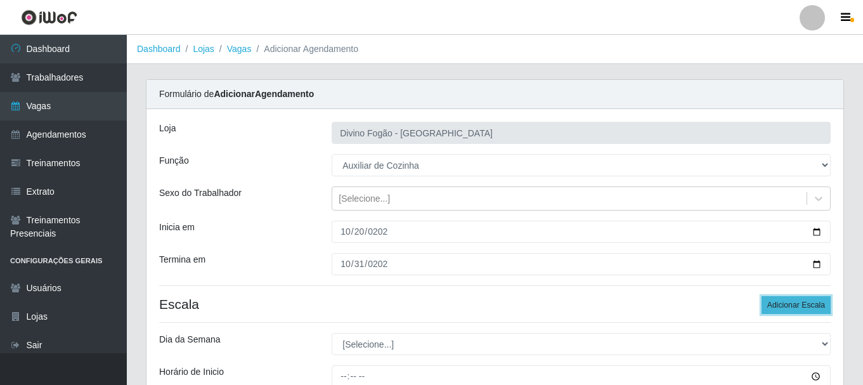
click at [799, 303] on button "Adicionar Escala" at bounding box center [796, 305] width 69 height 18
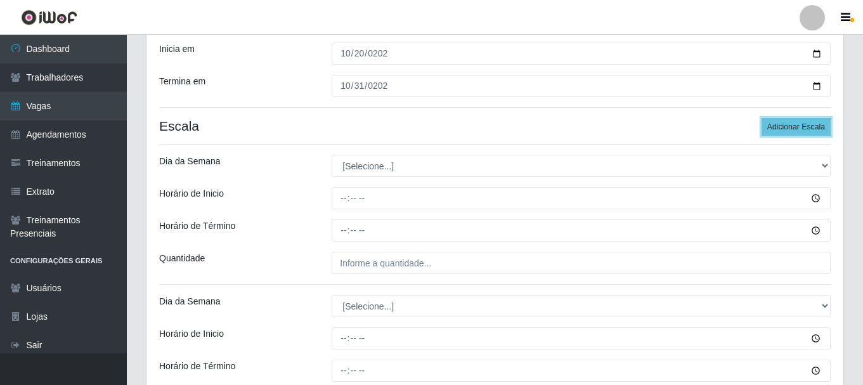
scroll to position [190, 0]
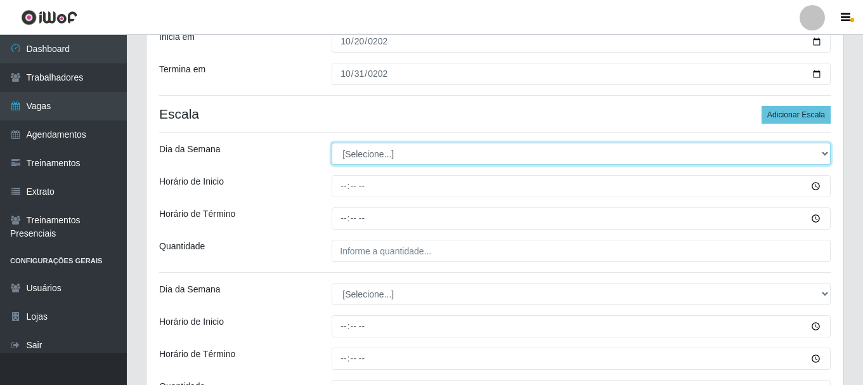
click at [380, 159] on select "[Selecione...] Segunda Terça Quarta Quinta Sexta Sábado Domingo" at bounding box center [581, 154] width 499 height 22
select select "1"
click at [332, 143] on select "[Selecione...] Segunda Terça Quarta Quinta Sexta Sábado Domingo" at bounding box center [581, 154] width 499 height 22
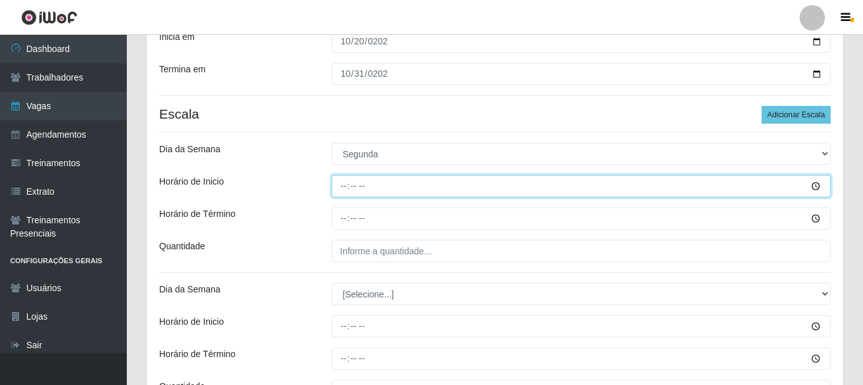
click at [343, 186] on input "Horário de Inicio" at bounding box center [581, 186] width 499 height 22
type input "09:00"
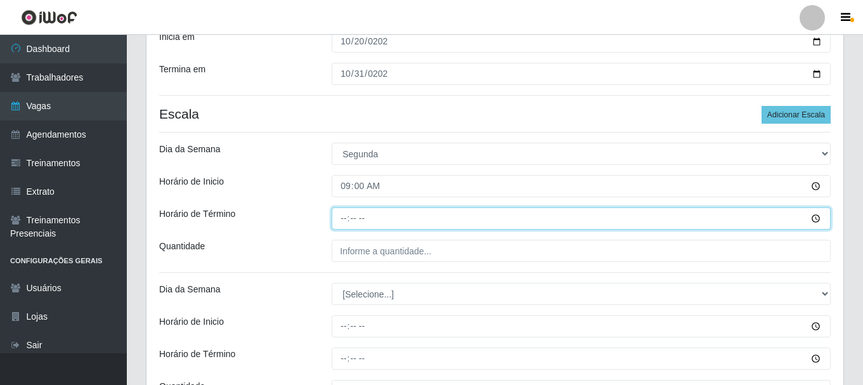
click at [344, 218] on input "Horário de Término" at bounding box center [581, 218] width 499 height 22
type input "15:00"
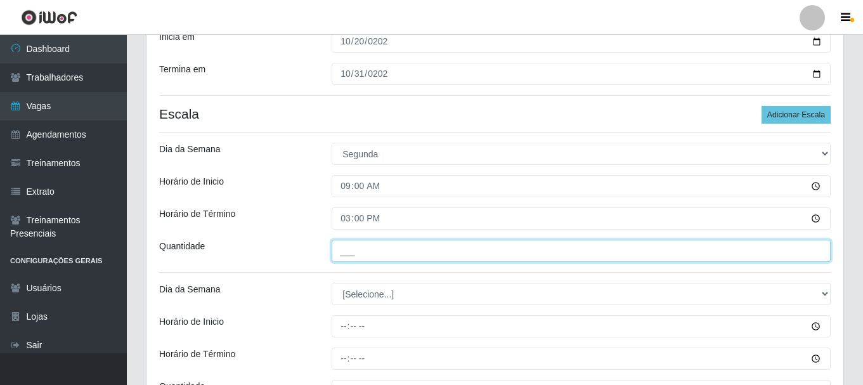
click at [344, 254] on input "___" at bounding box center [581, 251] width 499 height 22
type input "1__"
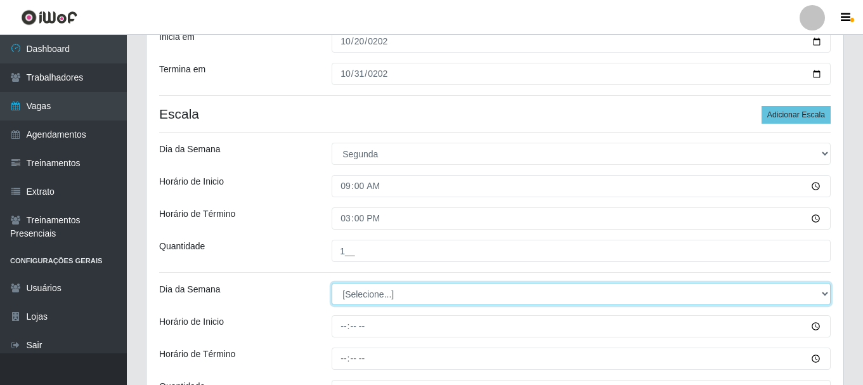
click at [361, 301] on select "[Selecione...] Segunda Terça Quarta Quinta Sexta Sábado Domingo" at bounding box center [581, 294] width 499 height 22
select select "1"
click at [332, 283] on select "[Selecione...] Segunda Terça Quarta Quinta Sexta Sábado Domingo" at bounding box center [581, 294] width 499 height 22
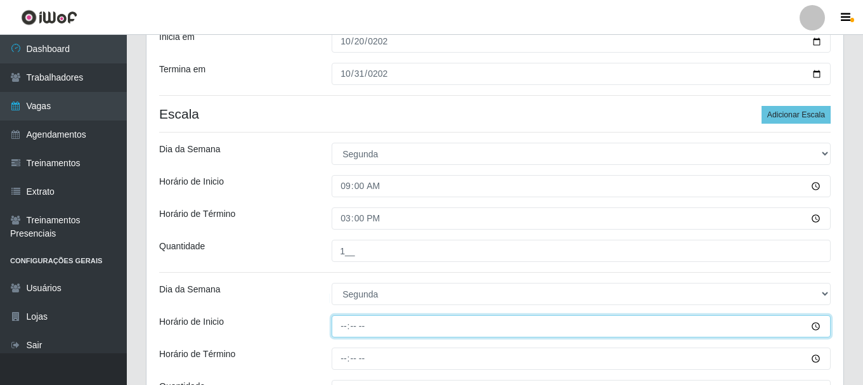
click at [344, 327] on input "Horário de Inicio" at bounding box center [581, 326] width 499 height 22
type input "11:00"
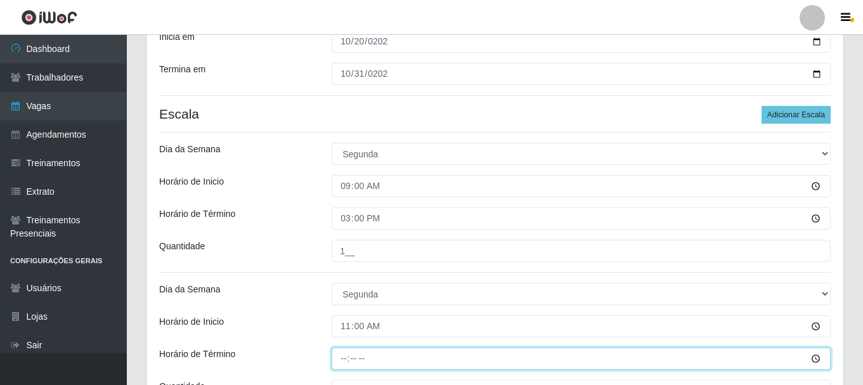
click at [339, 355] on input "Horário de Término" at bounding box center [581, 359] width 499 height 22
type input "17:00"
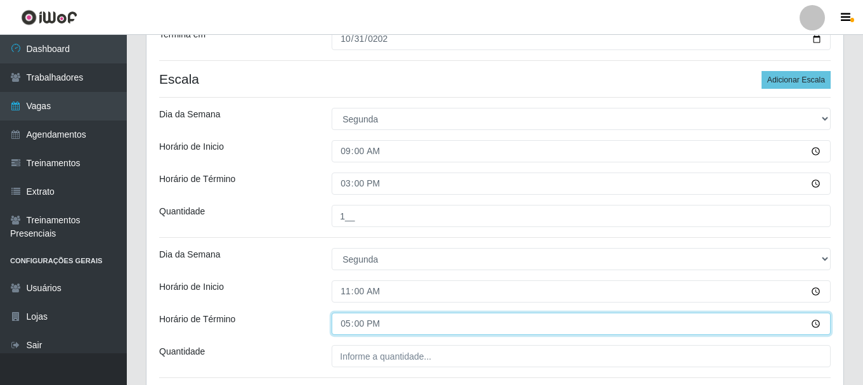
scroll to position [254, 0]
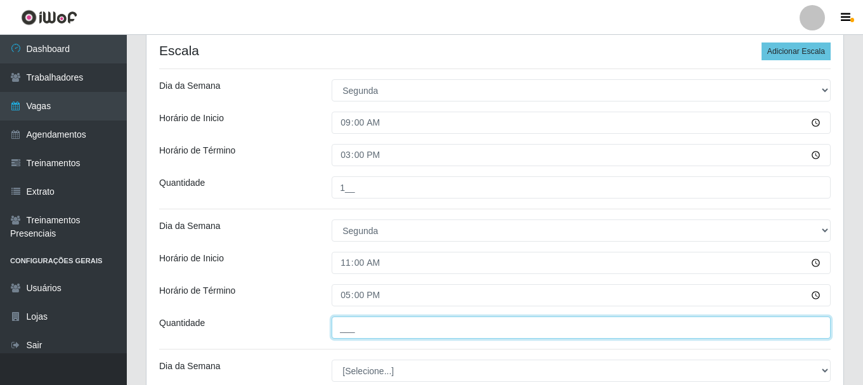
click at [353, 321] on input "___" at bounding box center [581, 327] width 499 height 22
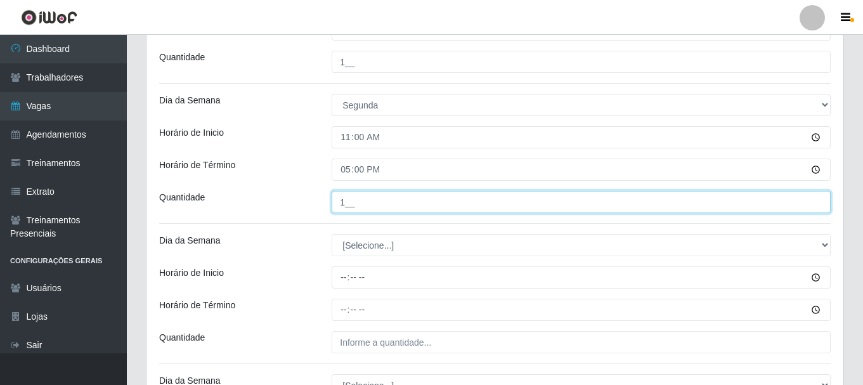
scroll to position [381, 0]
type input "1__"
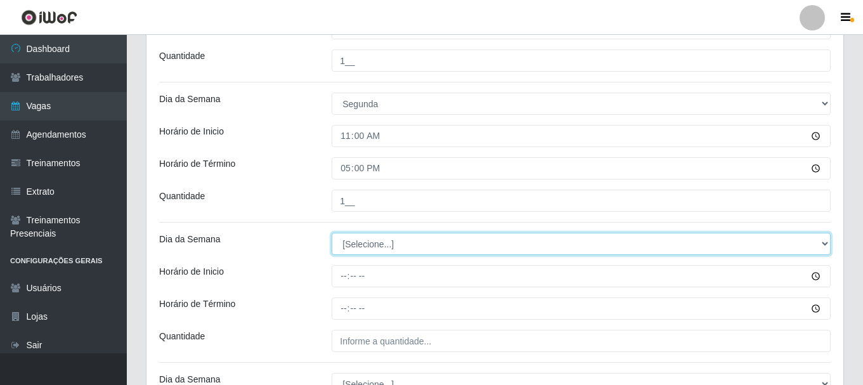
click at [351, 244] on select "[Selecione...] Segunda Terça Quarta Quinta Sexta Sábado Domingo" at bounding box center [581, 244] width 499 height 22
select select "1"
click at [332, 233] on select "[Selecione...] Segunda Terça Quarta Quinta Sexta Sábado Domingo" at bounding box center [581, 244] width 499 height 22
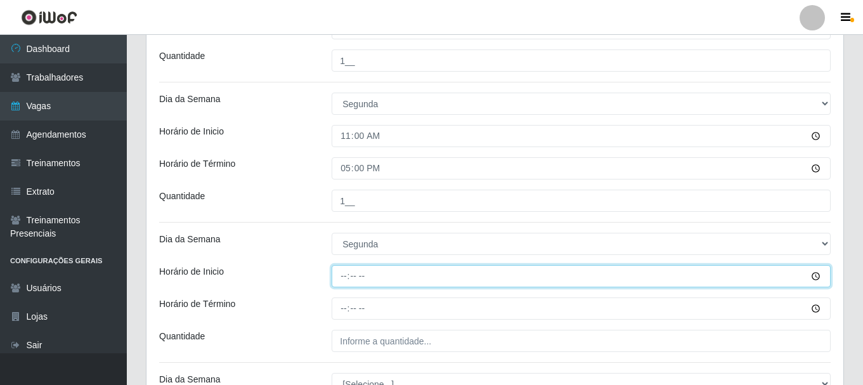
click at [339, 279] on input "Horário de Inicio" at bounding box center [581, 276] width 499 height 22
type input "17:00"
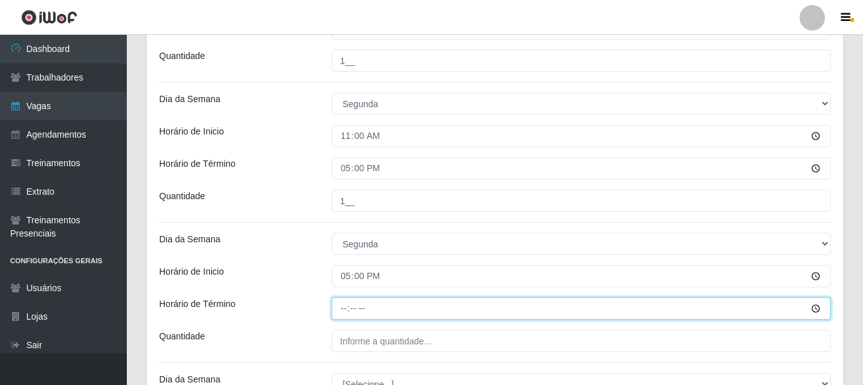
click at [342, 308] on input "Horário de Término" at bounding box center [581, 308] width 499 height 22
type input "23:00"
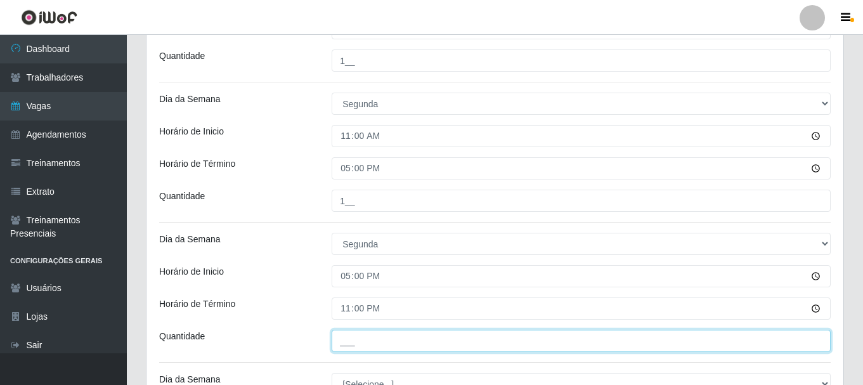
click at [344, 341] on input "___" at bounding box center [581, 341] width 499 height 22
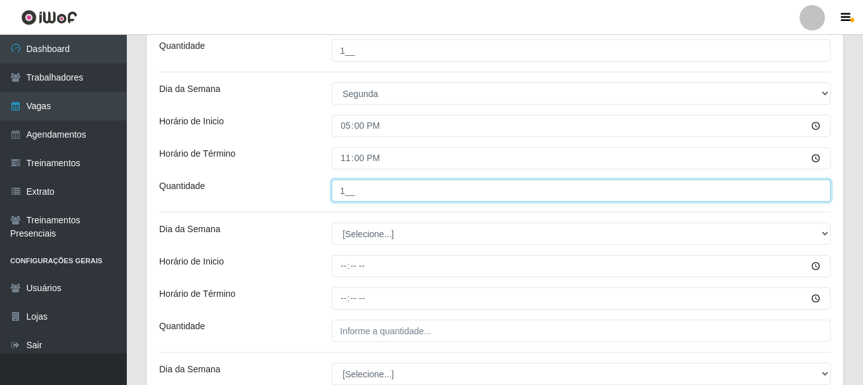
scroll to position [571, 0]
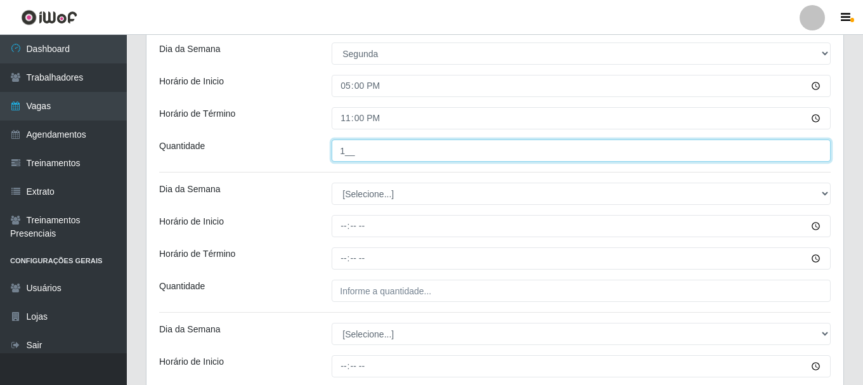
type input "1__"
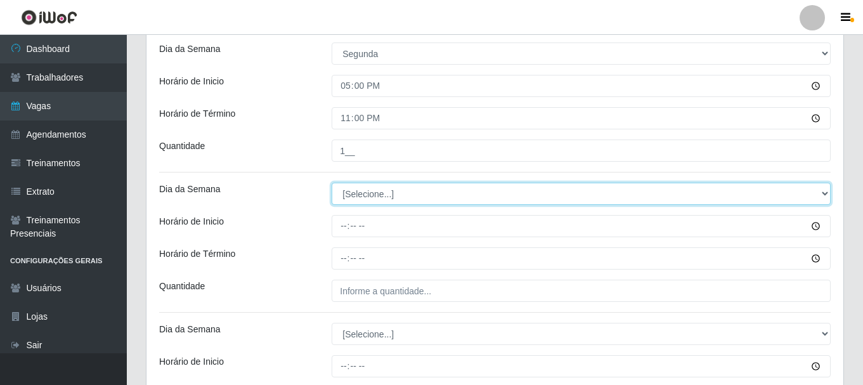
click at [374, 190] on select "[Selecione...] Segunda Terça Quarta Quinta Sexta Sábado Domingo" at bounding box center [581, 194] width 499 height 22
select select "2"
click at [332, 183] on select "[Selecione...] Segunda Terça Quarta Quinta Sexta Sábado Domingo" at bounding box center [581, 194] width 499 height 22
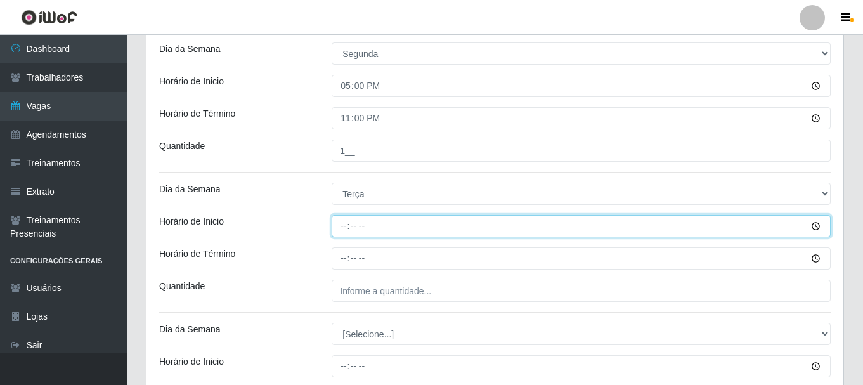
click at [349, 226] on input "Horário de Inicio" at bounding box center [581, 226] width 499 height 22
type input "09:00"
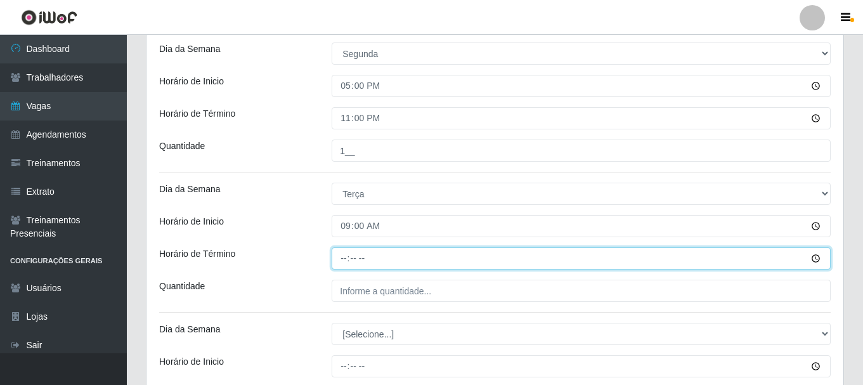
click at [341, 254] on input "Horário de Término" at bounding box center [581, 258] width 499 height 22
type input "15:00"
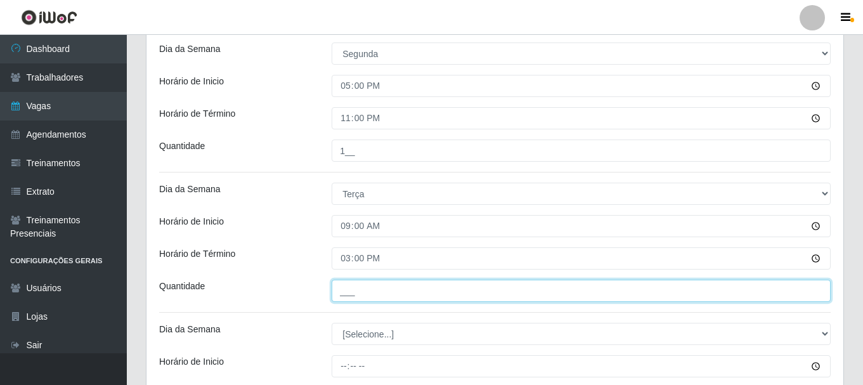
click at [345, 289] on input "___" at bounding box center [581, 291] width 499 height 22
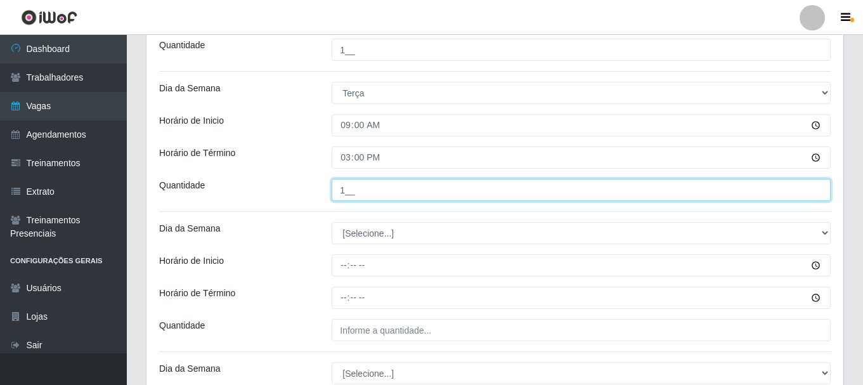
scroll to position [698, 0]
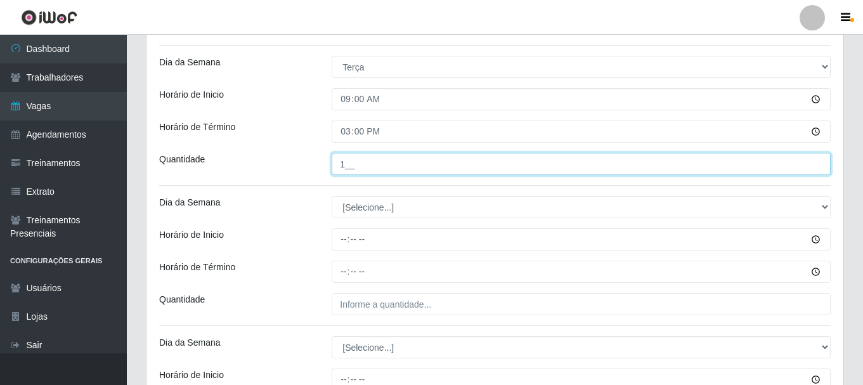
type input "1__"
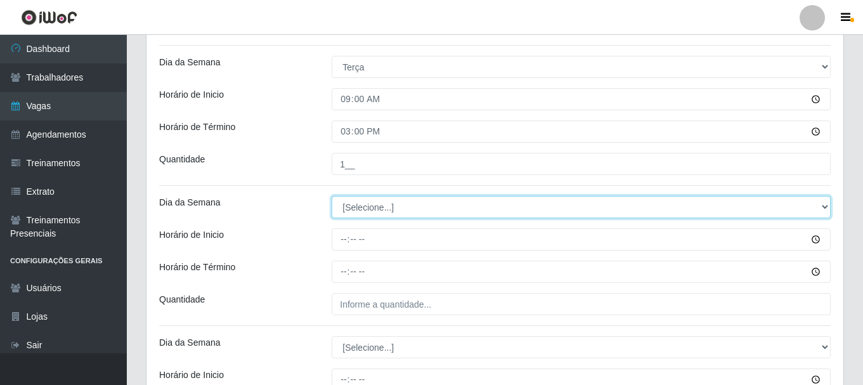
click at [363, 203] on select "[Selecione...] Segunda Terça Quarta Quinta Sexta Sábado Domingo" at bounding box center [581, 207] width 499 height 22
select select "3"
click at [332, 196] on select "[Selecione...] Segunda Terça Quarta Quinta Sexta Sábado Domingo" at bounding box center [581, 207] width 499 height 22
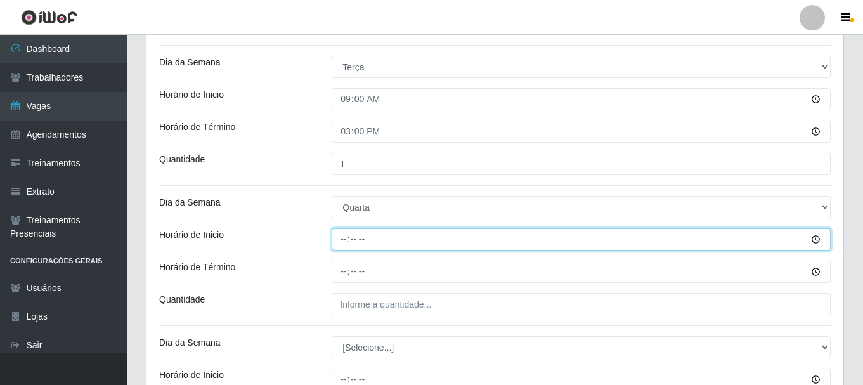
click at [349, 237] on input "Horário de Inicio" at bounding box center [581, 239] width 499 height 22
type input "11:00"
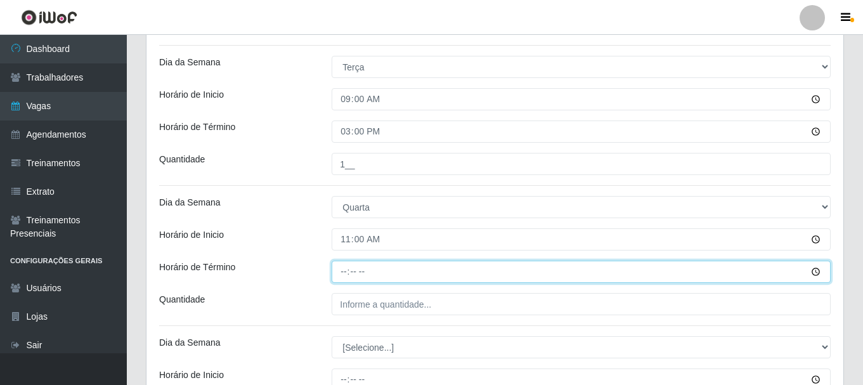
click at [345, 270] on input "Horário de Término" at bounding box center [581, 272] width 499 height 22
type input "17:00"
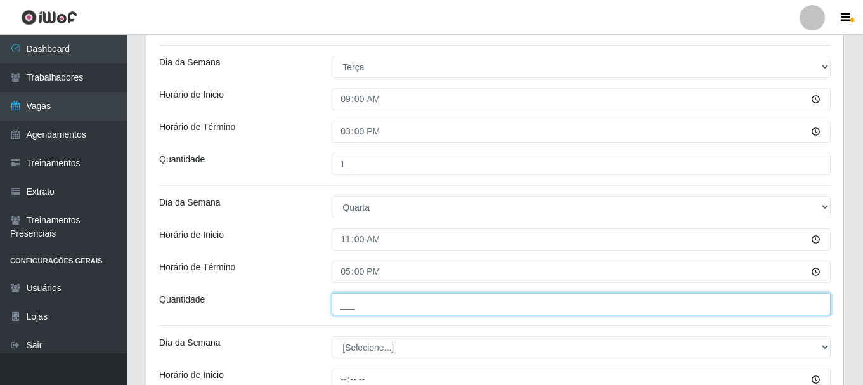
click at [348, 304] on input "___" at bounding box center [581, 304] width 499 height 22
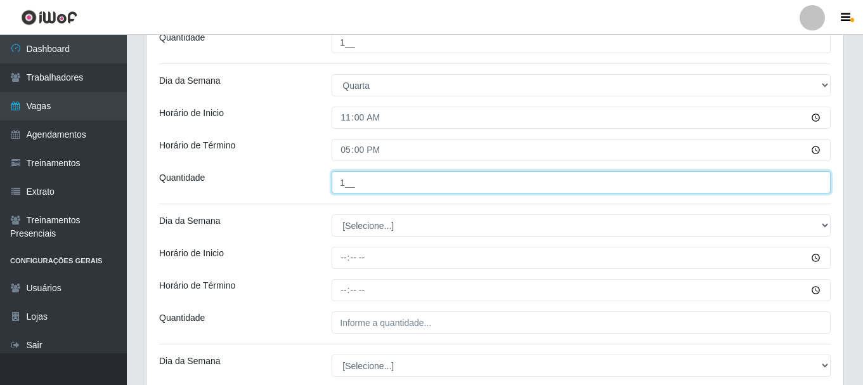
scroll to position [824, 0]
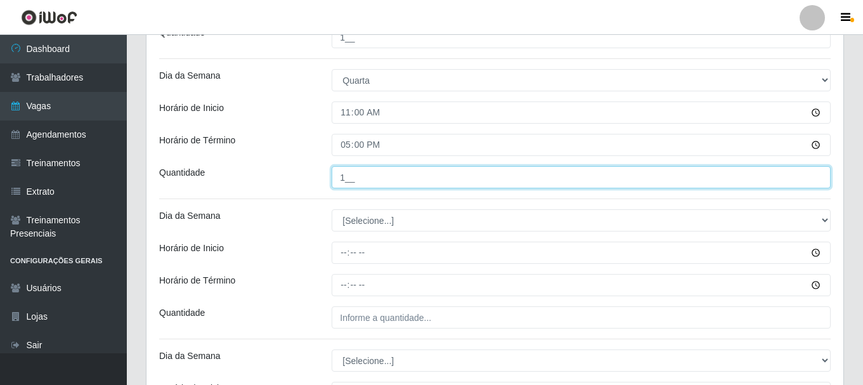
type input "1__"
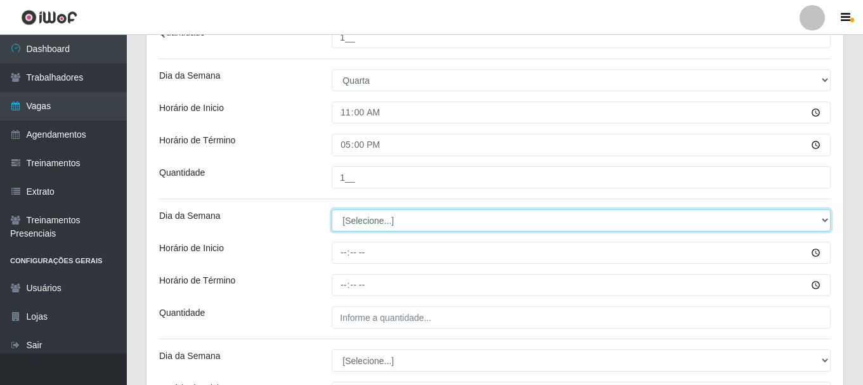
click at [365, 220] on select "[Selecione...] Segunda Terça Quarta Quinta Sexta Sábado Domingo" at bounding box center [581, 220] width 499 height 22
select select "3"
click at [332, 209] on select "[Selecione...] Segunda Terça Quarta Quinta Sexta Sábado Domingo" at bounding box center [581, 220] width 499 height 22
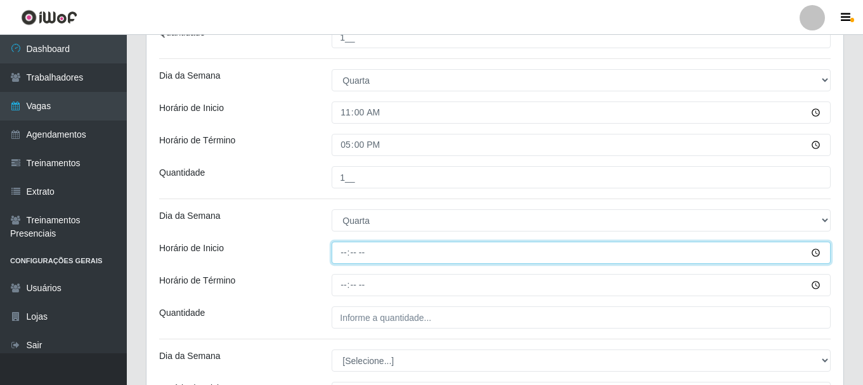
click at [341, 252] on input "Horário de Inicio" at bounding box center [581, 253] width 499 height 22
type input "17:00"
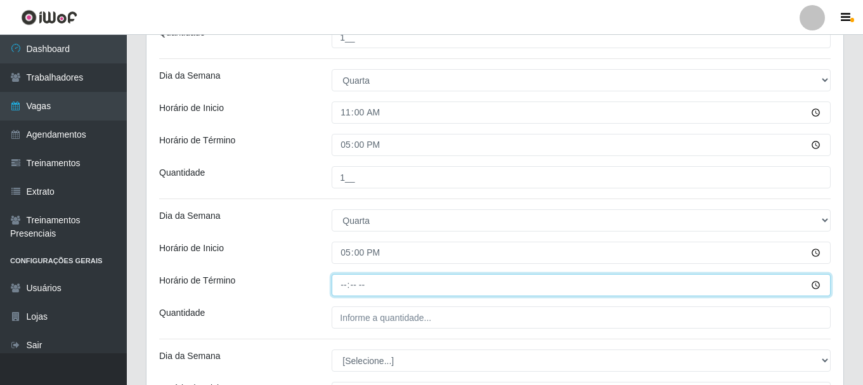
click at [344, 289] on input "Horário de Término" at bounding box center [581, 285] width 499 height 22
type input "23:00"
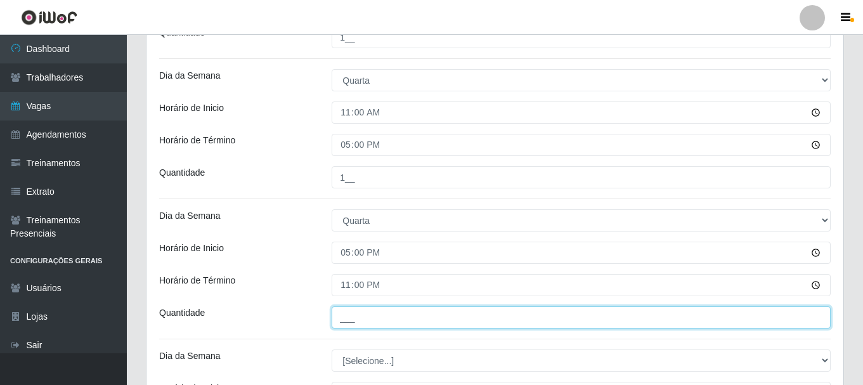
click at [343, 316] on input "___" at bounding box center [581, 317] width 499 height 22
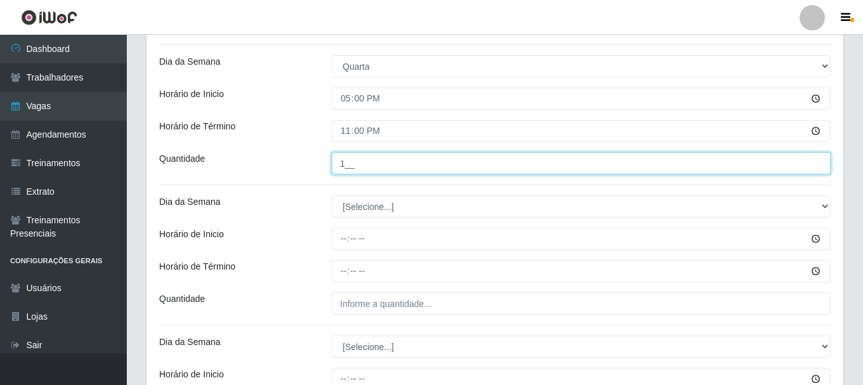
scroll to position [1015, 0]
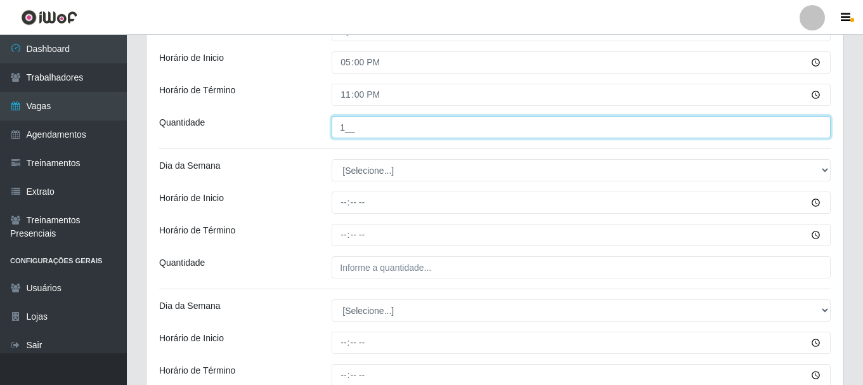
type input "1__"
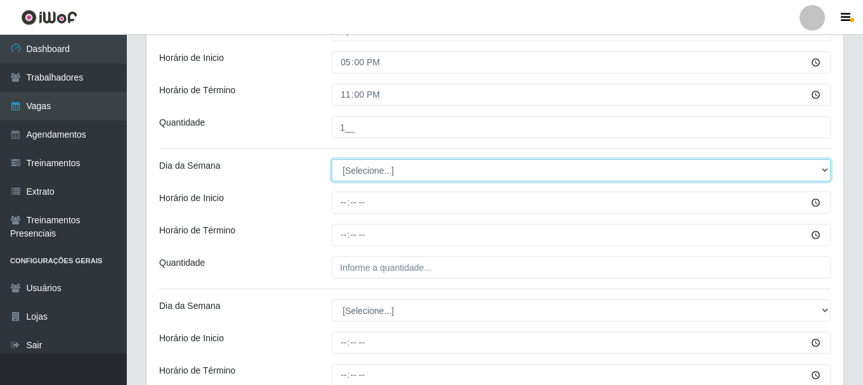
click at [381, 171] on select "[Selecione...] Segunda Terça Quarta Quinta Sexta Sábado Domingo" at bounding box center [581, 170] width 499 height 22
select select "4"
click at [332, 159] on select "[Selecione...] Segunda Terça Quarta Quinta Sexta Sábado Domingo" at bounding box center [581, 170] width 499 height 22
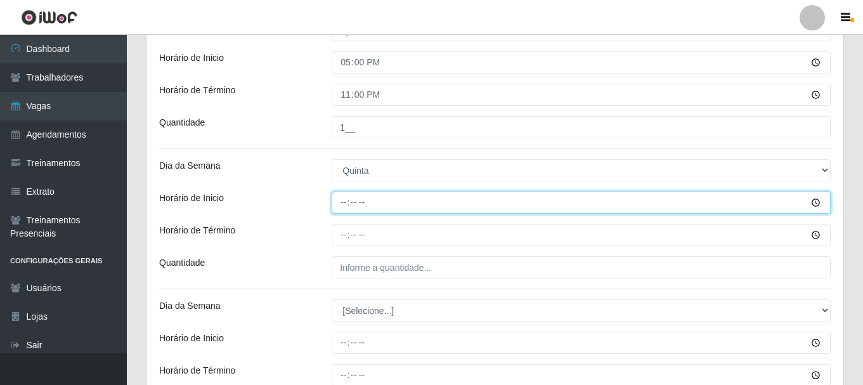
click at [345, 202] on input "Horário de Inicio" at bounding box center [581, 203] width 499 height 22
type input "09:00"
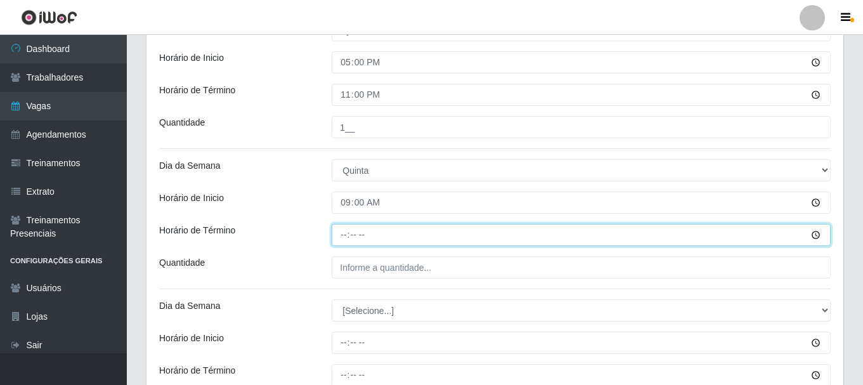
click at [344, 233] on input "Horário de Término" at bounding box center [581, 235] width 499 height 22
type input "15:00"
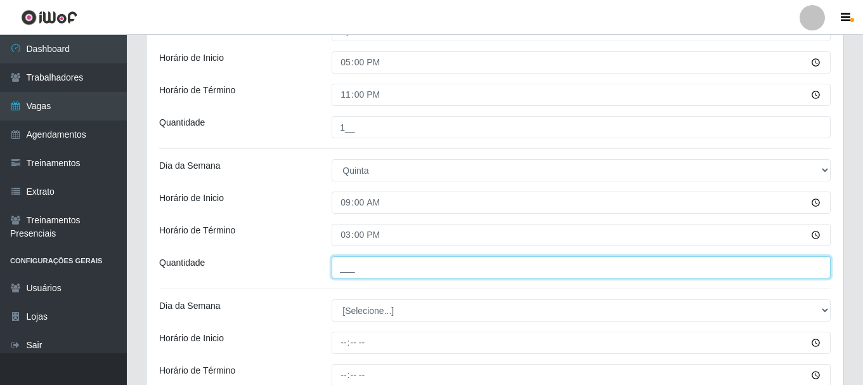
click at [346, 268] on input "___" at bounding box center [581, 267] width 499 height 22
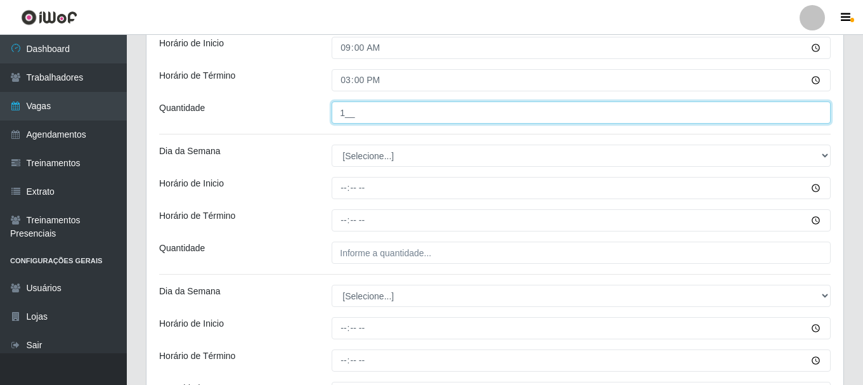
scroll to position [1205, 0]
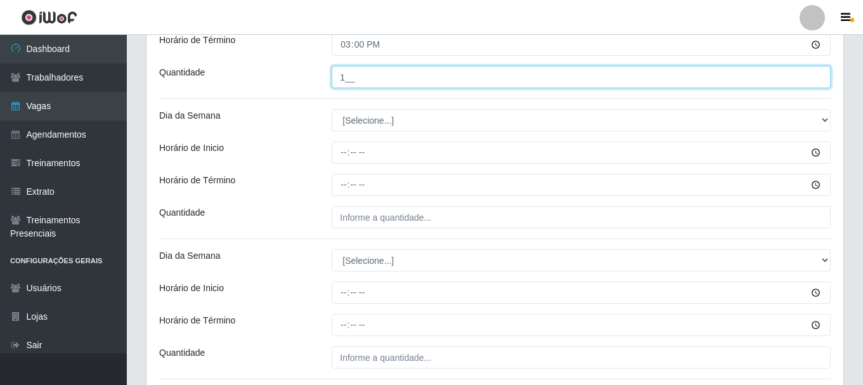
type input "1__"
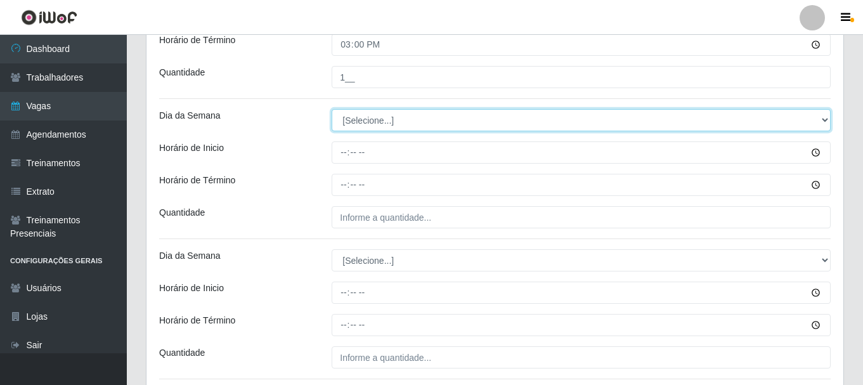
click at [366, 120] on select "[Selecione...] Segunda Terça Quarta Quinta Sexta Sábado Domingo" at bounding box center [581, 120] width 499 height 22
select select "4"
click at [332, 109] on select "[Selecione...] Segunda Terça Quarta Quinta Sexta Sábado Domingo" at bounding box center [581, 120] width 499 height 22
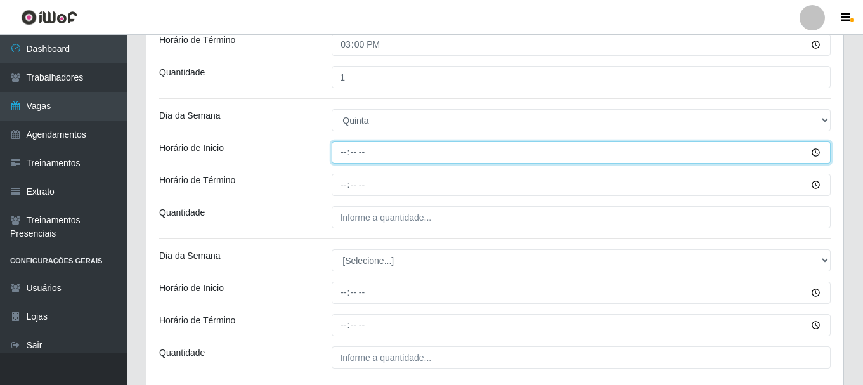
click at [346, 153] on input "Horário de Inicio" at bounding box center [581, 152] width 499 height 22
type input "11:00"
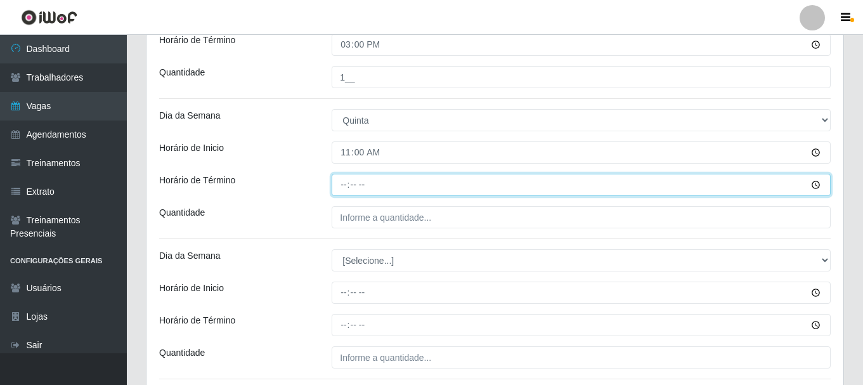
click at [341, 181] on input "Horário de Término" at bounding box center [581, 185] width 499 height 22
type input "17:00"
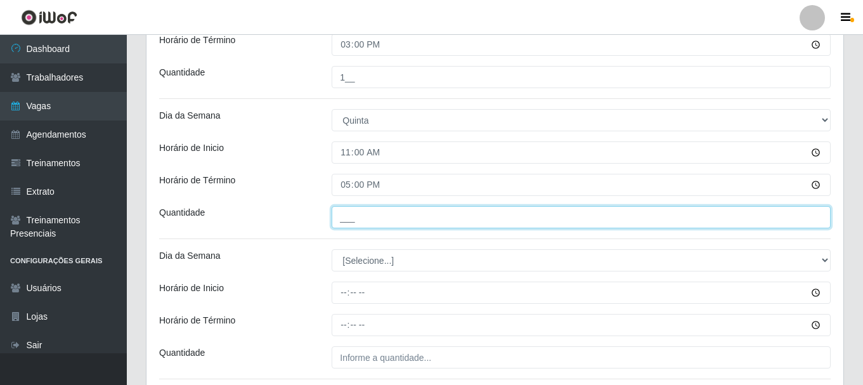
click at [346, 221] on input "___" at bounding box center [581, 217] width 499 height 22
type input "1__"
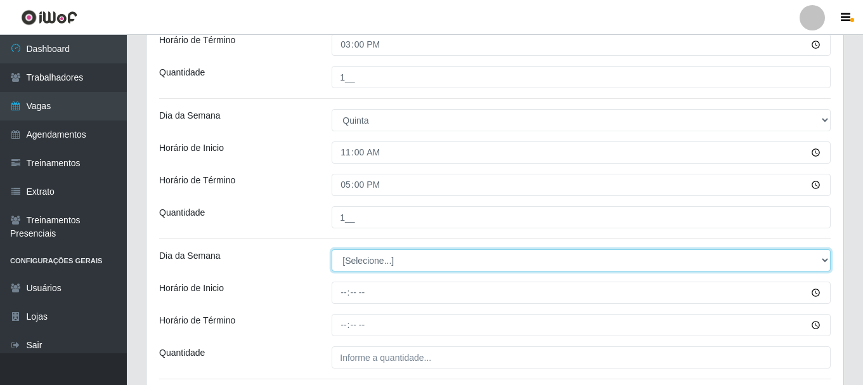
click at [360, 256] on select "[Selecione...] Segunda Terça Quarta Quinta Sexta Sábado Domingo" at bounding box center [581, 260] width 499 height 22
select select "4"
click at [332, 249] on select "[Selecione...] Segunda Terça Quarta Quinta Sexta Sábado Domingo" at bounding box center [581, 260] width 499 height 22
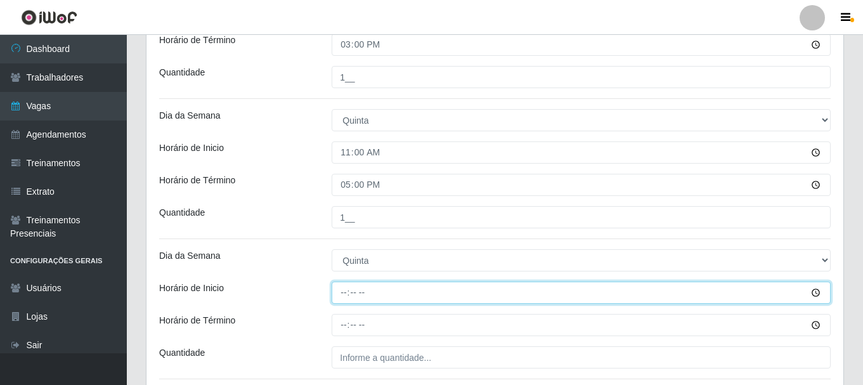
click at [346, 292] on input "Horário de Inicio" at bounding box center [581, 293] width 499 height 22
type input "17:00"
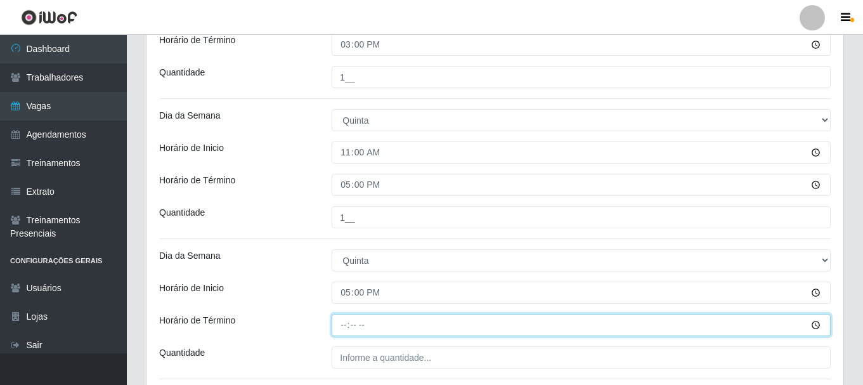
click at [344, 322] on input "Horário de Término" at bounding box center [581, 325] width 499 height 22
type input "23:00"
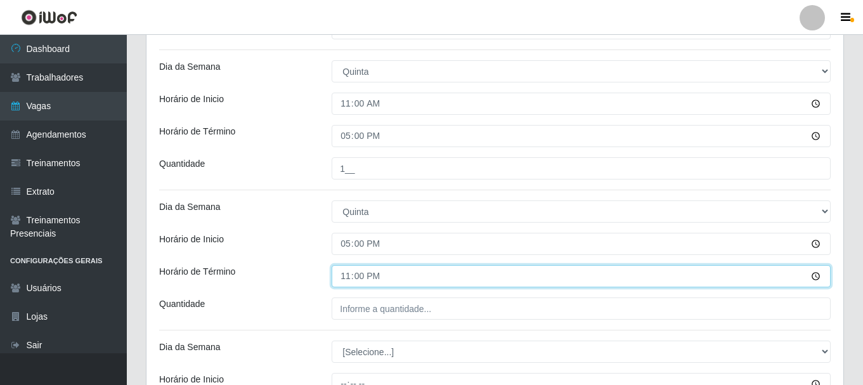
scroll to position [1332, 0]
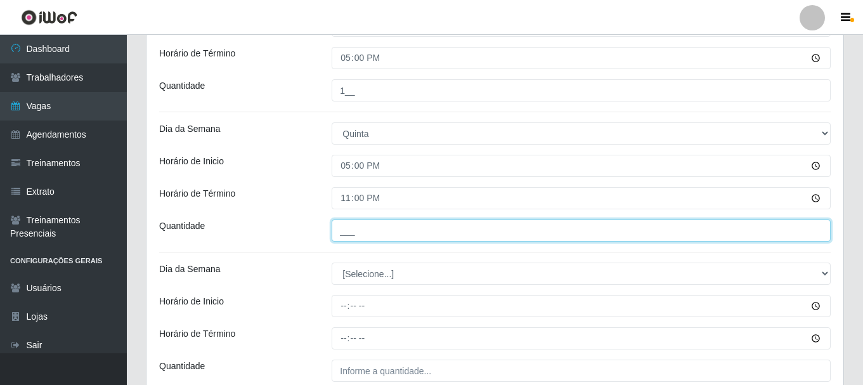
click at [350, 233] on input "___" at bounding box center [581, 230] width 499 height 22
type input "1__"
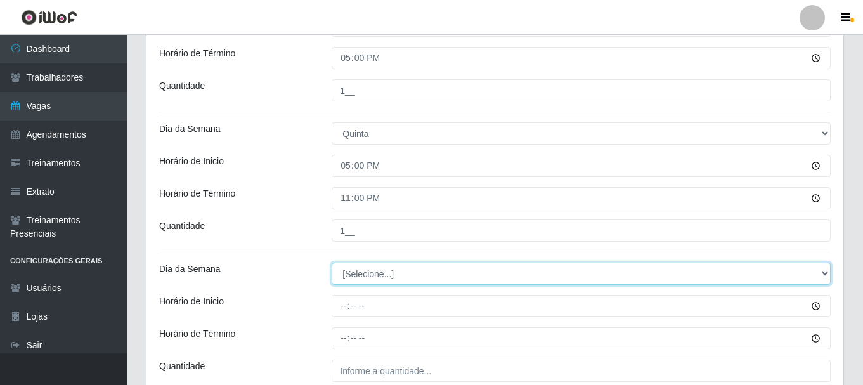
click at [374, 265] on select "[Selecione...] Segunda Terça Quarta Quinta Sexta Sábado Domingo" at bounding box center [581, 274] width 499 height 22
select select "5"
click at [332, 263] on select "[Selecione...] Segunda Terça Quarta Quinta Sexta Sábado Domingo" at bounding box center [581, 274] width 499 height 22
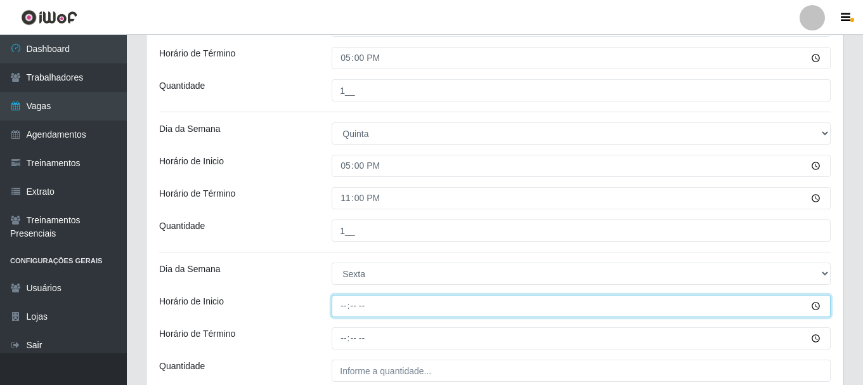
click at [344, 303] on input "Horário de Inicio" at bounding box center [581, 306] width 499 height 22
type input "09:00"
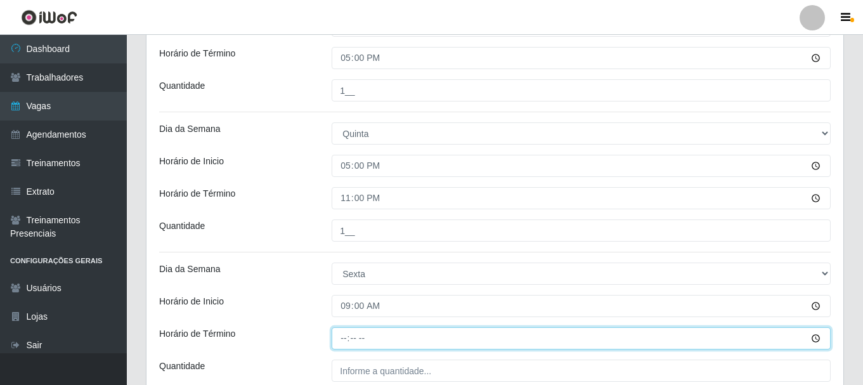
click at [346, 337] on input "Horário de Término" at bounding box center [581, 338] width 499 height 22
type input "15:00"
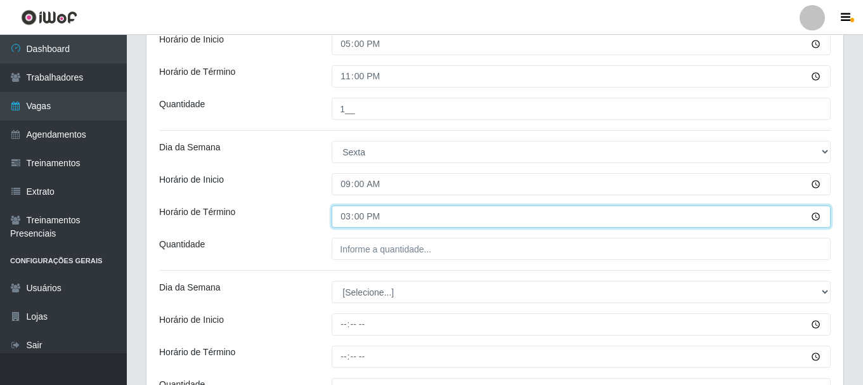
scroll to position [1459, 0]
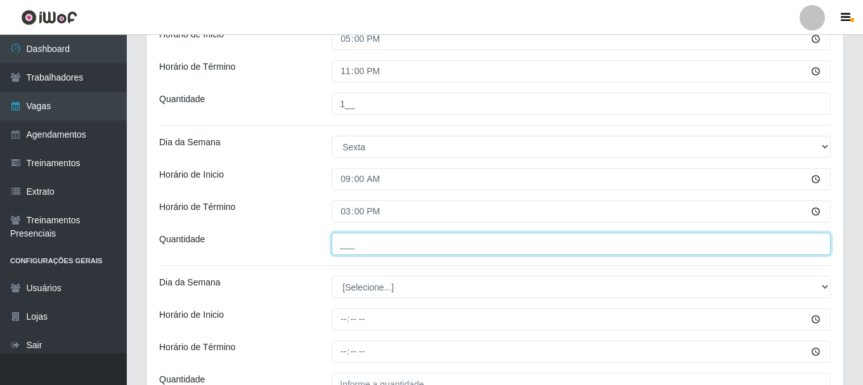
click at [354, 249] on input "___" at bounding box center [581, 244] width 499 height 22
type input "1__"
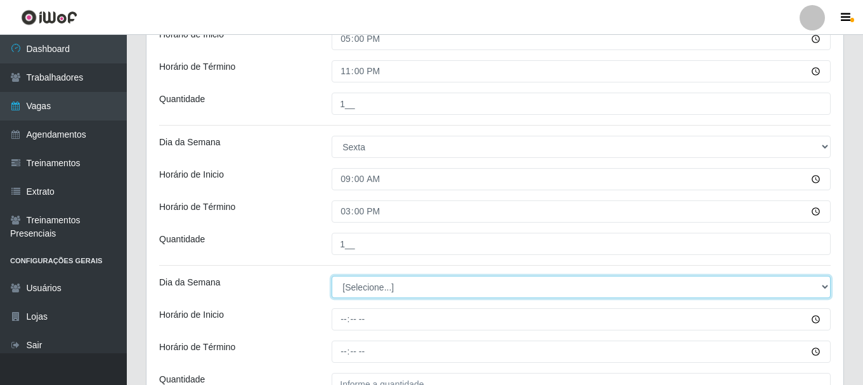
click at [361, 290] on select "[Selecione...] Segunda Terça Quarta Quinta Sexta Sábado Domingo" at bounding box center [581, 287] width 499 height 22
select select "5"
click at [332, 276] on select "[Selecione...] Segunda Terça Quarta Quinta Sexta Sábado Domingo" at bounding box center [581, 287] width 499 height 22
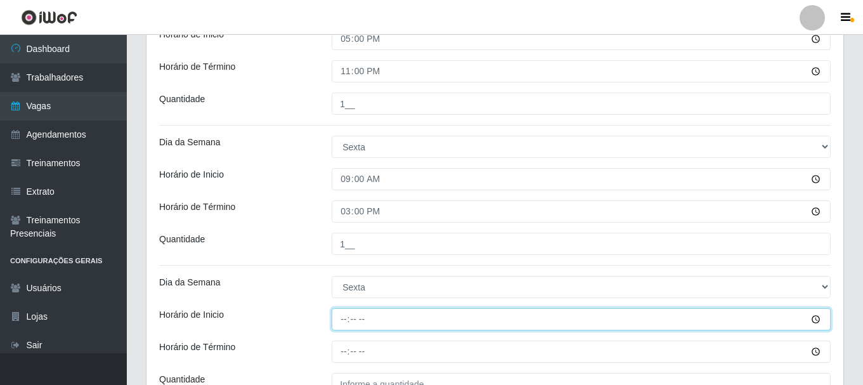
click at [346, 318] on input "Horário de Inicio" at bounding box center [581, 319] width 499 height 22
type input "11:00"
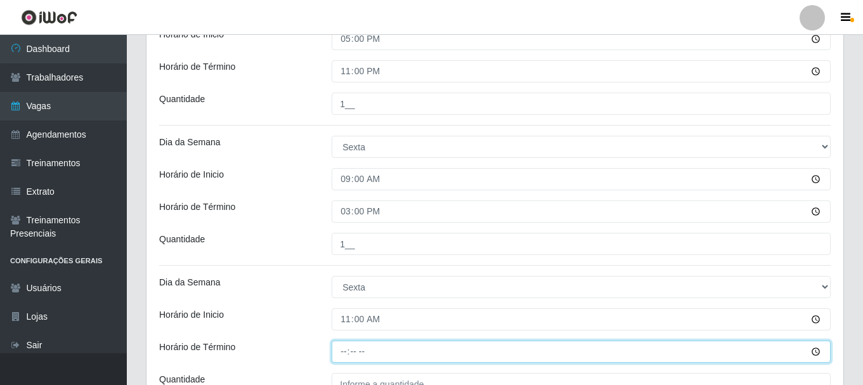
click at [342, 353] on input "Horário de Término" at bounding box center [581, 352] width 499 height 22
type input "17:00"
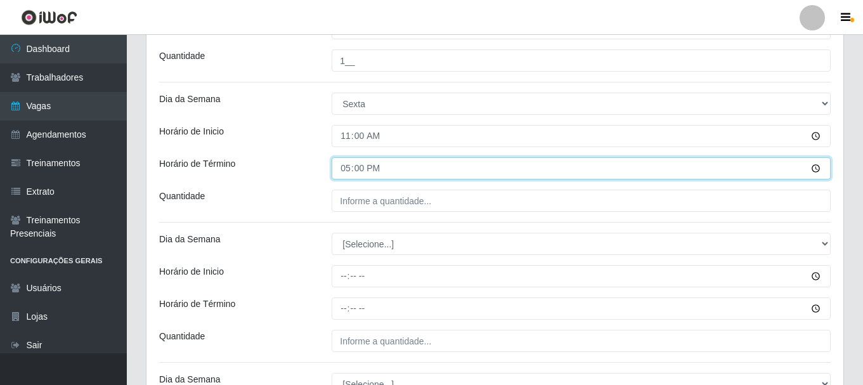
scroll to position [1649, 0]
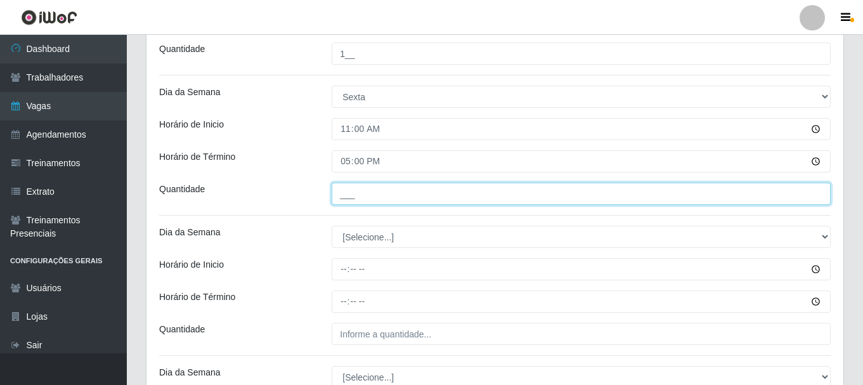
click at [349, 193] on input "___" at bounding box center [581, 194] width 499 height 22
type input "1__"
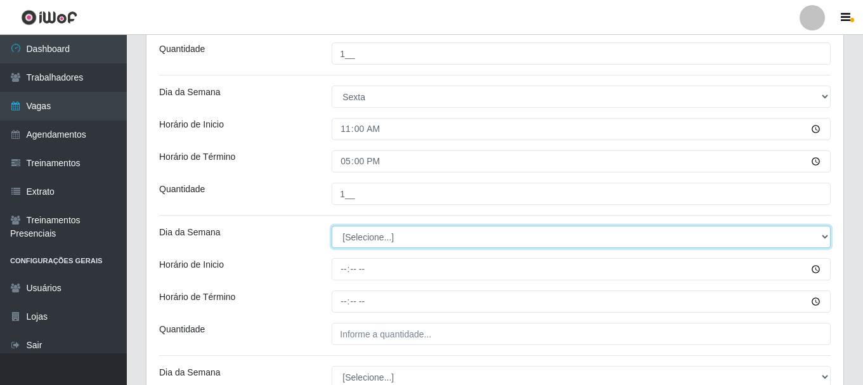
click at [359, 240] on select "[Selecione...] Segunda Terça Quarta Quinta Sexta Sábado Domingo" at bounding box center [581, 237] width 499 height 22
select select "5"
click at [332, 226] on select "[Selecione...] Segunda Terça Quarta Quinta Sexta Sábado Domingo" at bounding box center [581, 237] width 499 height 22
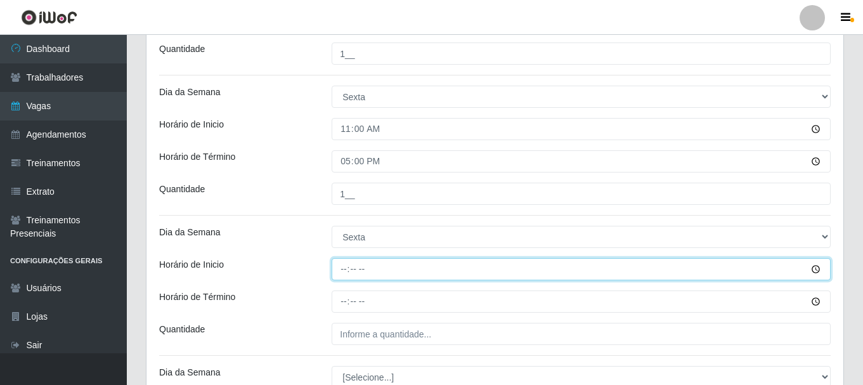
click at [341, 267] on input "Horário de Inicio" at bounding box center [581, 269] width 499 height 22
type input "17:00"
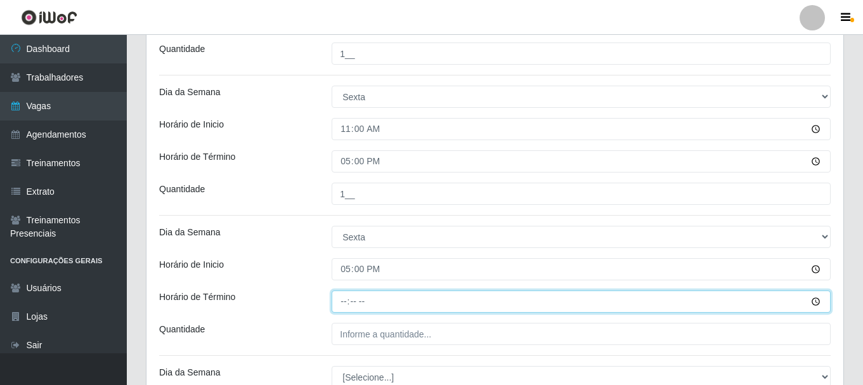
click at [348, 296] on input "Horário de Término" at bounding box center [581, 301] width 499 height 22
type input "23:00"
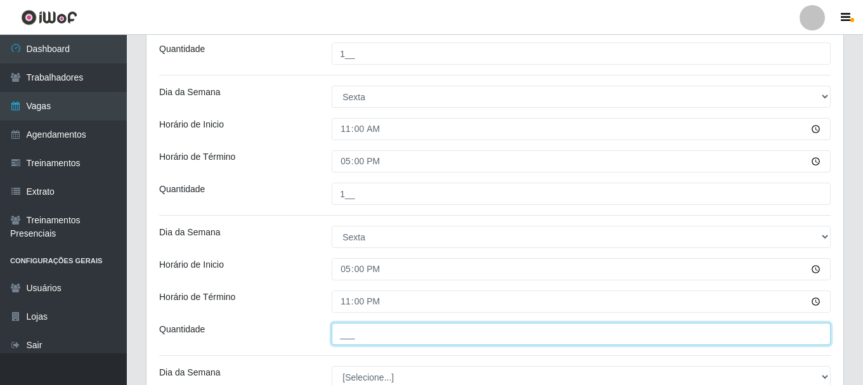
click at [350, 335] on input "___" at bounding box center [581, 334] width 499 height 22
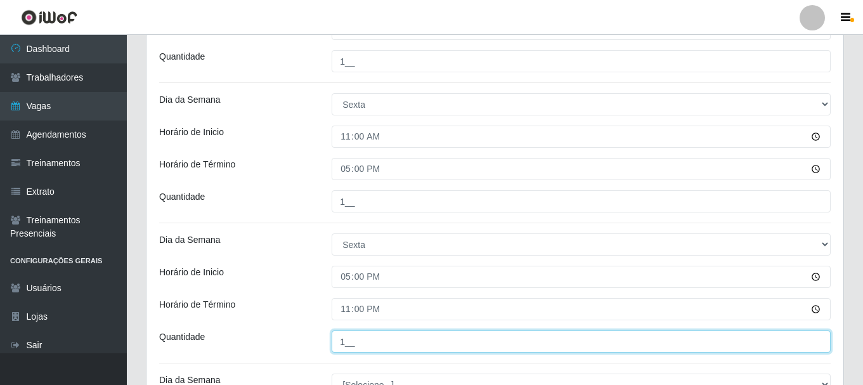
scroll to position [2085, 0]
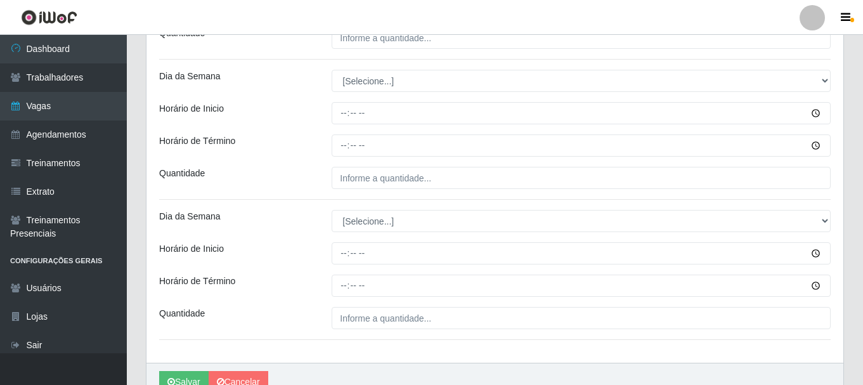
type input "1__"
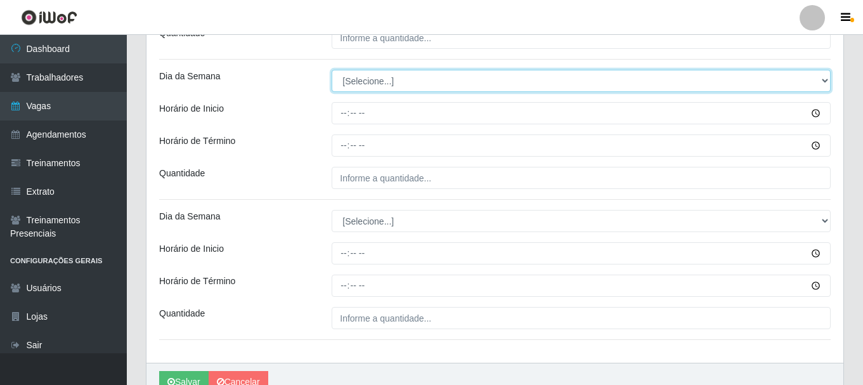
click at [405, 76] on select "[Selecione...] Segunda Terça Quarta Quinta Sexta Sábado Domingo" at bounding box center [581, 81] width 499 height 22
select select "2"
click at [332, 70] on select "[Selecione...] Segunda Terça Quarta Quinta Sexta Sábado Domingo" at bounding box center [581, 81] width 499 height 22
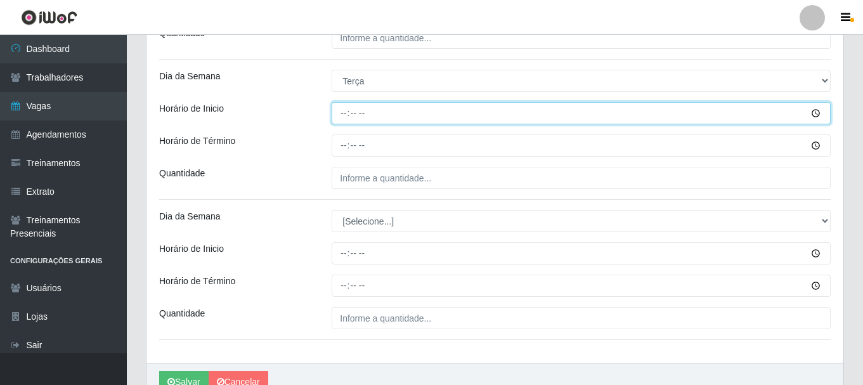
click at [338, 114] on input "Horário de Inicio" at bounding box center [581, 113] width 499 height 22
type input "11:00"
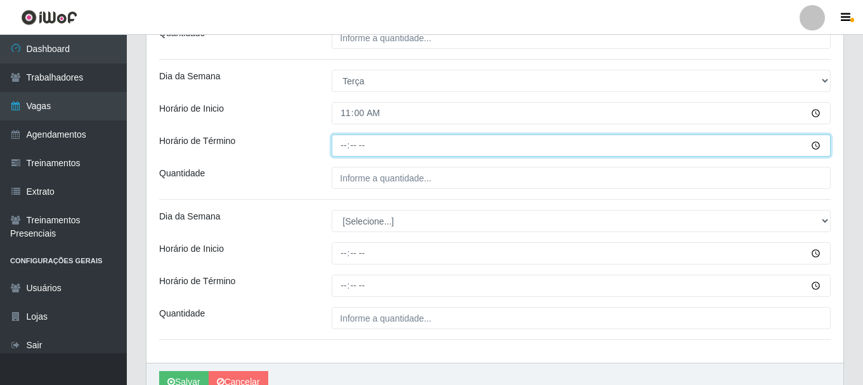
click at [337, 140] on input "Horário de Término" at bounding box center [581, 145] width 499 height 22
type input "17:00"
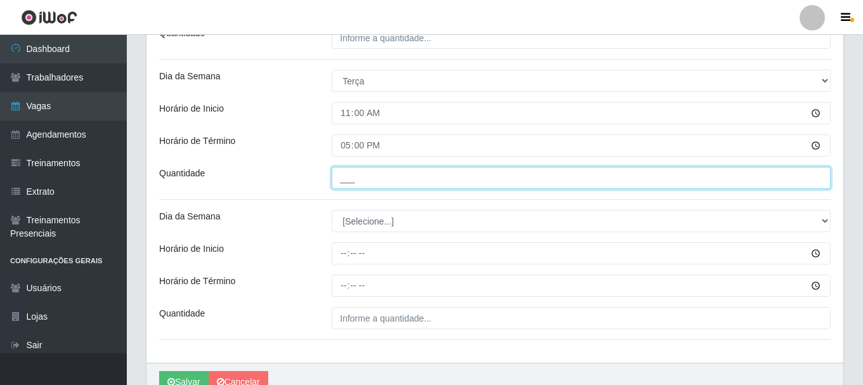
click at [353, 175] on input "___" at bounding box center [581, 178] width 499 height 22
type input "1__"
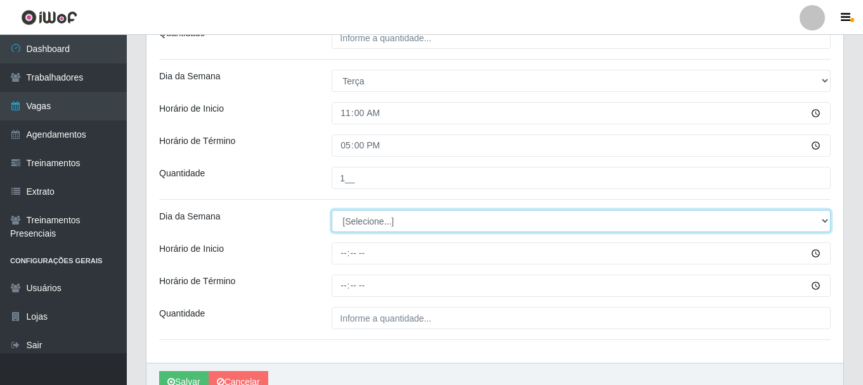
click at [361, 223] on select "[Selecione...] Segunda Terça Quarta Quinta Sexta Sábado Domingo" at bounding box center [581, 221] width 499 height 22
select select "2"
click at [332, 210] on select "[Selecione...] Segunda Terça Quarta Quinta Sexta Sábado Domingo" at bounding box center [581, 221] width 499 height 22
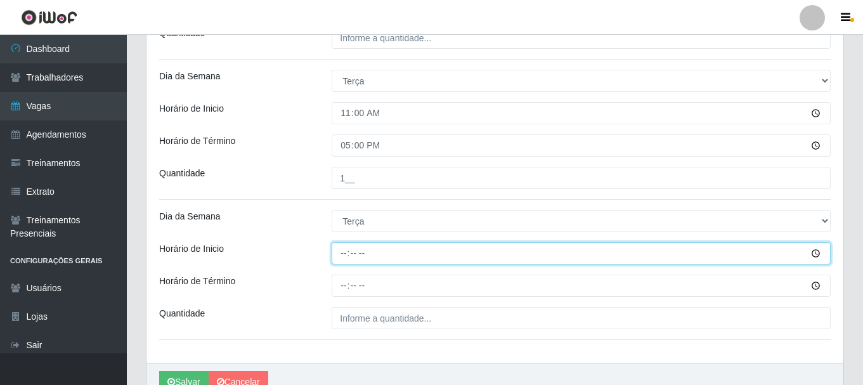
click at [345, 256] on input "Horário de Inicio" at bounding box center [581, 253] width 499 height 22
type input "17:00"
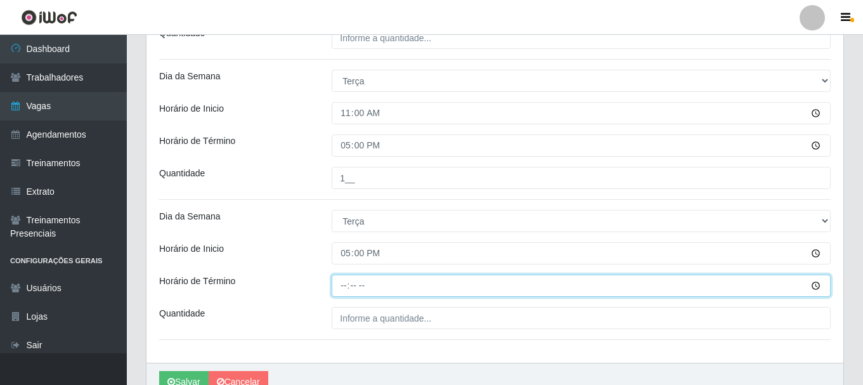
click at [342, 287] on input "Horário de Término" at bounding box center [581, 286] width 499 height 22
type input "23:00"
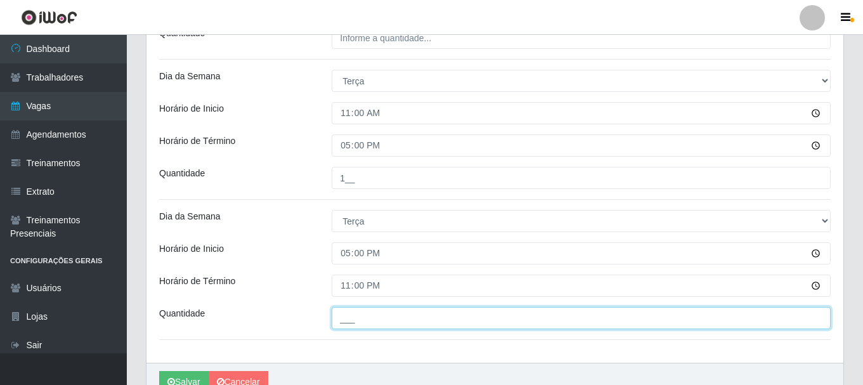
click at [350, 320] on input "___" at bounding box center [581, 318] width 499 height 22
type input "1__"
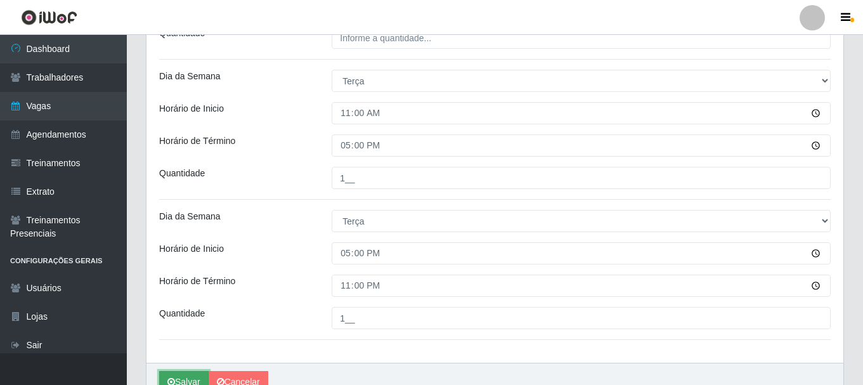
click at [186, 371] on button "Salvar" at bounding box center [183, 382] width 49 height 22
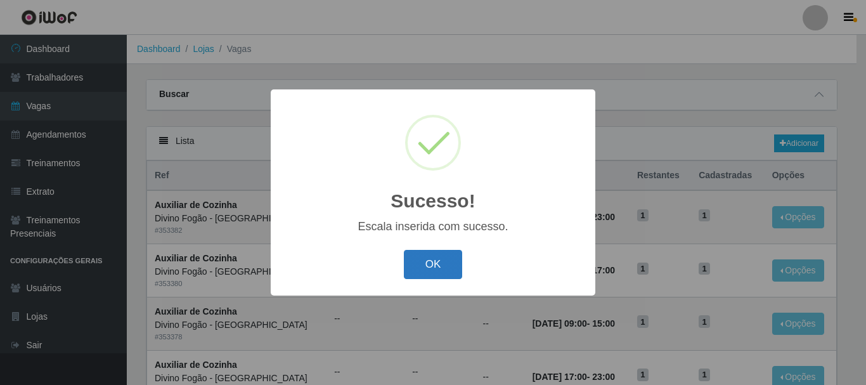
click at [436, 264] on button "OK" at bounding box center [433, 265] width 59 height 30
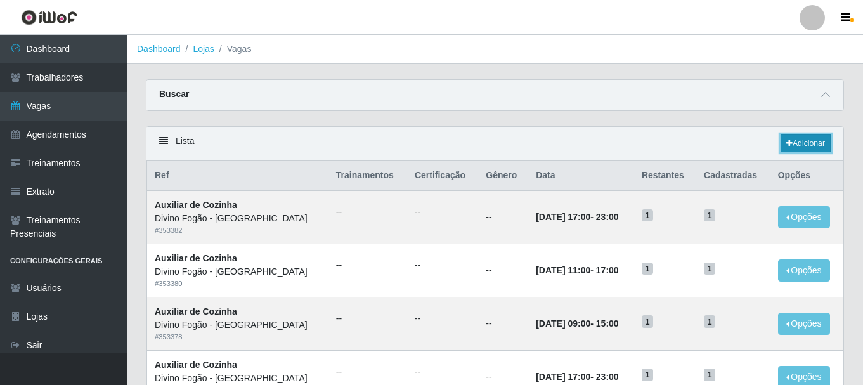
click at [812, 150] on link "Adicionar" at bounding box center [806, 143] width 50 height 18
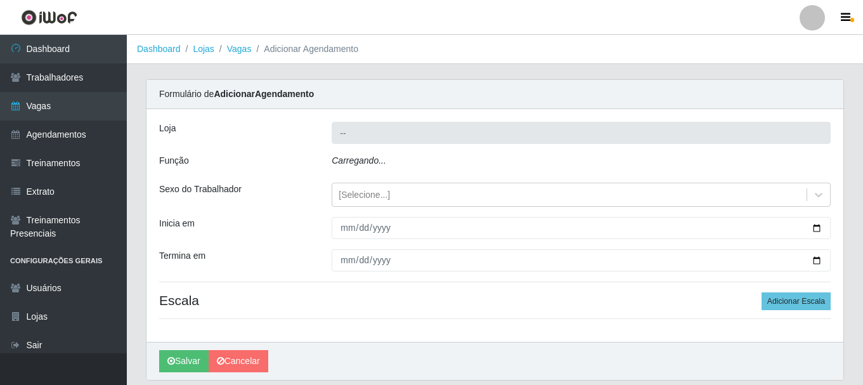
type input "Divino Fogão - [GEOGRAPHIC_DATA]"
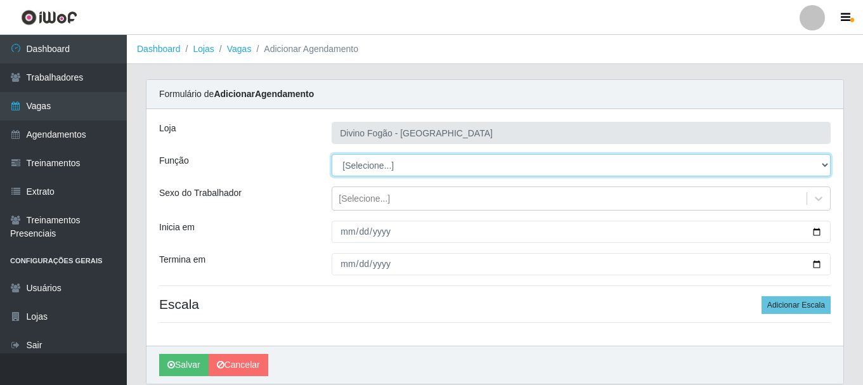
click at [375, 171] on select "[Selecione...] ASG ASG + ASG ++ Auxiliar de Cozinha Auxiliar de Cozinha + Auxil…" at bounding box center [581, 165] width 499 height 22
select select "94"
click at [332, 154] on select "[Selecione...] ASG ASG + ASG ++ Auxiliar de Cozinha Auxiliar de Cozinha + Auxil…" at bounding box center [581, 165] width 499 height 22
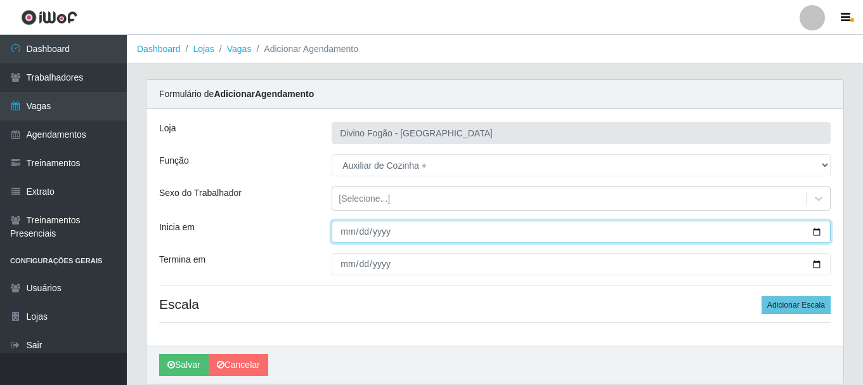
click at [344, 226] on input "Inicia em" at bounding box center [581, 232] width 499 height 22
type input "2025-10-20"
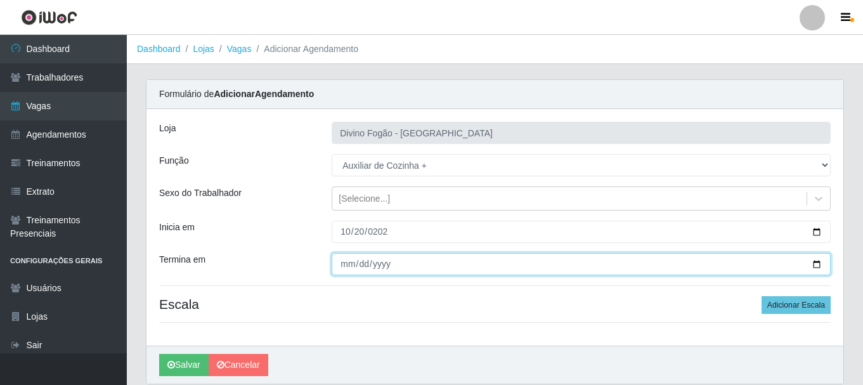
click at [350, 259] on input "Termina em" at bounding box center [581, 264] width 499 height 22
type input "2025-10-31"
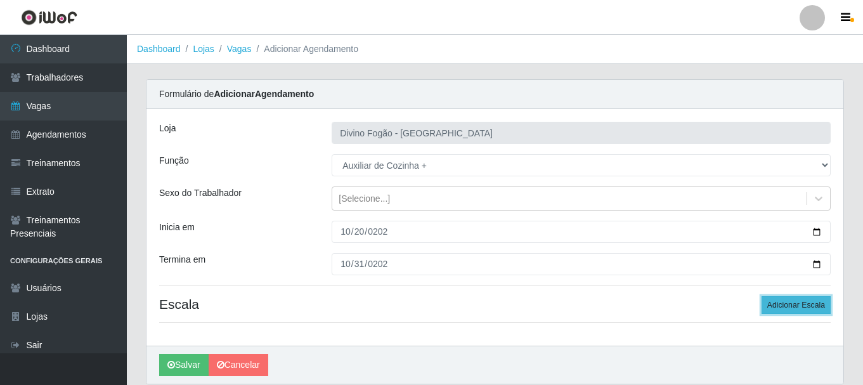
click at [781, 306] on button "Adicionar Escala" at bounding box center [796, 305] width 69 height 18
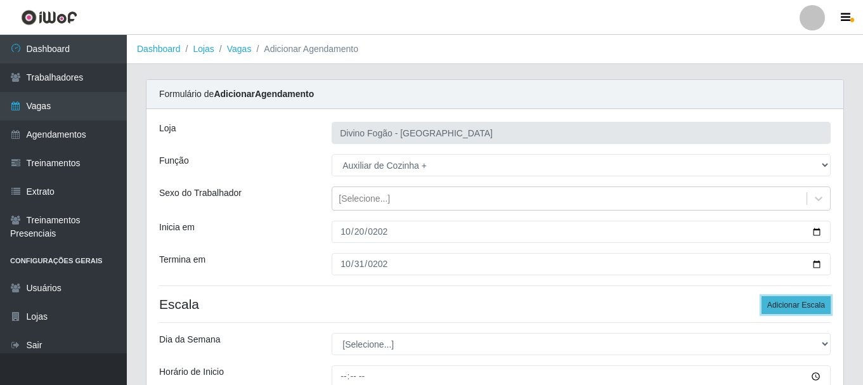
click at [781, 306] on button "Adicionar Escala" at bounding box center [796, 305] width 69 height 18
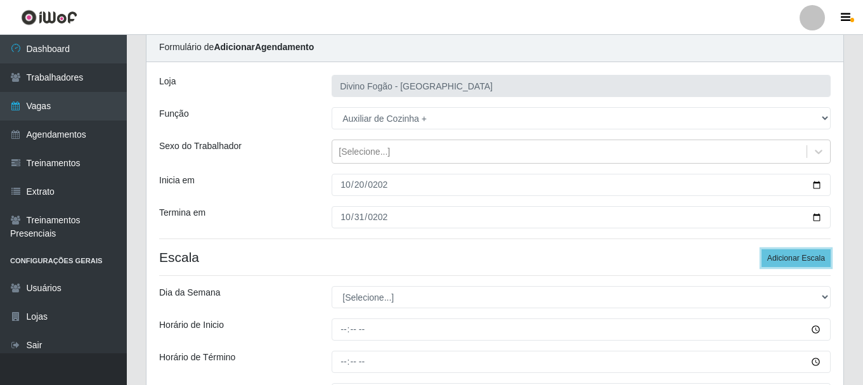
scroll to position [190, 0]
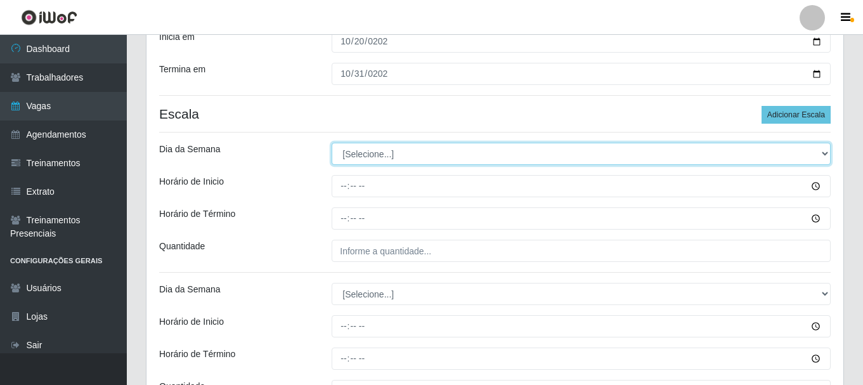
drag, startPoint x: 392, startPoint y: 154, endPoint x: 386, endPoint y: 162, distance: 10.4
click at [392, 154] on select "[Selecione...] Segunda Terça Quarta Quinta Sexta Sábado Domingo" at bounding box center [581, 154] width 499 height 22
select select "6"
click at [332, 143] on select "[Selecione...] Segunda Terça Quarta Quinta Sexta Sábado Domingo" at bounding box center [581, 154] width 499 height 22
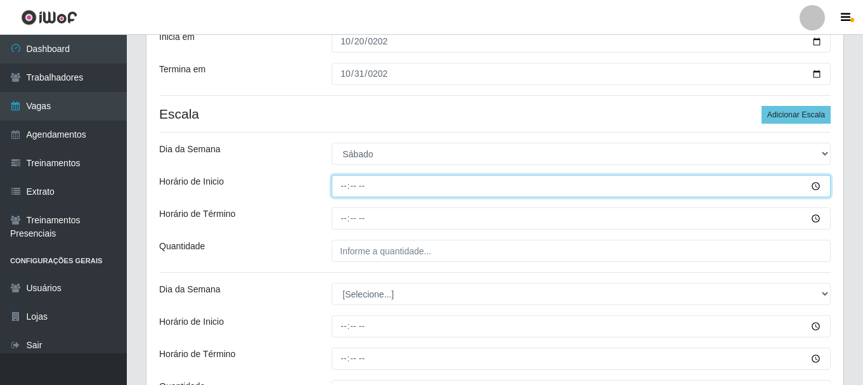
click at [341, 186] on input "Horário de Inicio" at bounding box center [581, 186] width 499 height 22
type input "09:00"
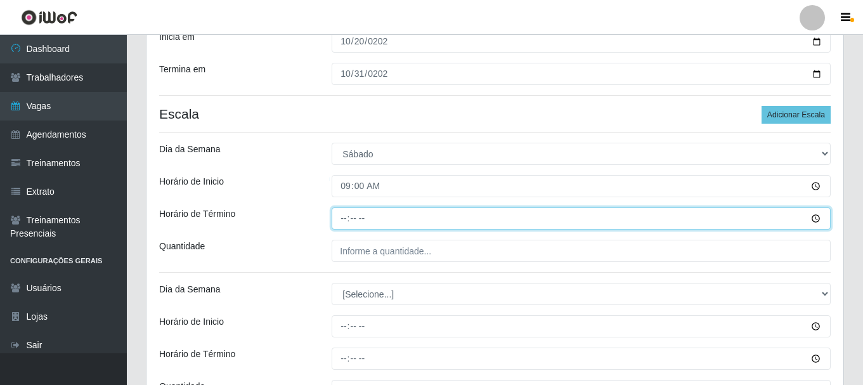
click at [342, 218] on input "Horário de Término" at bounding box center [581, 218] width 499 height 22
type input "15:00"
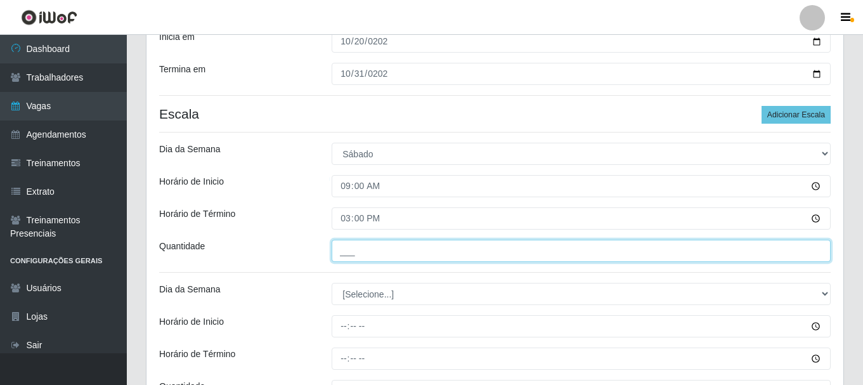
click at [350, 254] on input "___" at bounding box center [581, 251] width 499 height 22
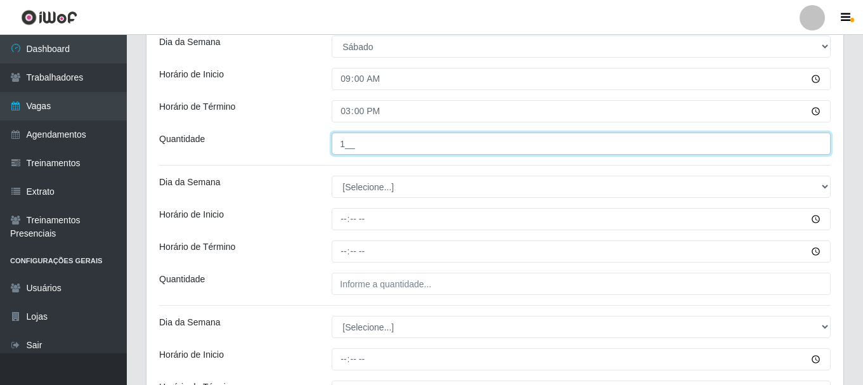
scroll to position [317, 0]
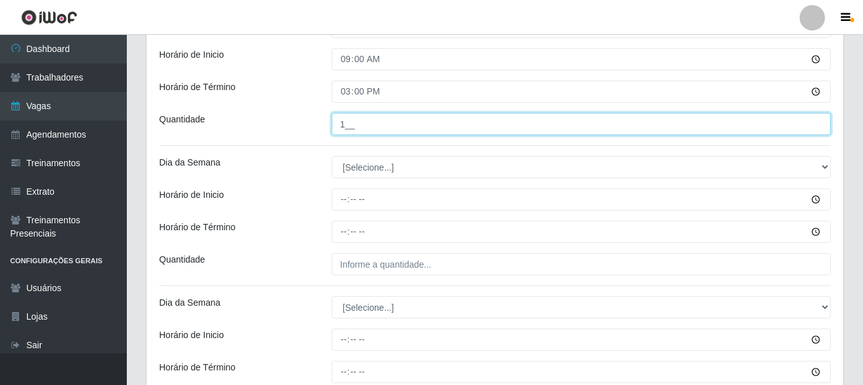
type input "1__"
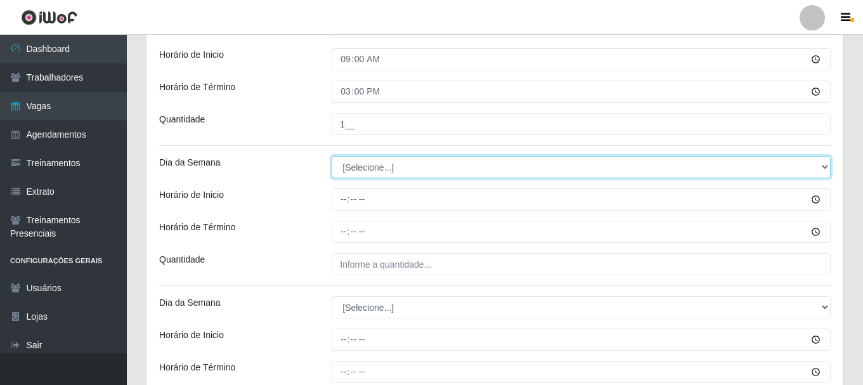
click at [371, 170] on select "[Selecione...] Segunda Terça Quarta Quinta Sexta Sábado Domingo" at bounding box center [581, 167] width 499 height 22
select select "6"
click at [332, 156] on select "[Selecione...] Segunda Terça Quarta Quinta Sexta Sábado Domingo" at bounding box center [581, 167] width 499 height 22
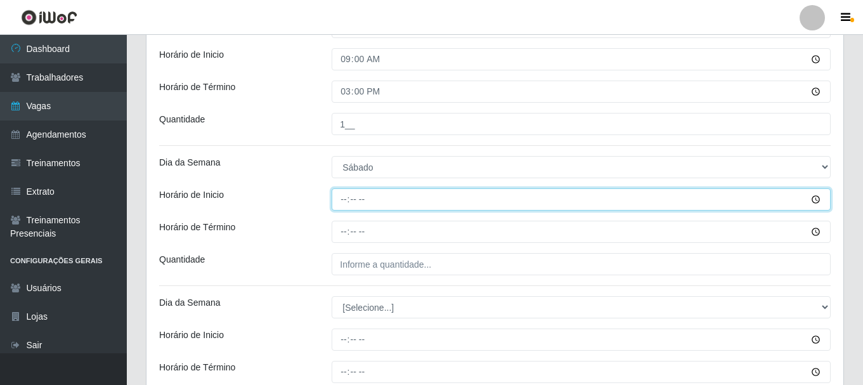
click at [343, 201] on input "Horário de Inicio" at bounding box center [581, 199] width 499 height 22
type input "11:00"
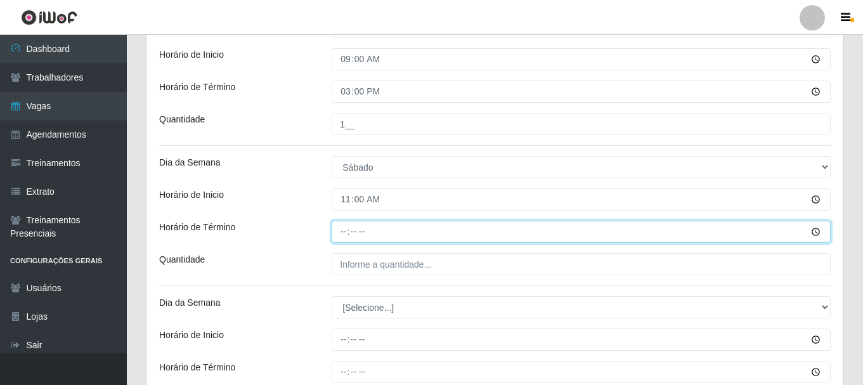
click at [341, 233] on input "Horário de Término" at bounding box center [581, 232] width 499 height 22
type input "17:00"
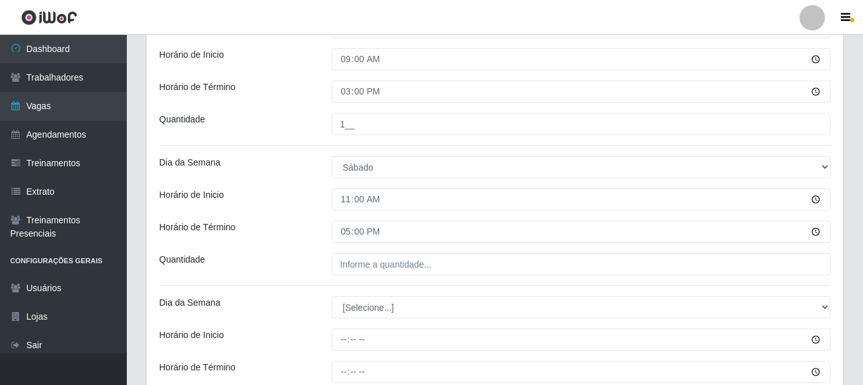
click at [345, 252] on div "Loja Divino Fogão - Campina Grande Função [Selecione...] ASG ASG + ASG ++ Auxil…" at bounding box center [495, 331] width 697 height 1078
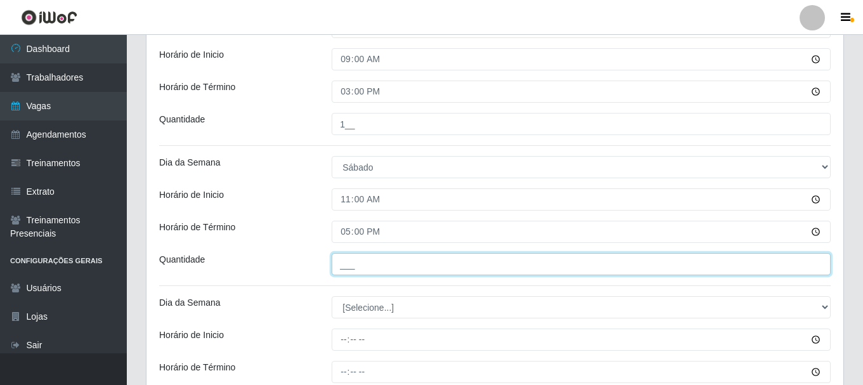
click at [347, 261] on input "___" at bounding box center [581, 264] width 499 height 22
type input "1__"
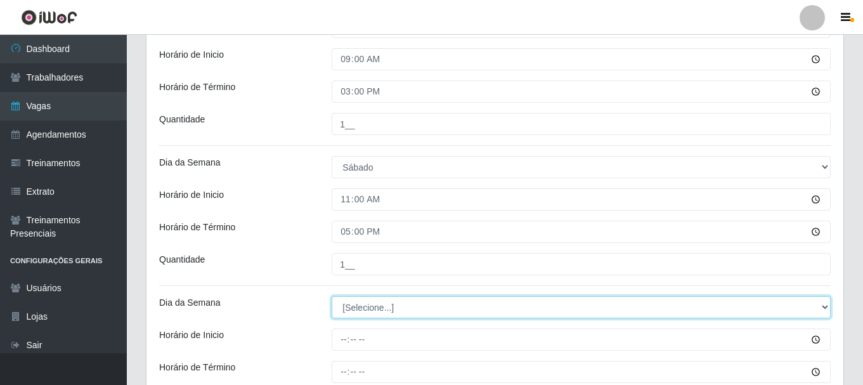
click at [377, 306] on select "[Selecione...] Segunda Terça Quarta Quinta Sexta Sábado Domingo" at bounding box center [581, 307] width 499 height 22
select select "6"
click at [332, 296] on select "[Selecione...] Segunda Terça Quarta Quinta Sexta Sábado Domingo" at bounding box center [581, 307] width 499 height 22
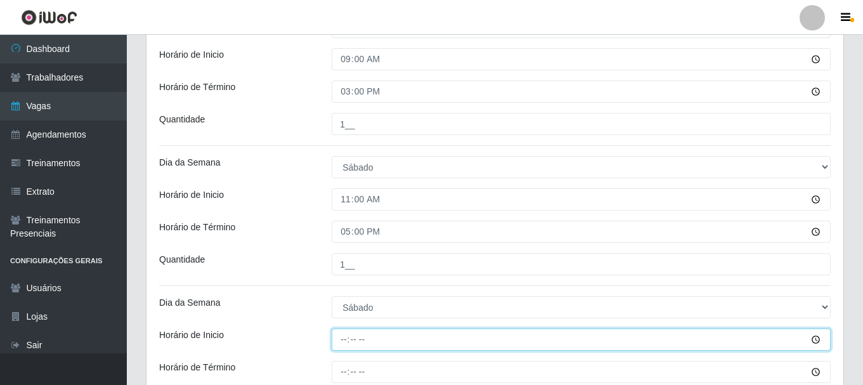
click at [347, 337] on input "Horário de Inicio" at bounding box center [581, 340] width 499 height 22
type input "17:00"
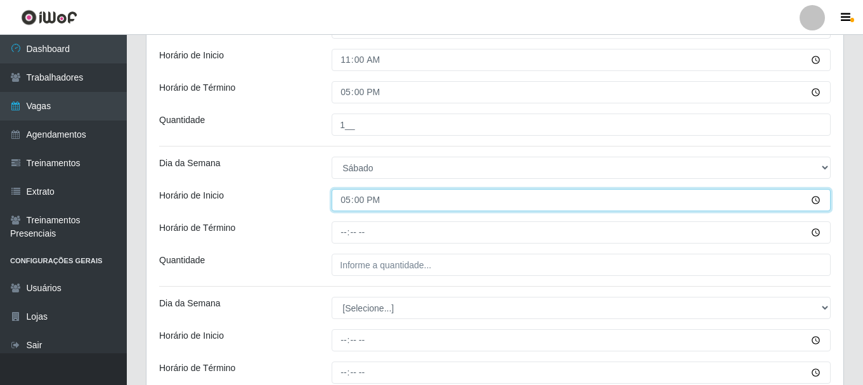
scroll to position [507, 0]
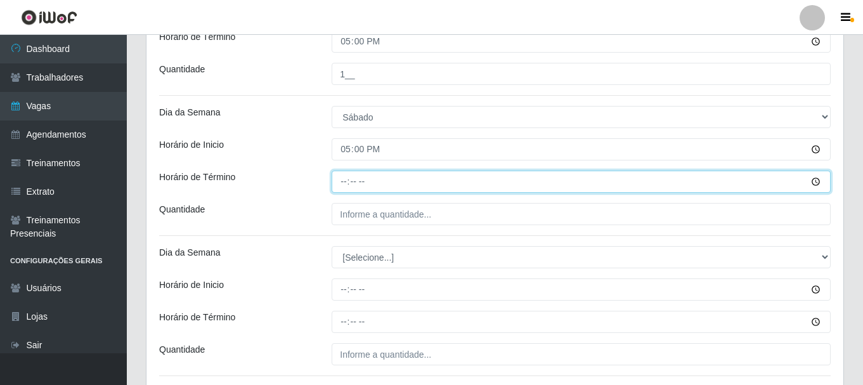
click at [344, 184] on input "Horário de Término" at bounding box center [581, 182] width 499 height 22
type input "23:00"
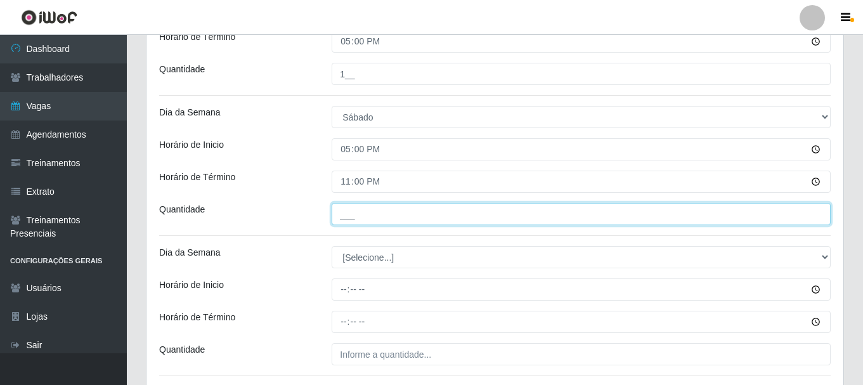
click at [344, 223] on input "___" at bounding box center [581, 214] width 499 height 22
type input "1__"
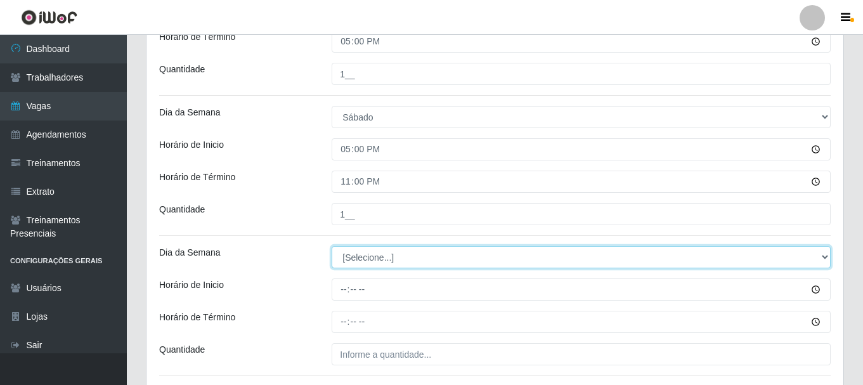
click at [389, 256] on select "[Selecione...] Segunda Terça Quarta Quinta Sexta Sábado Domingo" at bounding box center [581, 257] width 499 height 22
select select "0"
click at [332, 246] on select "[Selecione...] Segunda Terça Quarta Quinta Sexta Sábado Domingo" at bounding box center [581, 257] width 499 height 22
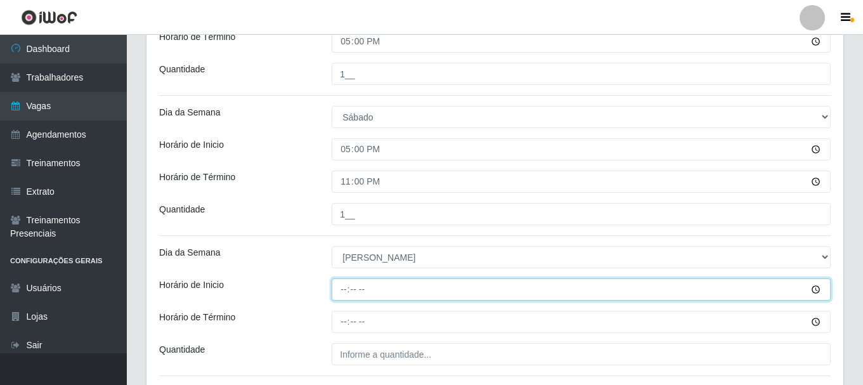
click at [344, 292] on input "Horário de Inicio" at bounding box center [581, 289] width 499 height 22
type input "09:00"
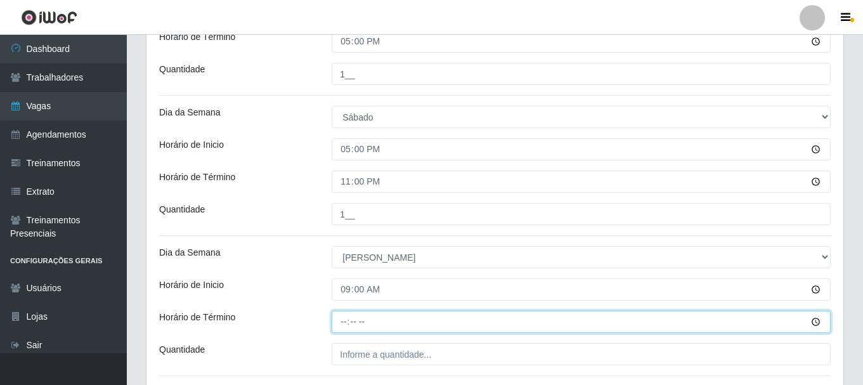
click at [342, 322] on input "Horário de Término" at bounding box center [581, 322] width 499 height 22
type input "15:00"
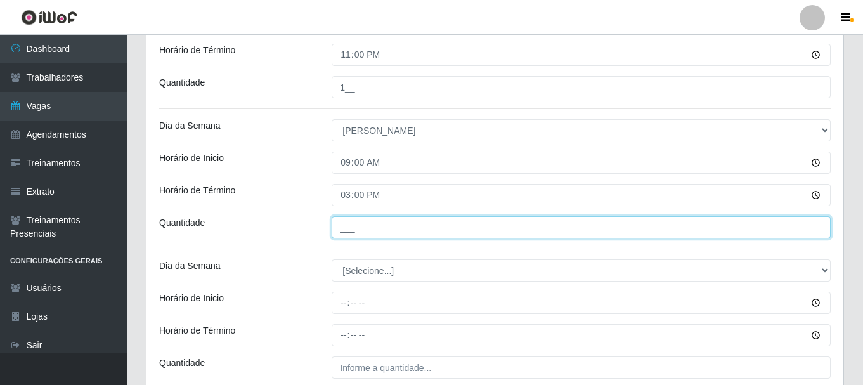
click at [350, 227] on input "___" at bounding box center [581, 227] width 499 height 22
type input "1__"
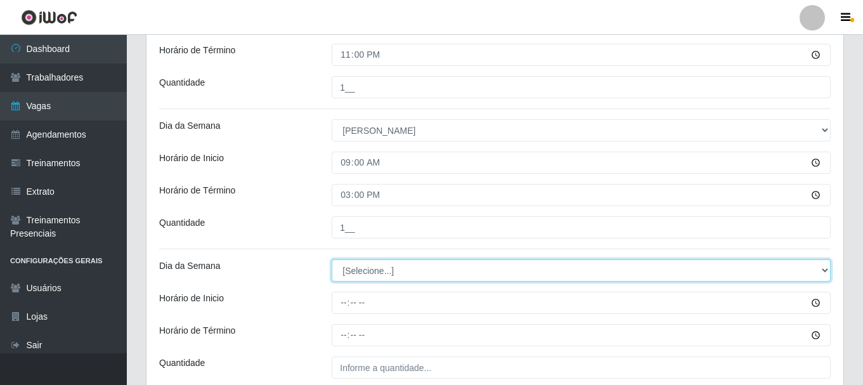
click at [350, 268] on select "[Selecione...] Segunda Terça Quarta Quinta Sexta Sábado Domingo" at bounding box center [581, 270] width 499 height 22
select select "0"
click at [332, 259] on select "[Selecione...] Segunda Terça Quarta Quinta Sexta Sábado Domingo" at bounding box center [581, 270] width 499 height 22
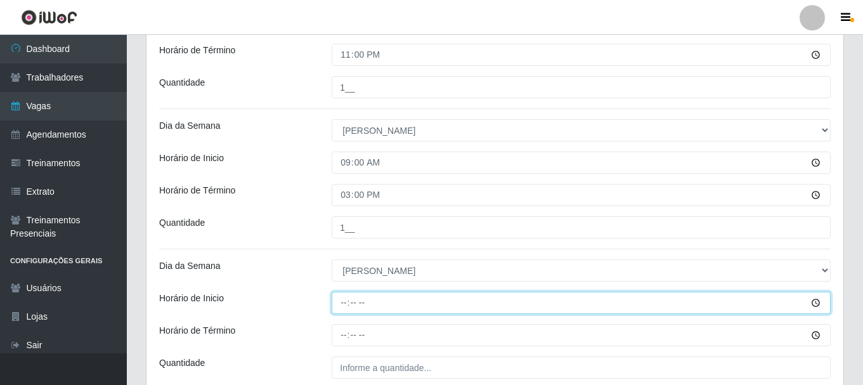
click at [339, 304] on input "Horário de Inicio" at bounding box center [581, 303] width 499 height 22
type input "11:00"
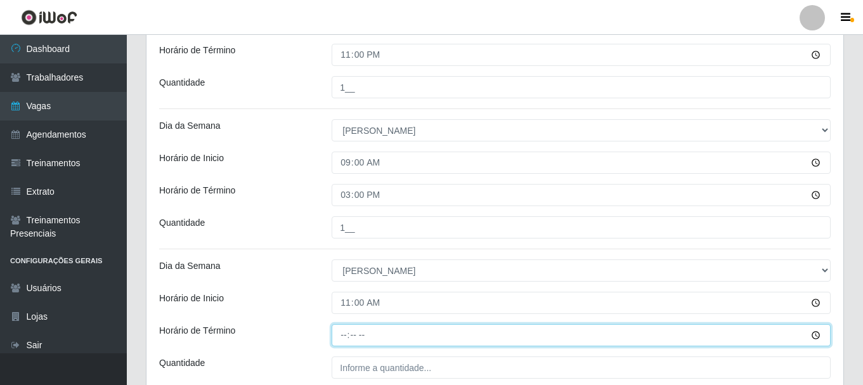
click at [349, 331] on input "Horário de Término" at bounding box center [581, 335] width 499 height 22
type input "17:00"
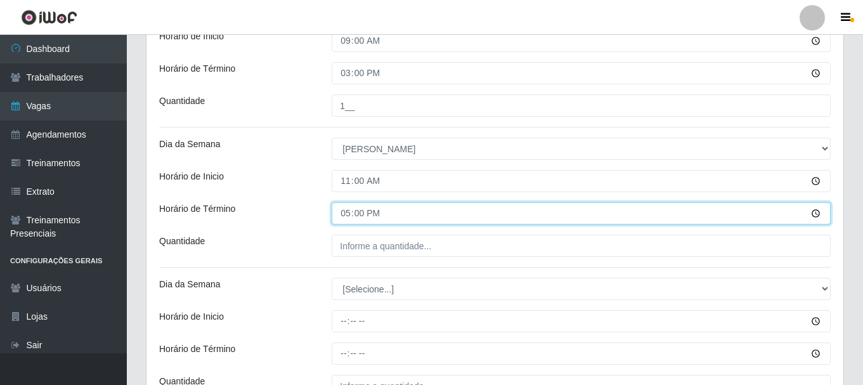
scroll to position [761, 0]
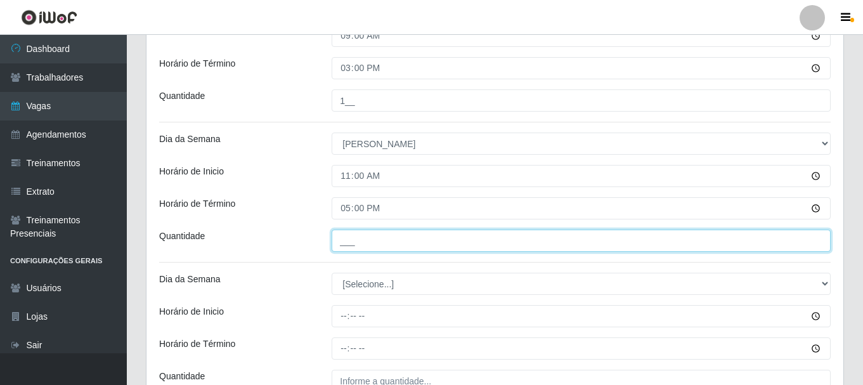
click at [353, 243] on input "___" at bounding box center [581, 241] width 499 height 22
type input "1__"
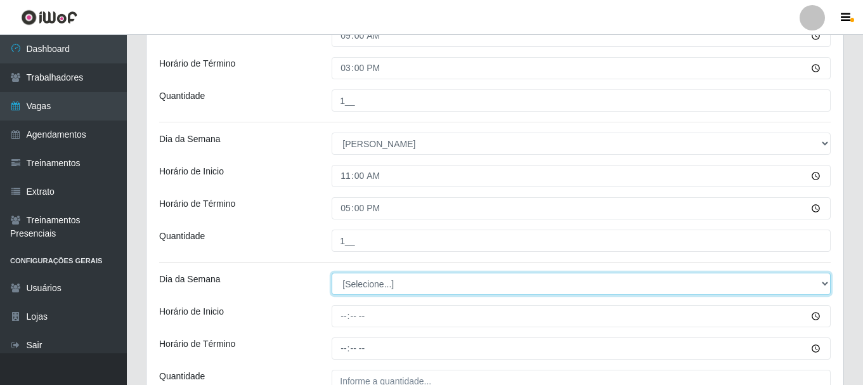
click at [365, 287] on select "[Selecione...] Segunda Terça Quarta Quinta Sexta Sábado Domingo" at bounding box center [581, 284] width 499 height 22
select select "0"
click at [332, 273] on select "[Selecione...] Segunda Terça Quarta Quinta Sexta Sábado Domingo" at bounding box center [581, 284] width 499 height 22
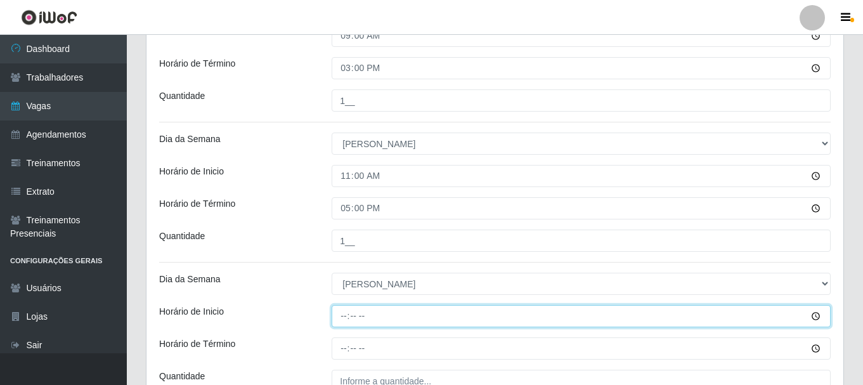
click at [343, 315] on input "Horário de Inicio" at bounding box center [581, 316] width 499 height 22
type input "17:00"
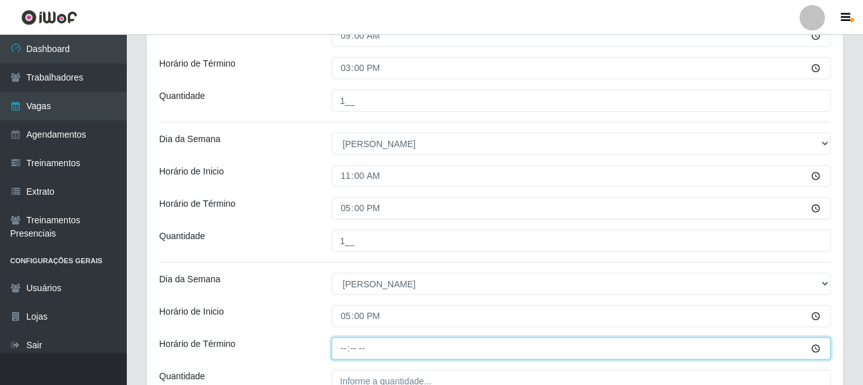
click at [343, 344] on input "Horário de Término" at bounding box center [581, 348] width 499 height 22
type input "23:00"
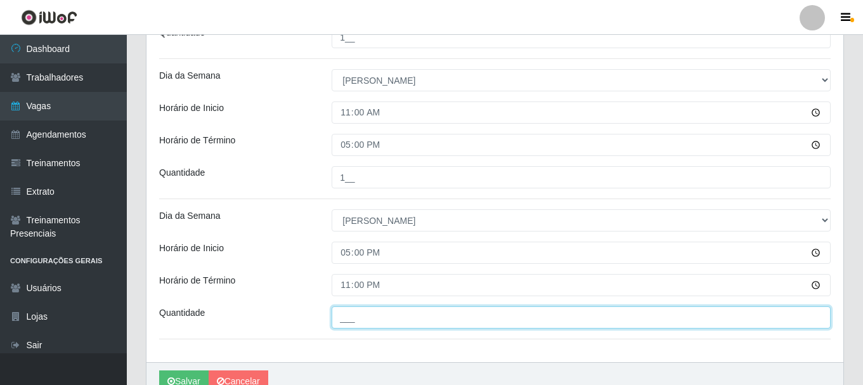
click at [346, 316] on input "___" at bounding box center [581, 317] width 499 height 22
type input "1__"
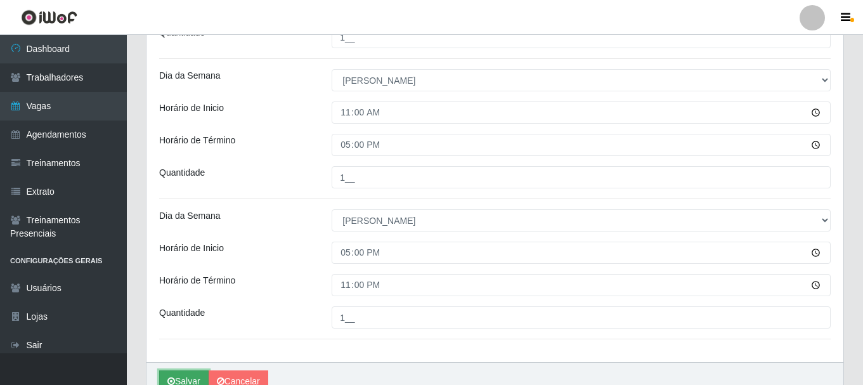
click at [173, 375] on button "Salvar" at bounding box center [183, 381] width 49 height 22
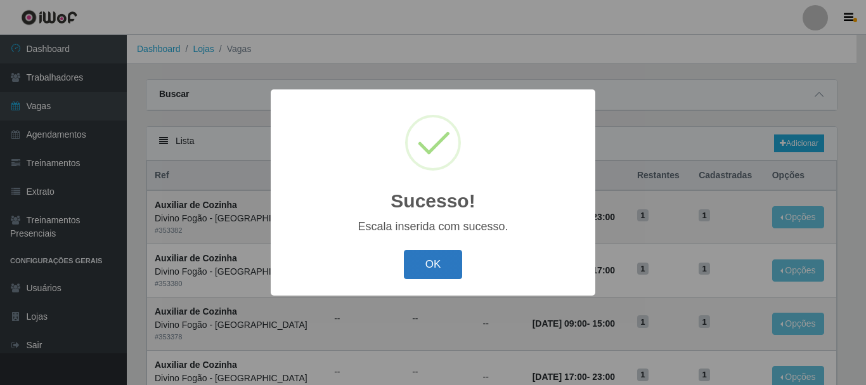
click at [436, 252] on button "OK" at bounding box center [433, 265] width 59 height 30
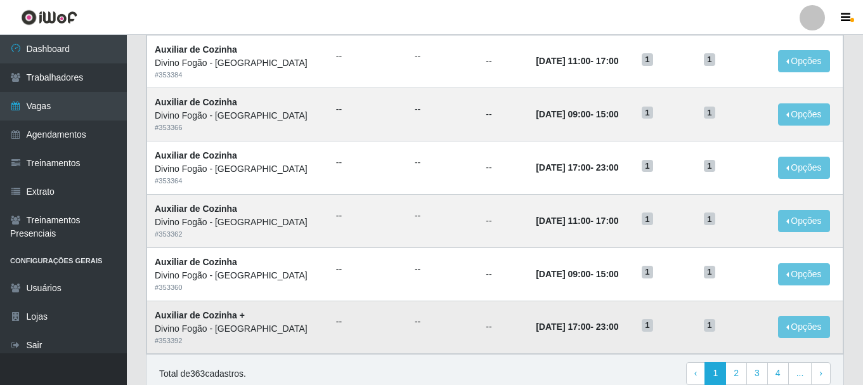
scroll to position [690, 0]
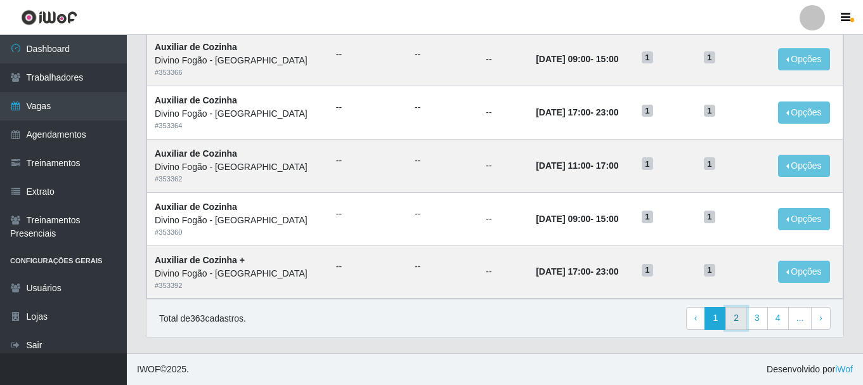
click at [737, 318] on link "2" at bounding box center [737, 318] width 22 height 23
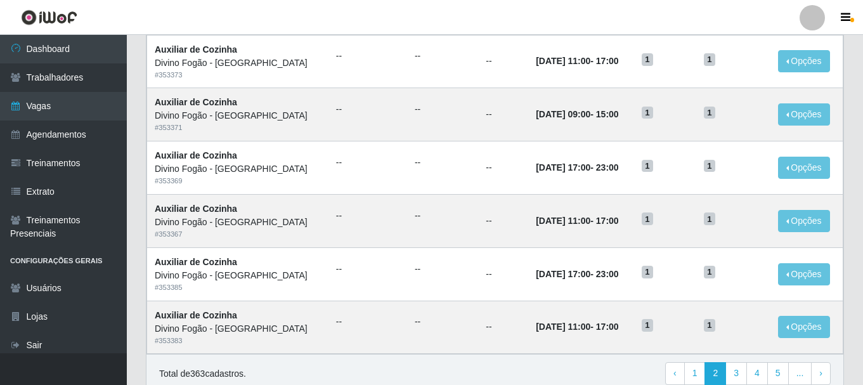
scroll to position [690, 0]
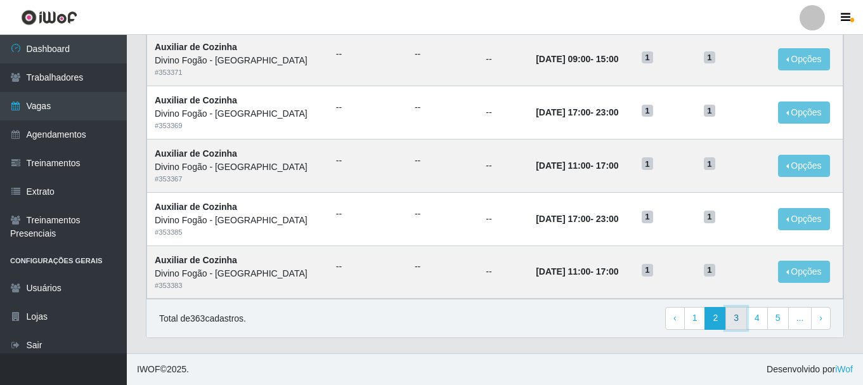
drag, startPoint x: 0, startPoint y: 0, endPoint x: 737, endPoint y: 318, distance: 802.8
click at [737, 318] on link "3" at bounding box center [737, 318] width 22 height 23
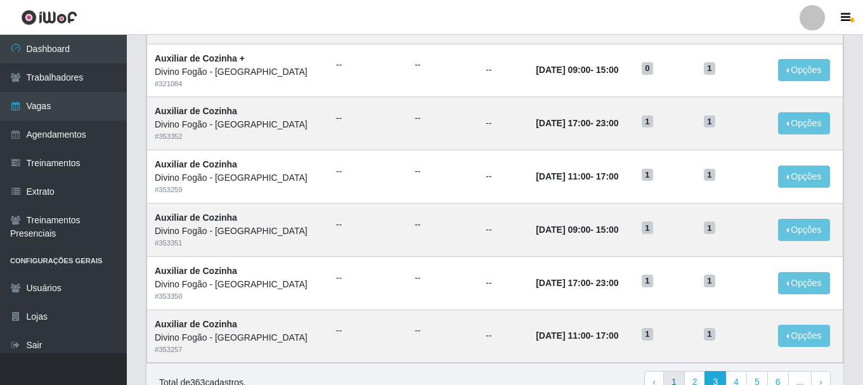
scroll to position [690, 0]
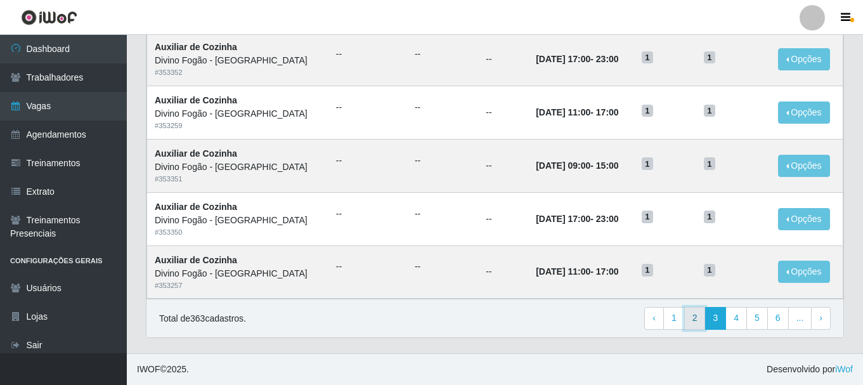
click at [695, 319] on link "2" at bounding box center [695, 318] width 22 height 23
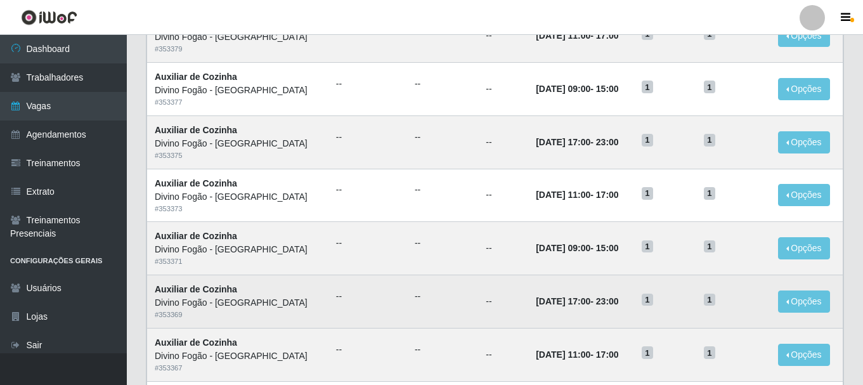
scroll to position [690, 0]
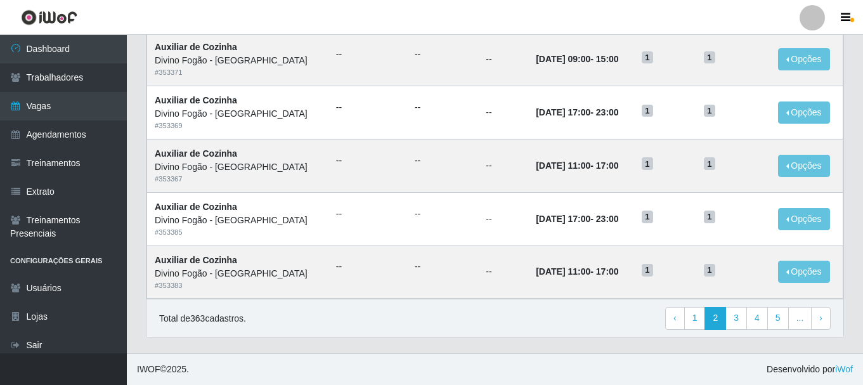
click at [691, 306] on div "Total de 363 cadastros. ‹ Previous 1 2 3 4 5 ... › Next" at bounding box center [495, 318] width 697 height 39
click at [693, 314] on link "1" at bounding box center [695, 318] width 22 height 23
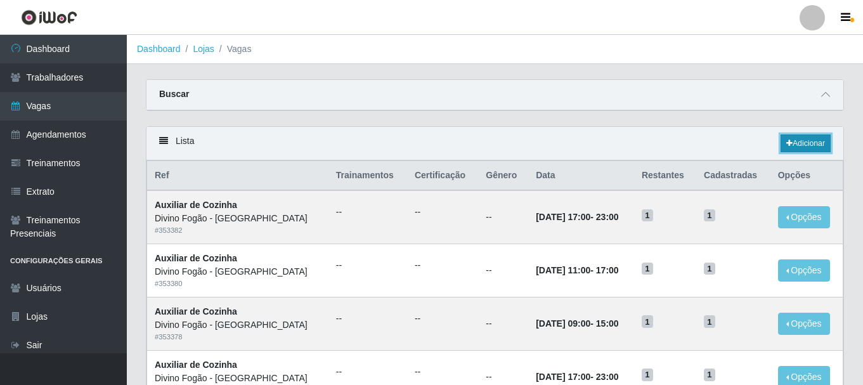
click at [812, 144] on link "Adicionar" at bounding box center [806, 143] width 50 height 18
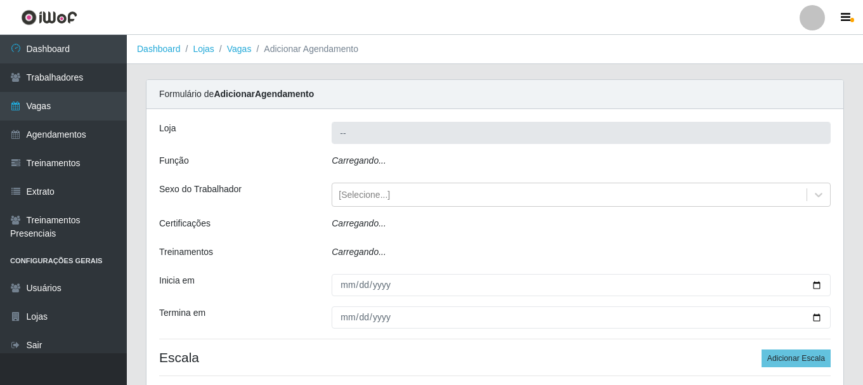
type input "Divino Fogão - [GEOGRAPHIC_DATA]"
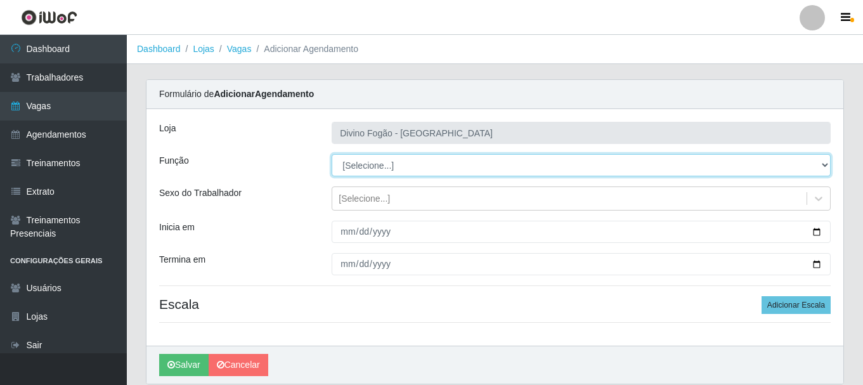
click at [383, 166] on select "[Selecione...] ASG ASG + ASG ++ Auxiliar de Cozinha Auxiliar de Cozinha + Auxil…" at bounding box center [581, 165] width 499 height 22
select select "9"
click at [332, 154] on select "[Selecione...] ASG ASG + ASG ++ Auxiliar de Cozinha Auxiliar de Cozinha + Auxil…" at bounding box center [581, 165] width 499 height 22
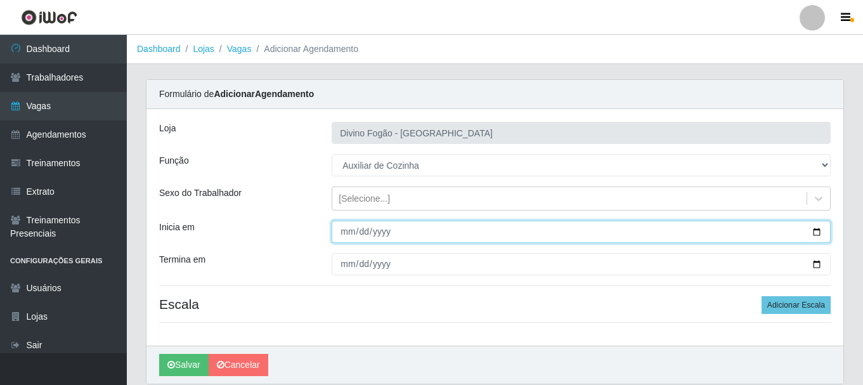
click at [349, 233] on input "Inicia em" at bounding box center [581, 232] width 499 height 22
type input "[DATE]"
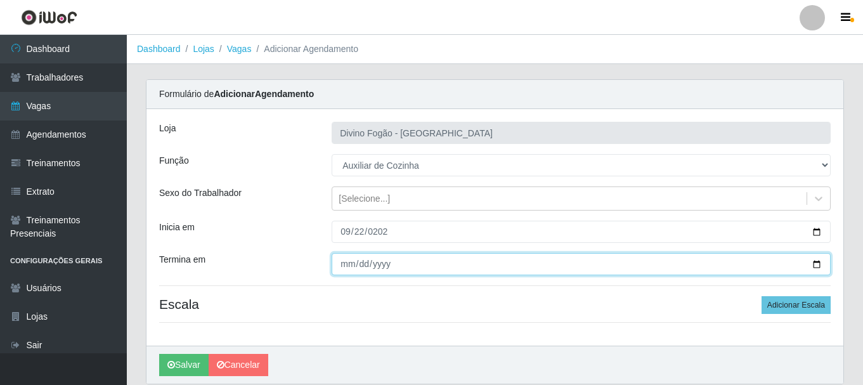
click at [347, 261] on input "Termina em" at bounding box center [581, 264] width 499 height 22
type input "220020-09-29"
click at [355, 262] on input "[DATE]" at bounding box center [581, 264] width 499 height 22
type input "[DATE]"
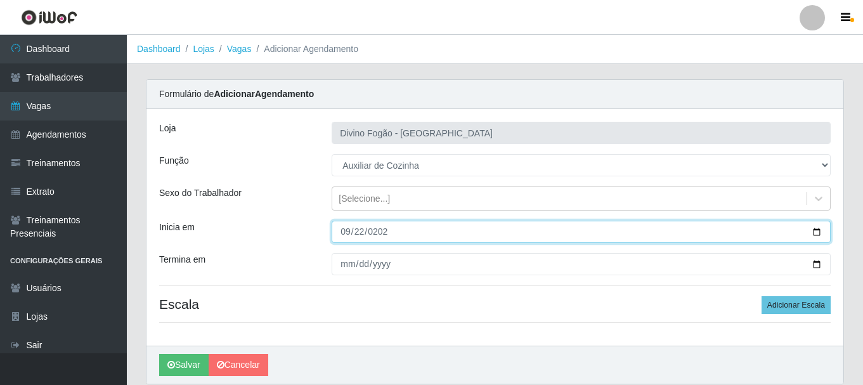
click at [361, 233] on input "[DATE]" at bounding box center [581, 232] width 499 height 22
type input "[DATE]"
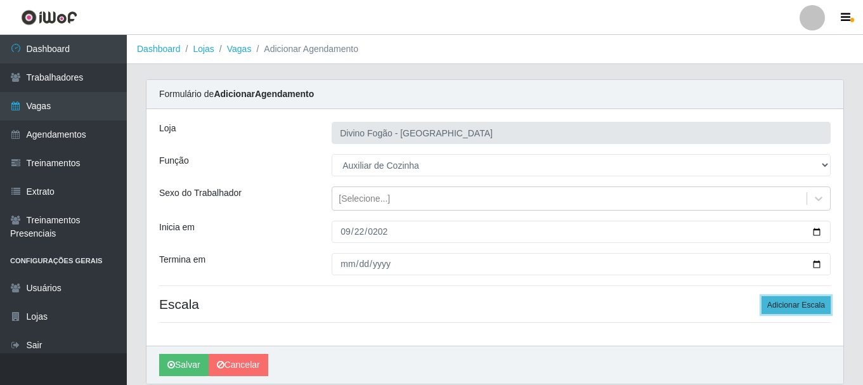
click at [776, 312] on button "Adicionar Escala" at bounding box center [796, 305] width 69 height 18
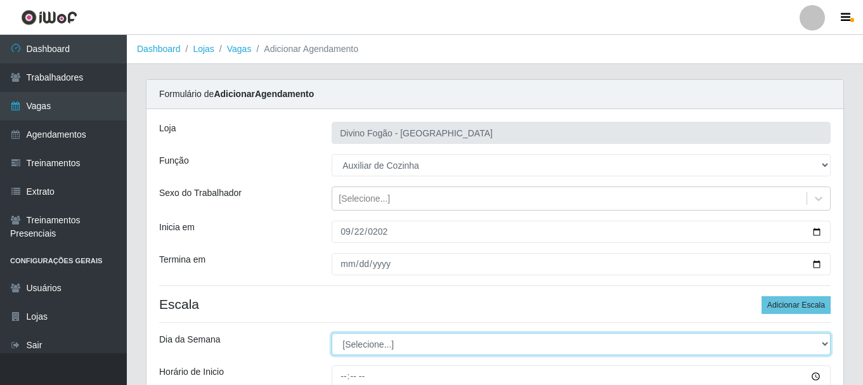
click at [443, 344] on select "[Selecione...] Segunda Terça Quarta Quinta Sexta Sábado Domingo" at bounding box center [581, 344] width 499 height 22
select select "3"
click at [332, 333] on select "[Selecione...] Segunda Terça Quarta Quinta Sexta Sábado Domingo" at bounding box center [581, 344] width 499 height 22
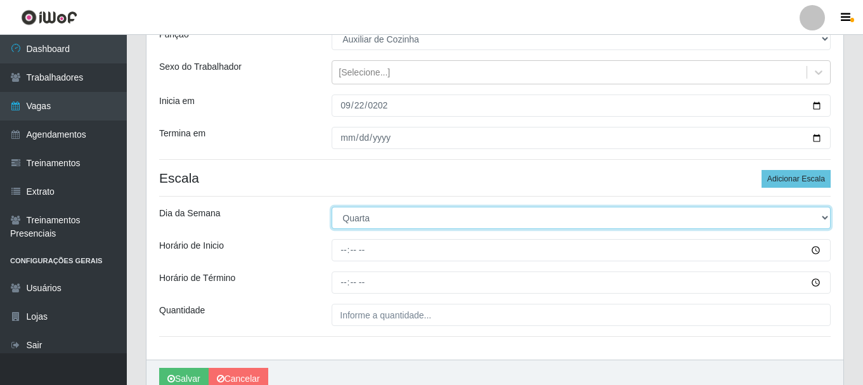
scroll to position [127, 0]
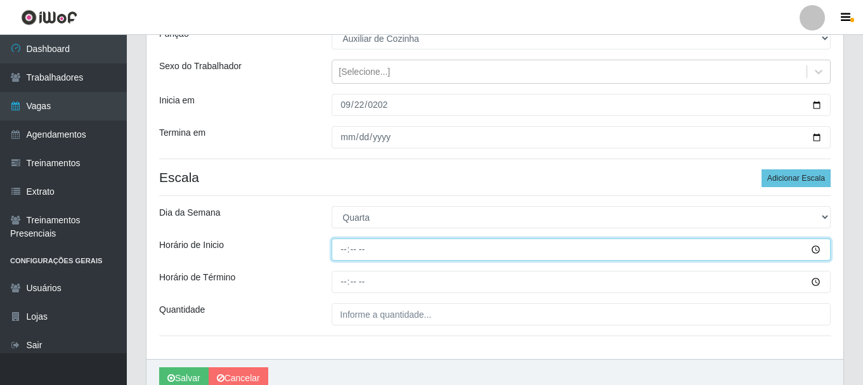
click at [346, 251] on input "Horário de Inicio" at bounding box center [581, 249] width 499 height 22
type input "09:00"
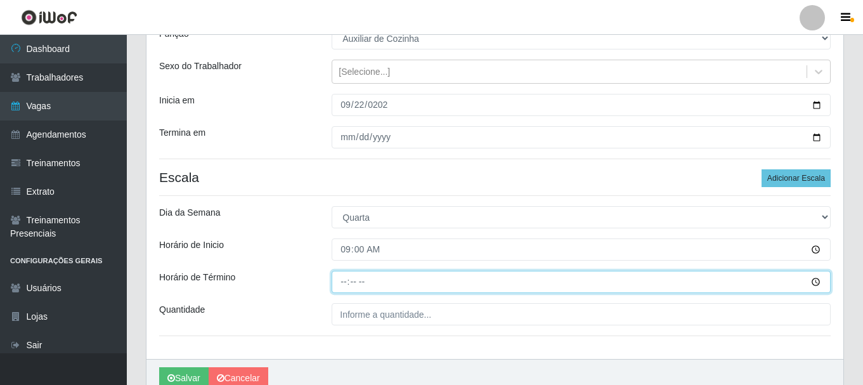
click at [344, 281] on input "Horário de Término" at bounding box center [581, 282] width 499 height 22
type input "15:00"
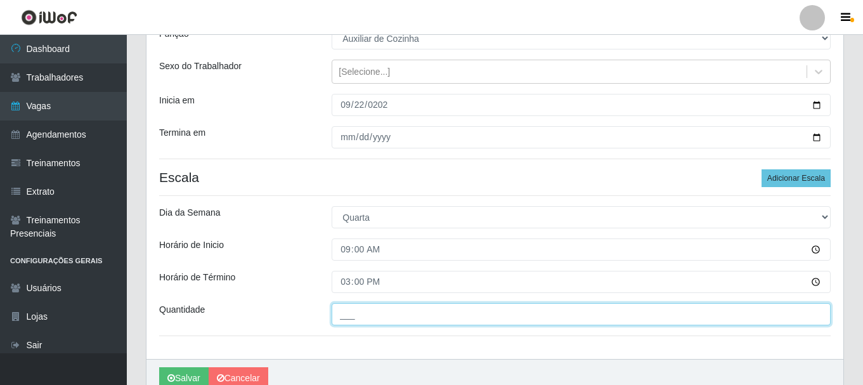
click at [364, 316] on input "___" at bounding box center [581, 314] width 499 height 22
type input "1__"
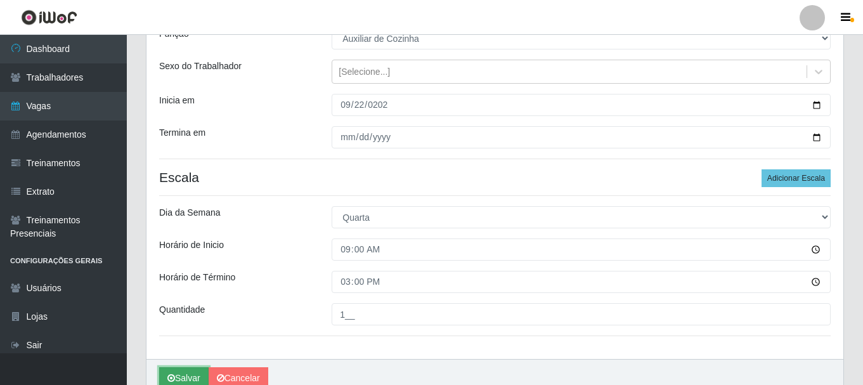
click at [181, 377] on button "Salvar" at bounding box center [183, 378] width 49 height 22
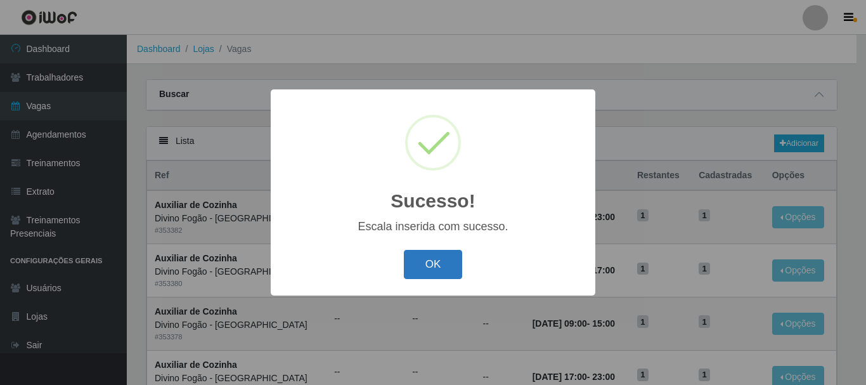
click at [434, 266] on button "OK" at bounding box center [433, 265] width 59 height 30
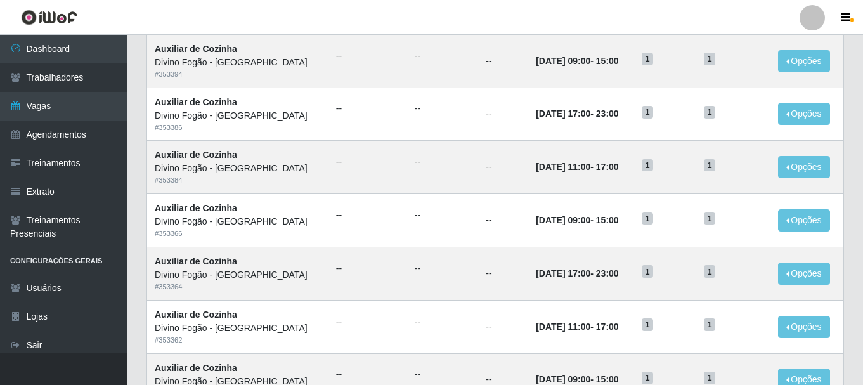
scroll to position [690, 0]
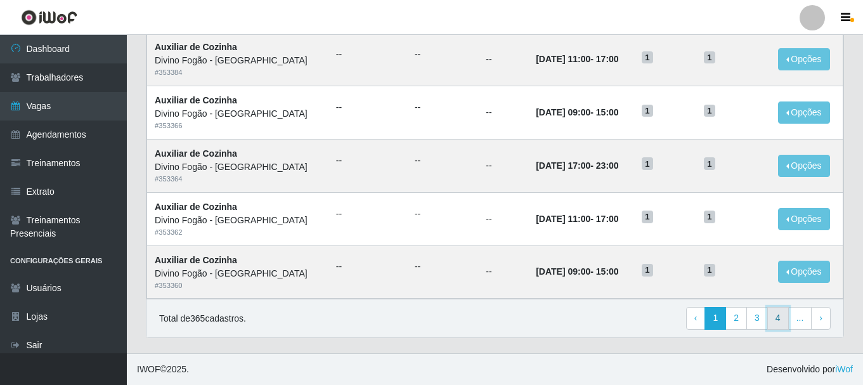
click at [788, 323] on link "4" at bounding box center [778, 318] width 22 height 23
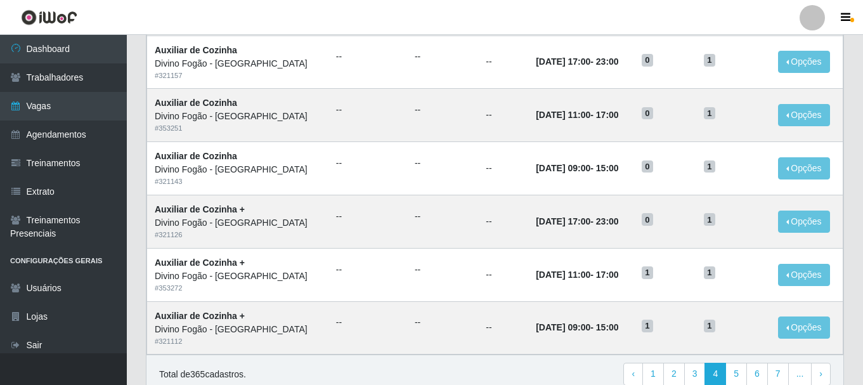
scroll to position [634, 0]
click at [739, 370] on link "5" at bounding box center [737, 373] width 22 height 23
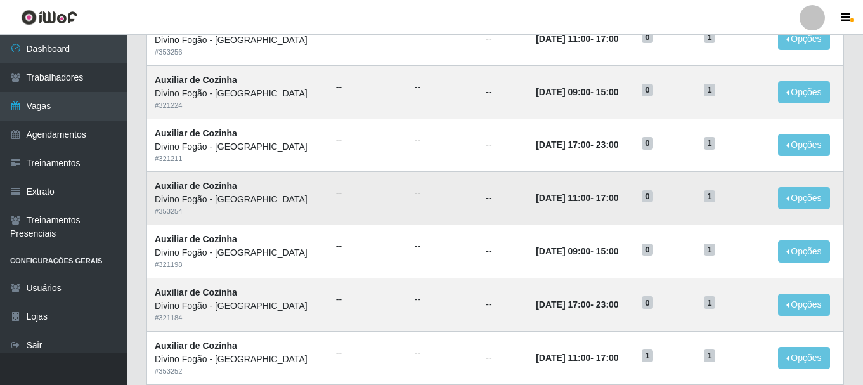
scroll to position [690, 0]
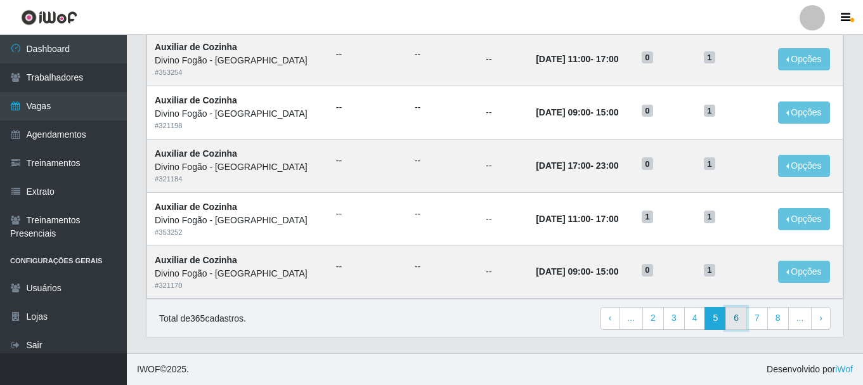
click at [741, 320] on link "6" at bounding box center [737, 318] width 22 height 23
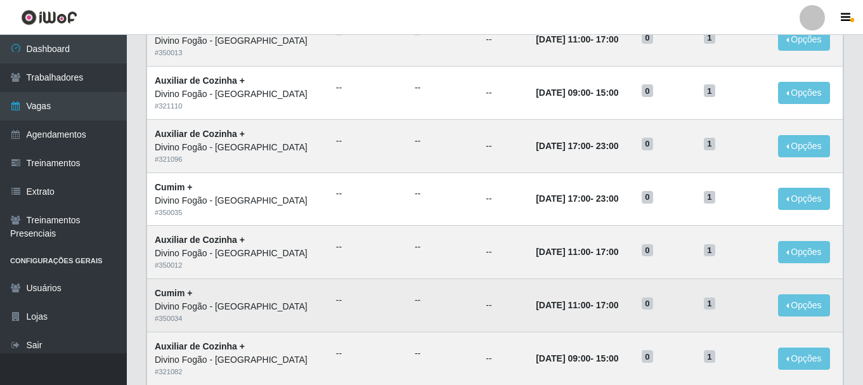
scroll to position [690, 0]
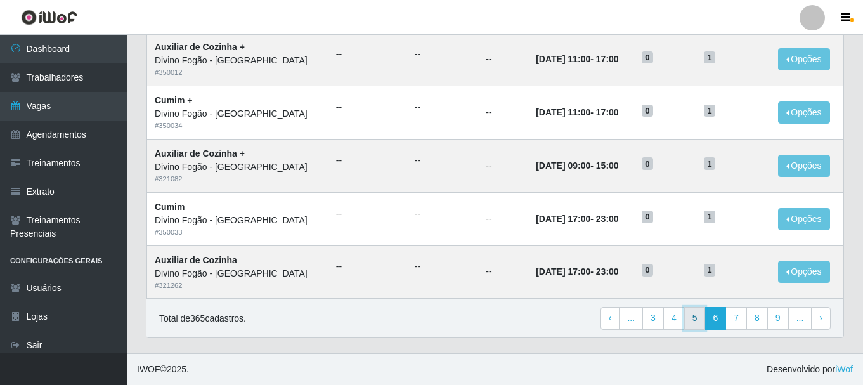
click at [705, 316] on link "5" at bounding box center [695, 318] width 22 height 23
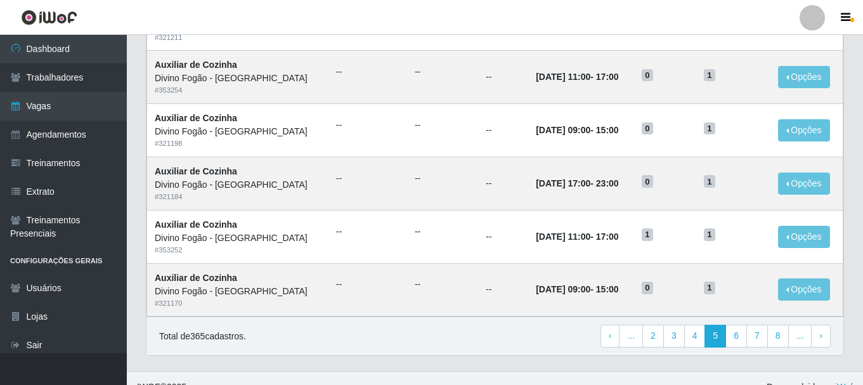
scroll to position [690, 0]
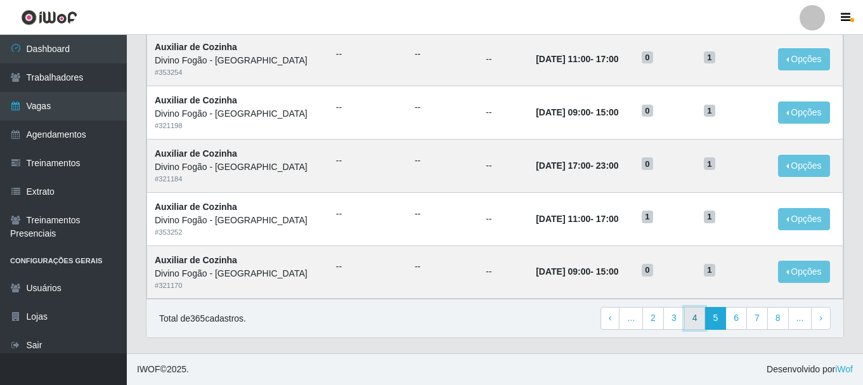
click at [697, 322] on link "4" at bounding box center [695, 318] width 22 height 23
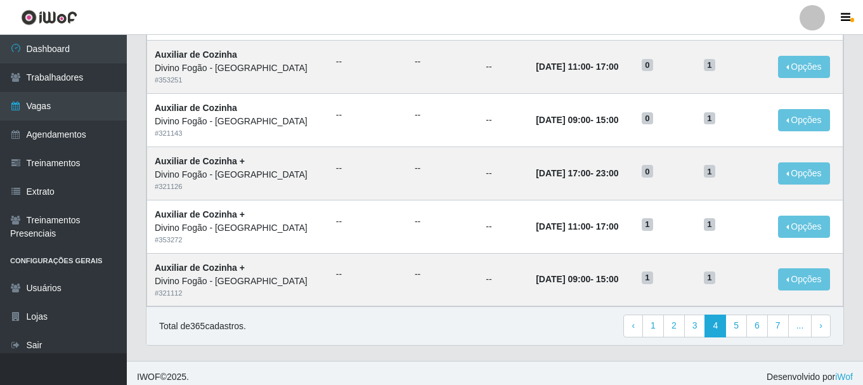
scroll to position [690, 0]
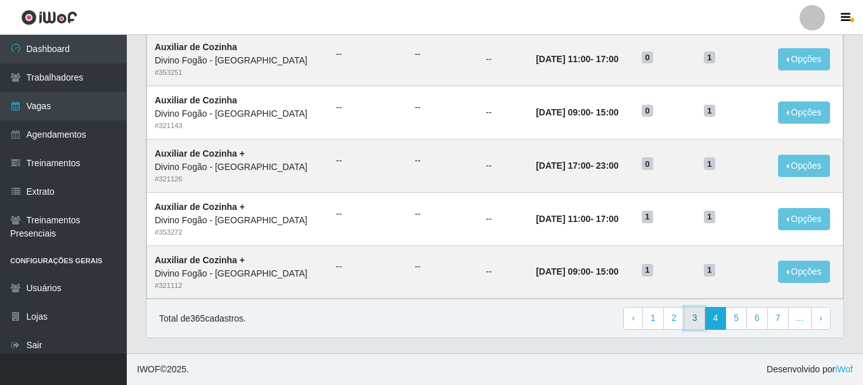
click at [690, 317] on link "3" at bounding box center [695, 318] width 22 height 23
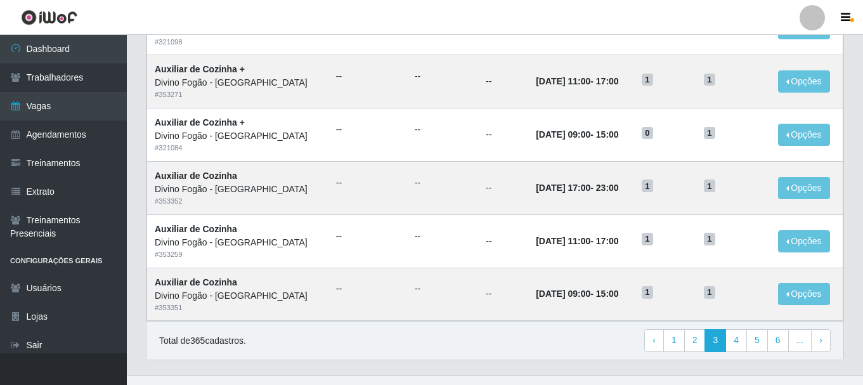
scroll to position [690, 0]
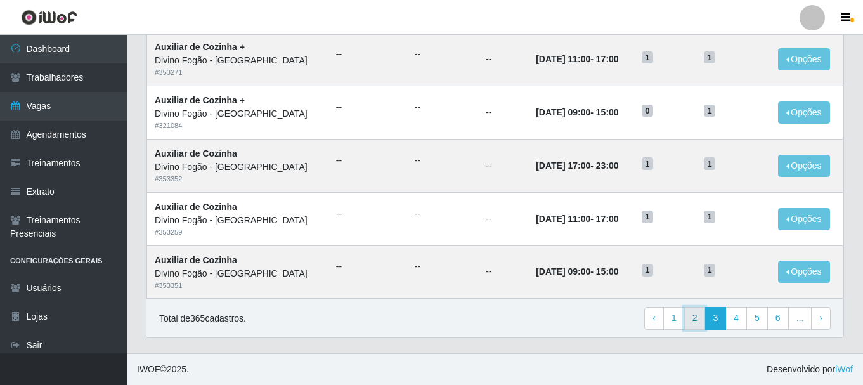
click at [703, 321] on link "2" at bounding box center [695, 318] width 22 height 23
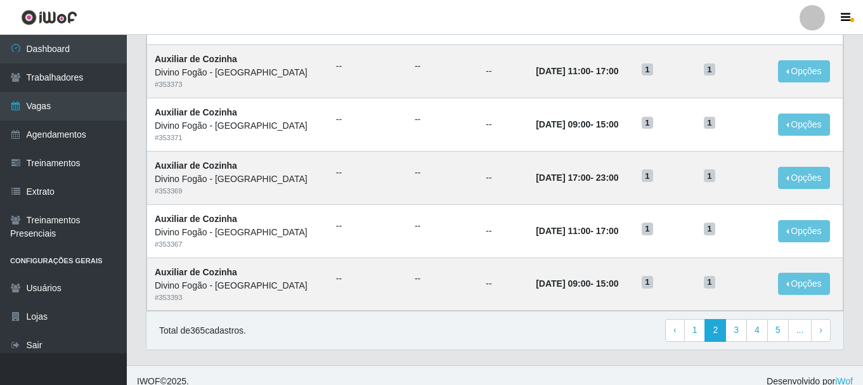
scroll to position [690, 0]
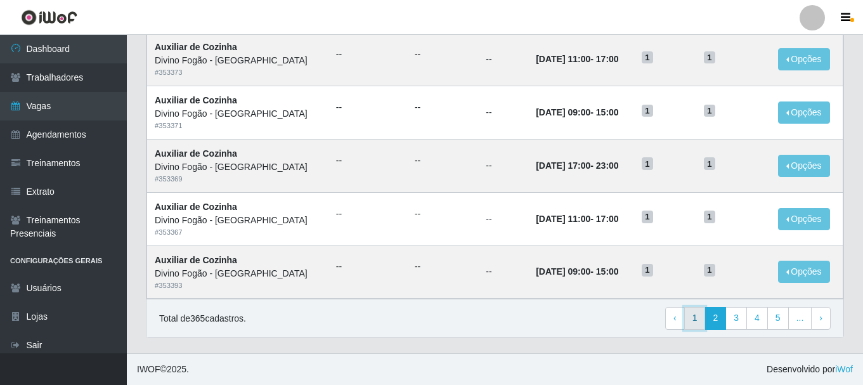
click at [703, 315] on link "1" at bounding box center [695, 318] width 22 height 23
click at [734, 320] on link "2" at bounding box center [737, 318] width 22 height 23
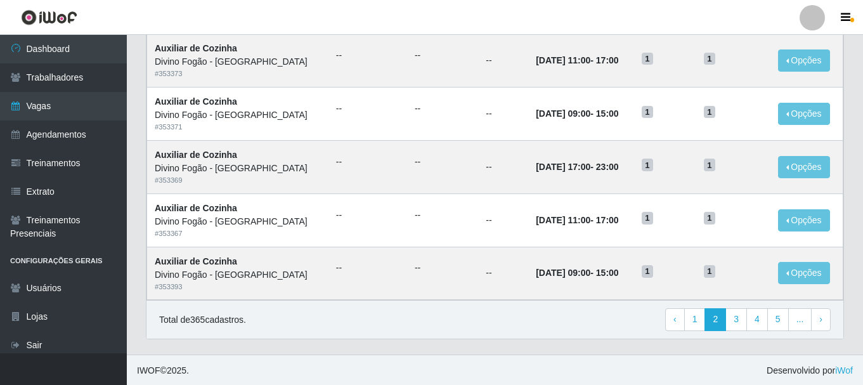
scroll to position [690, 0]
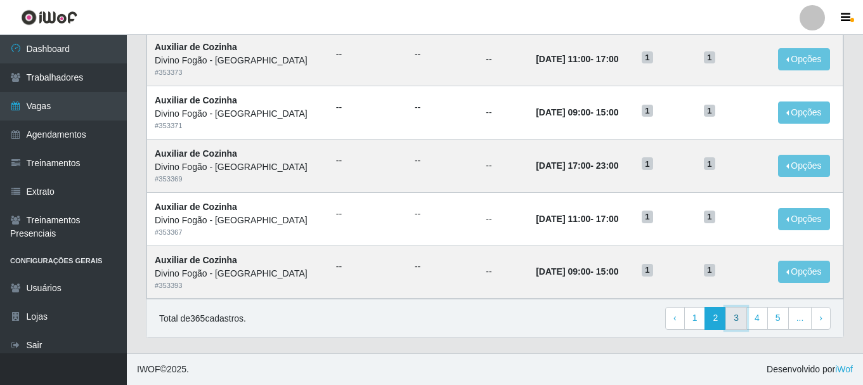
click at [738, 321] on link "3" at bounding box center [737, 318] width 22 height 23
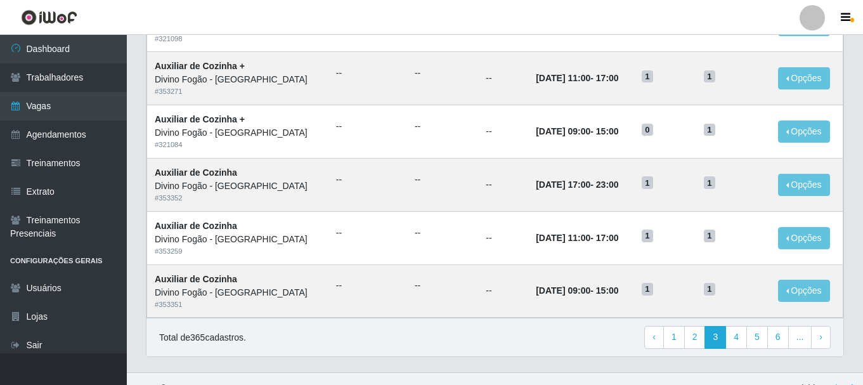
scroll to position [690, 0]
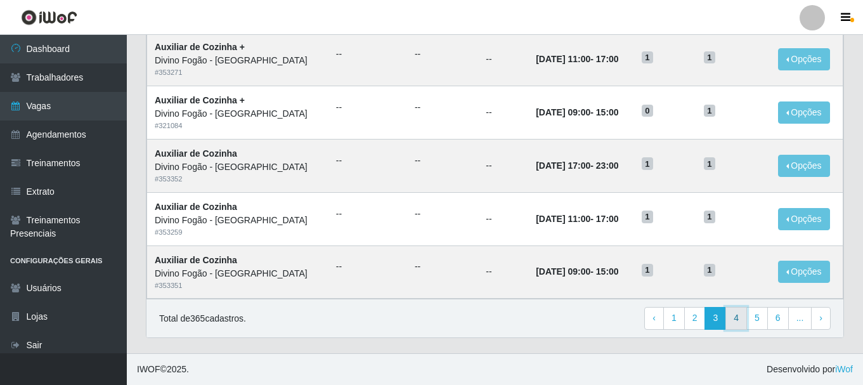
click at [744, 322] on link "4" at bounding box center [737, 318] width 22 height 23
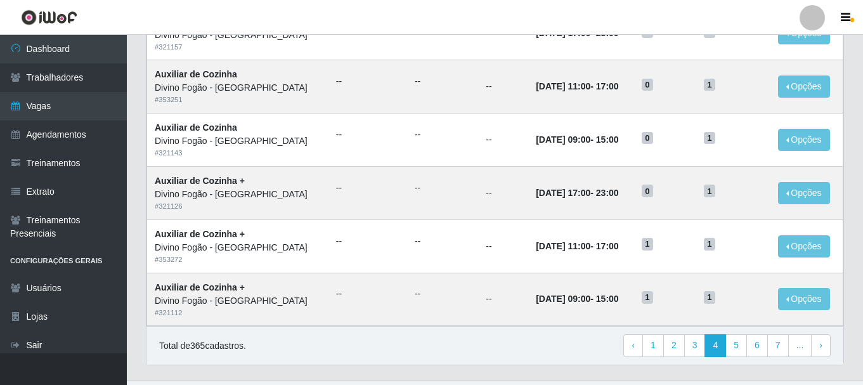
scroll to position [690, 0]
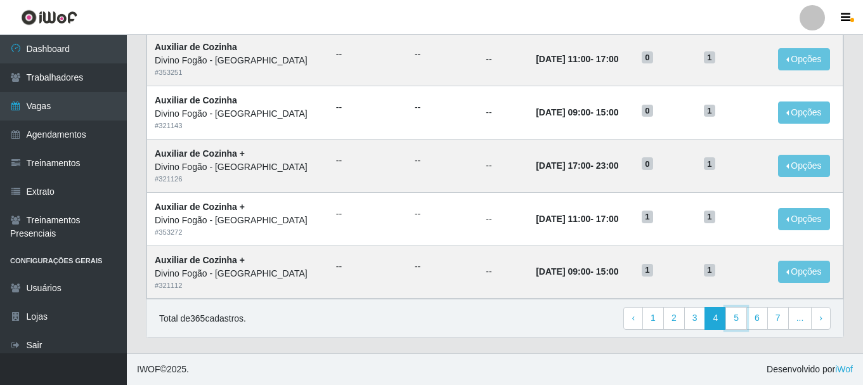
click at [744, 322] on link "5" at bounding box center [737, 318] width 22 height 23
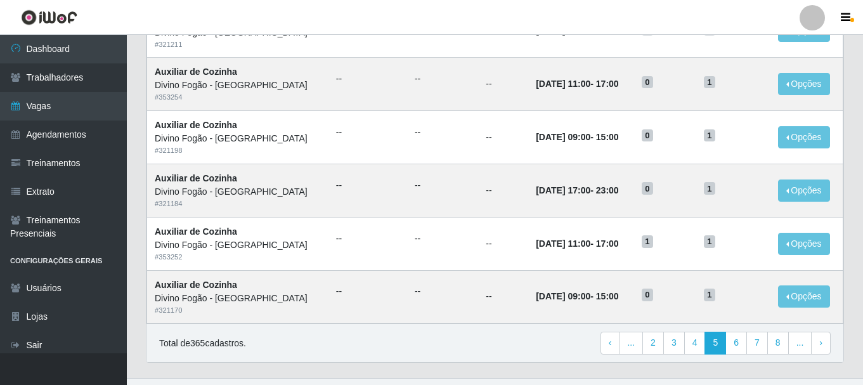
scroll to position [690, 0]
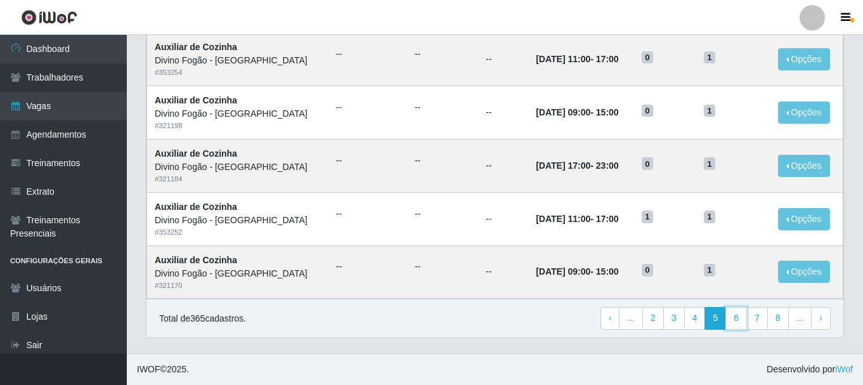
click at [744, 322] on link "6" at bounding box center [737, 318] width 22 height 23
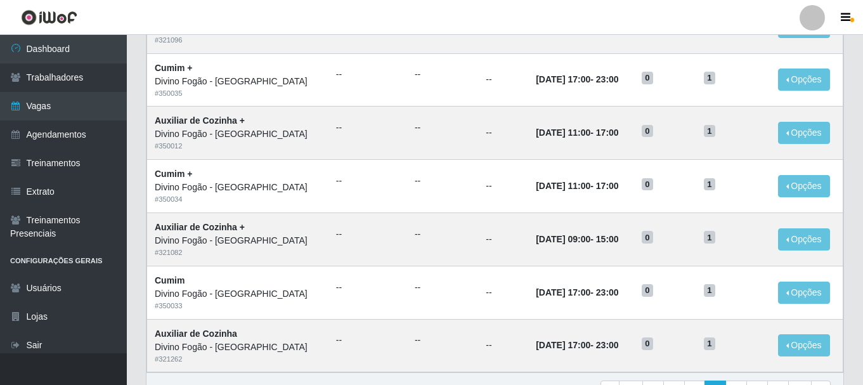
scroll to position [690, 0]
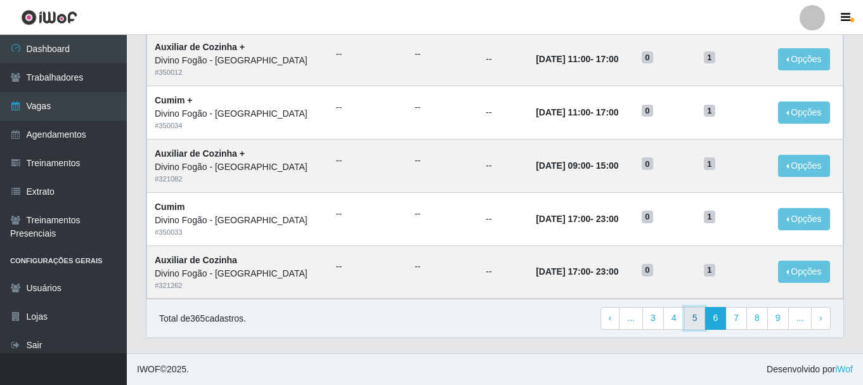
click at [703, 320] on link "5" at bounding box center [695, 318] width 22 height 23
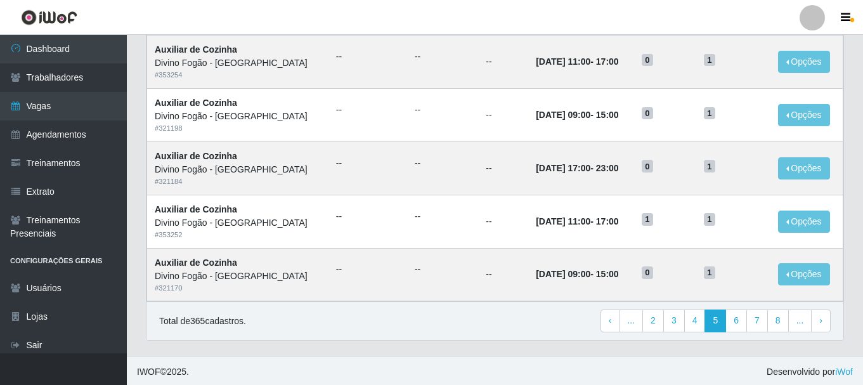
scroll to position [690, 0]
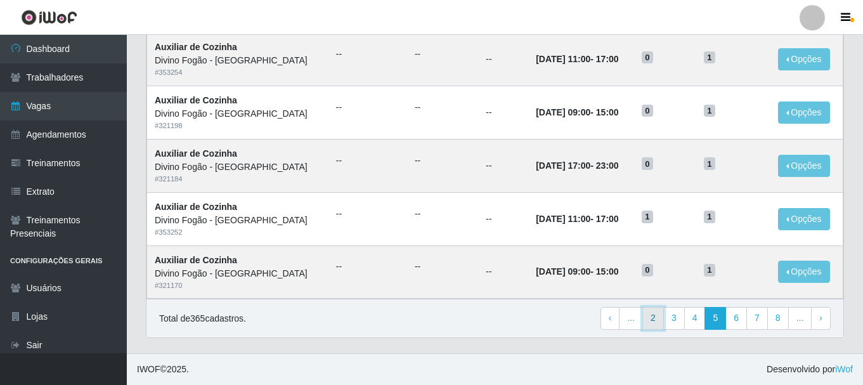
click at [648, 320] on link "2" at bounding box center [653, 318] width 22 height 23
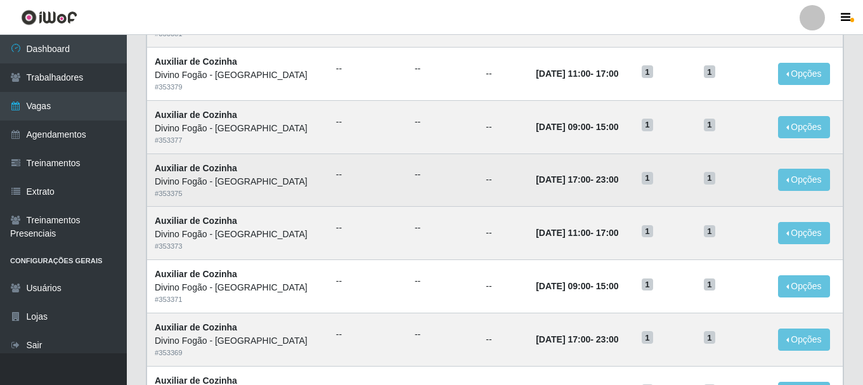
scroll to position [690, 0]
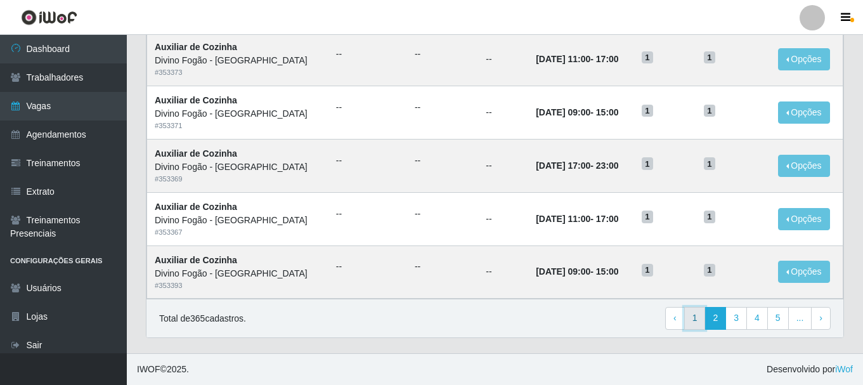
click at [693, 322] on link "1" at bounding box center [695, 318] width 22 height 23
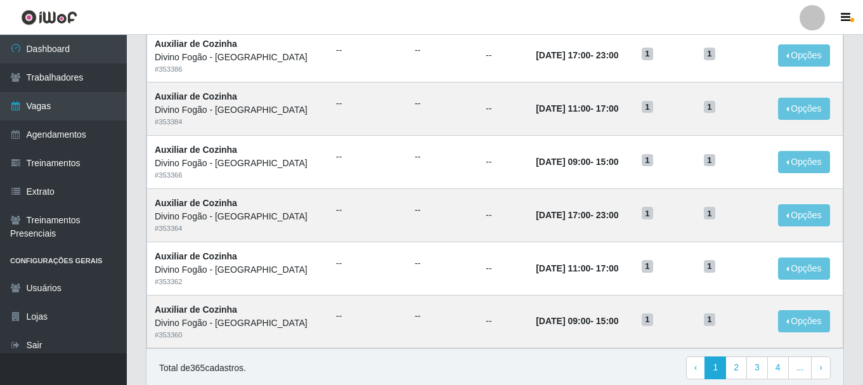
scroll to position [690, 0]
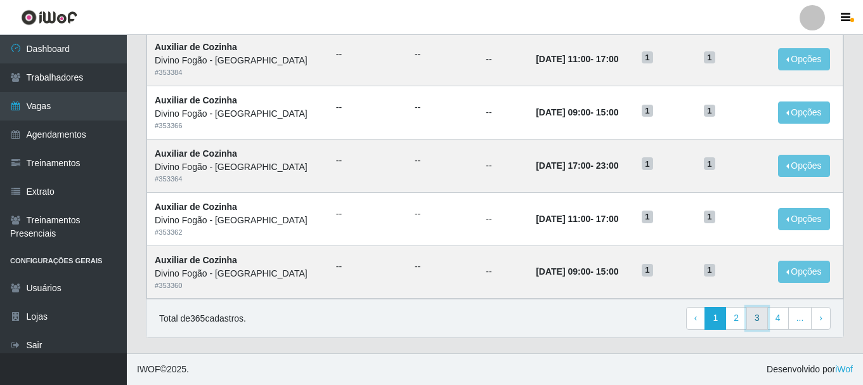
click at [757, 324] on link "3" at bounding box center [757, 318] width 22 height 23
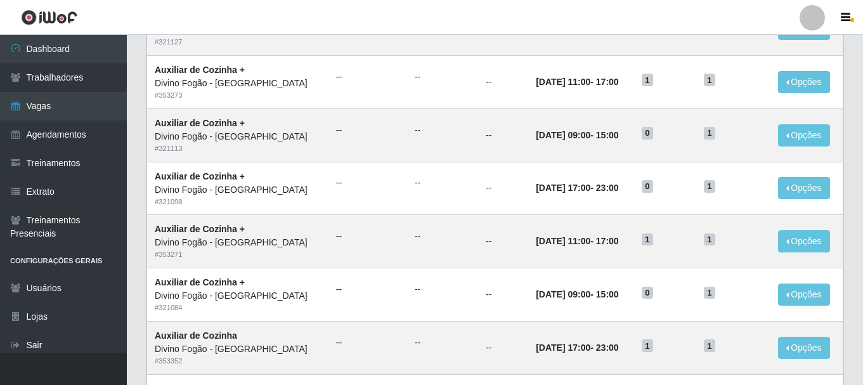
scroll to position [690, 0]
